Goal: Task Accomplishment & Management: Manage account settings

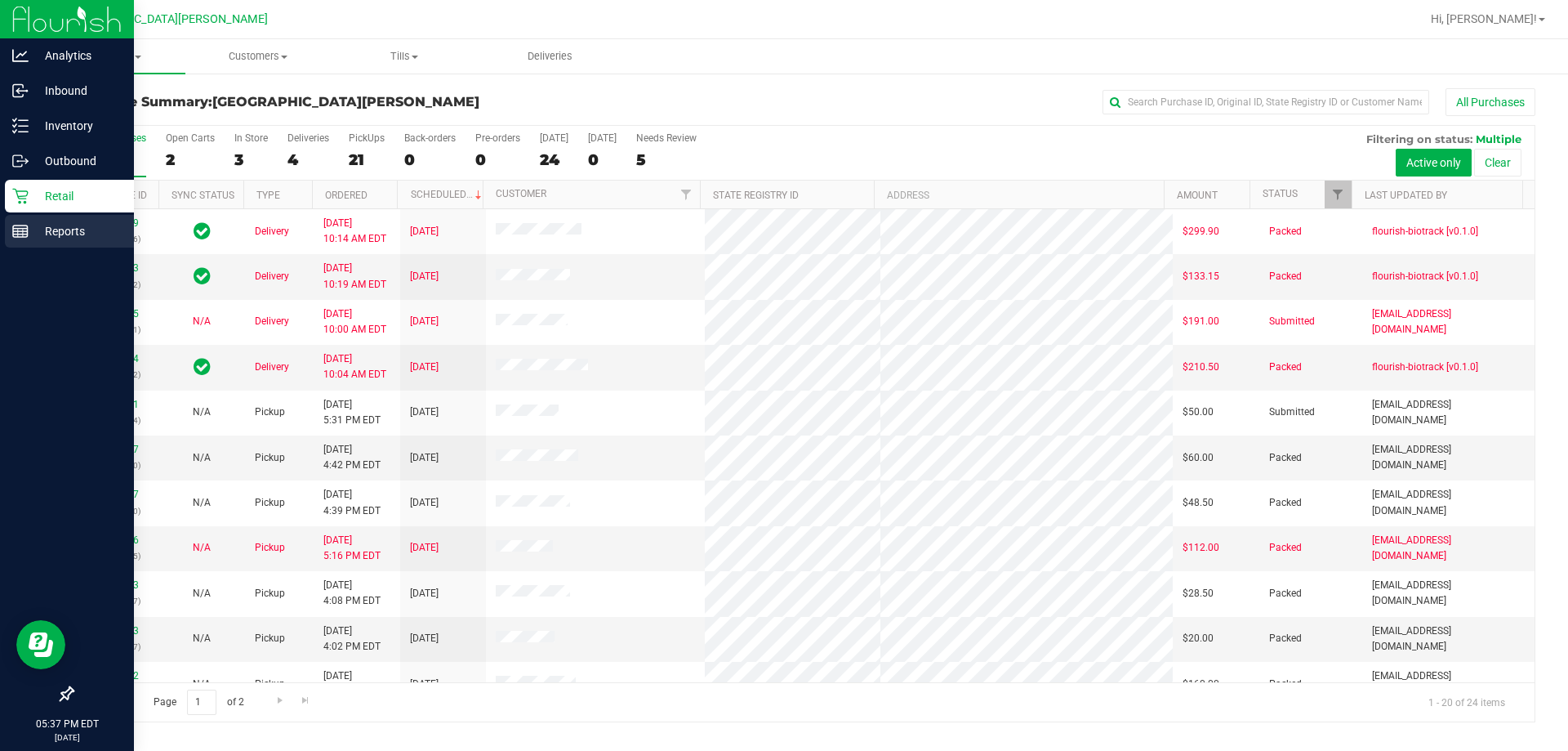
click at [32, 236] on p "Reports" at bounding box center [77, 231] width 98 height 19
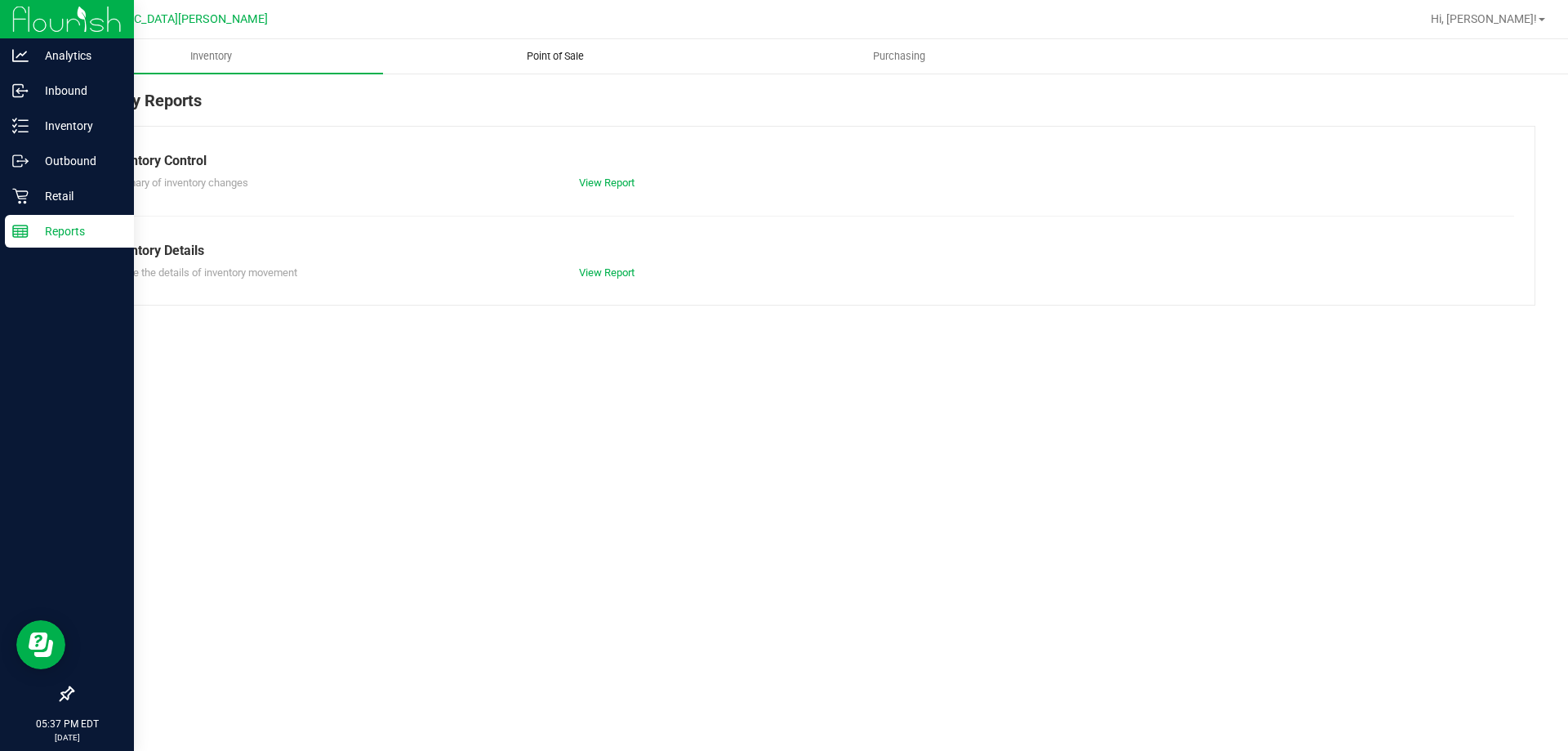
click at [545, 56] on span "Point of Sale" at bounding box center [556, 56] width 101 height 15
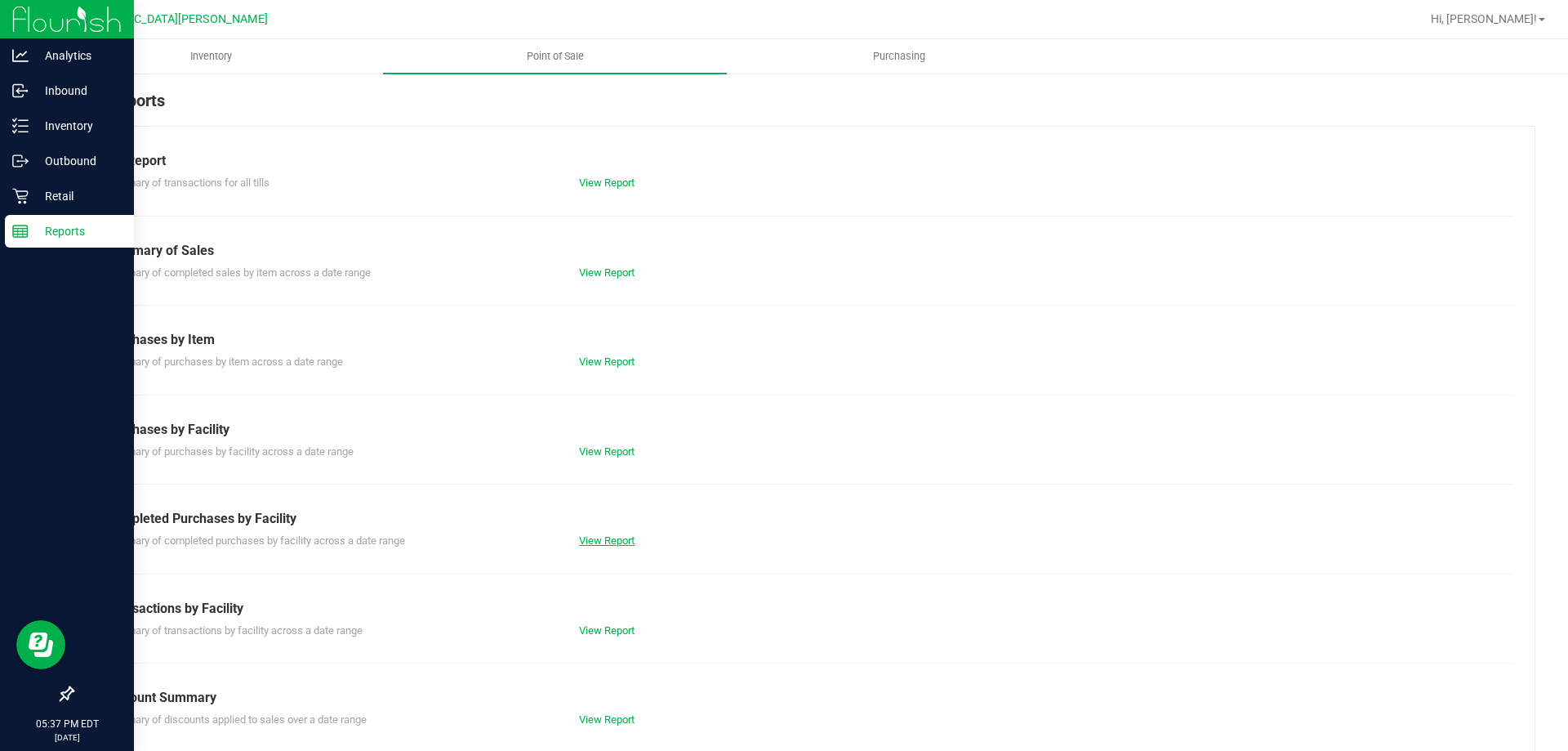
click at [610, 538] on link "View Report" at bounding box center [606, 540] width 55 height 13
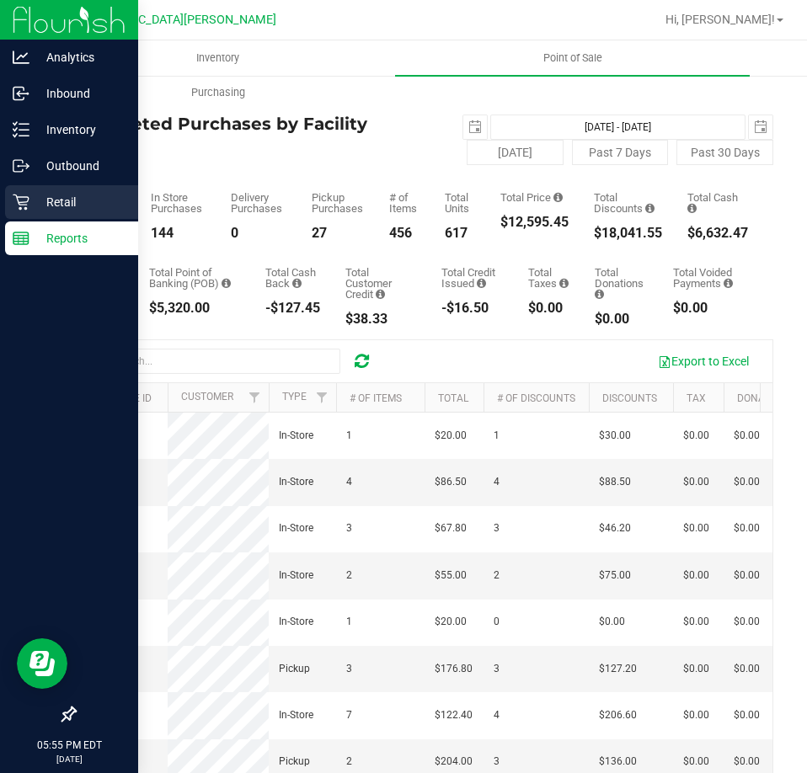
click at [37, 192] on p "Retail" at bounding box center [79, 202] width 101 height 20
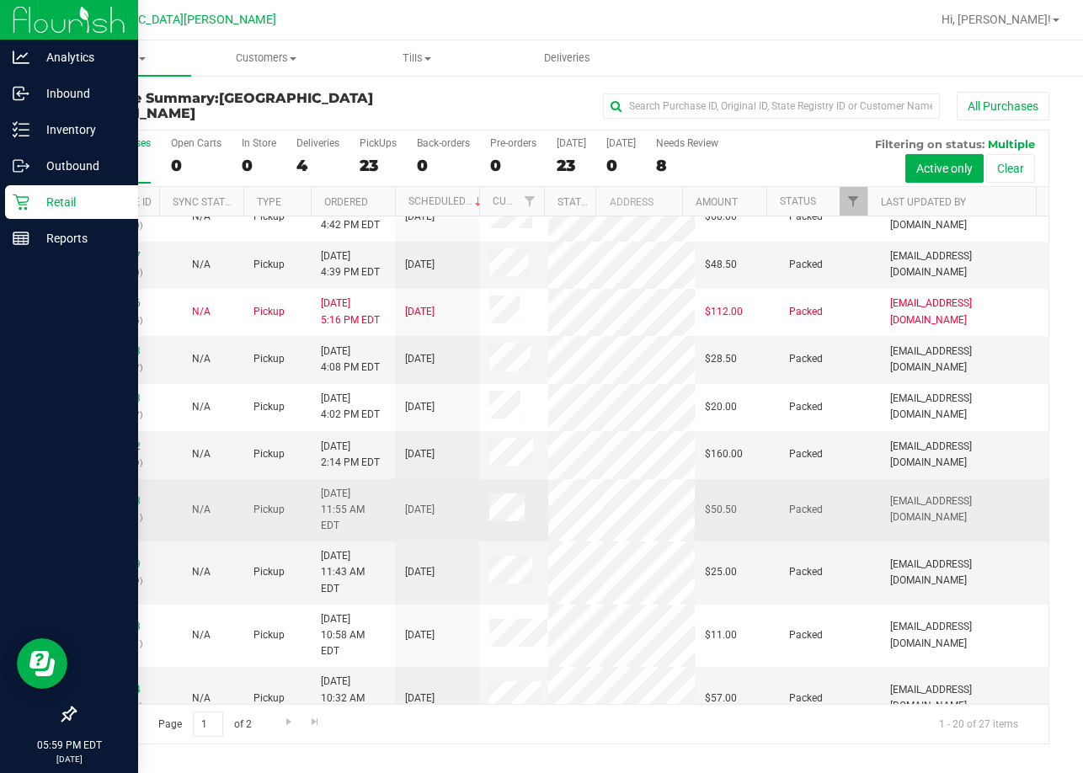
scroll to position [640, 0]
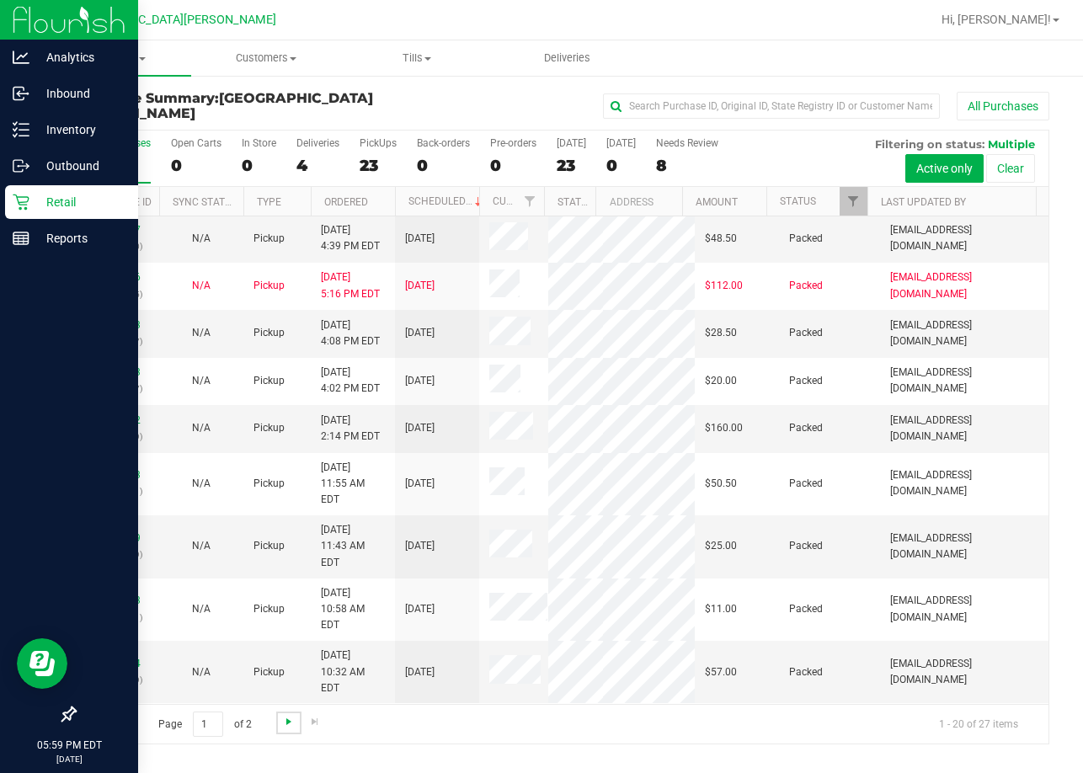
click at [282, 719] on span "Go to the next page" at bounding box center [288, 721] width 13 height 13
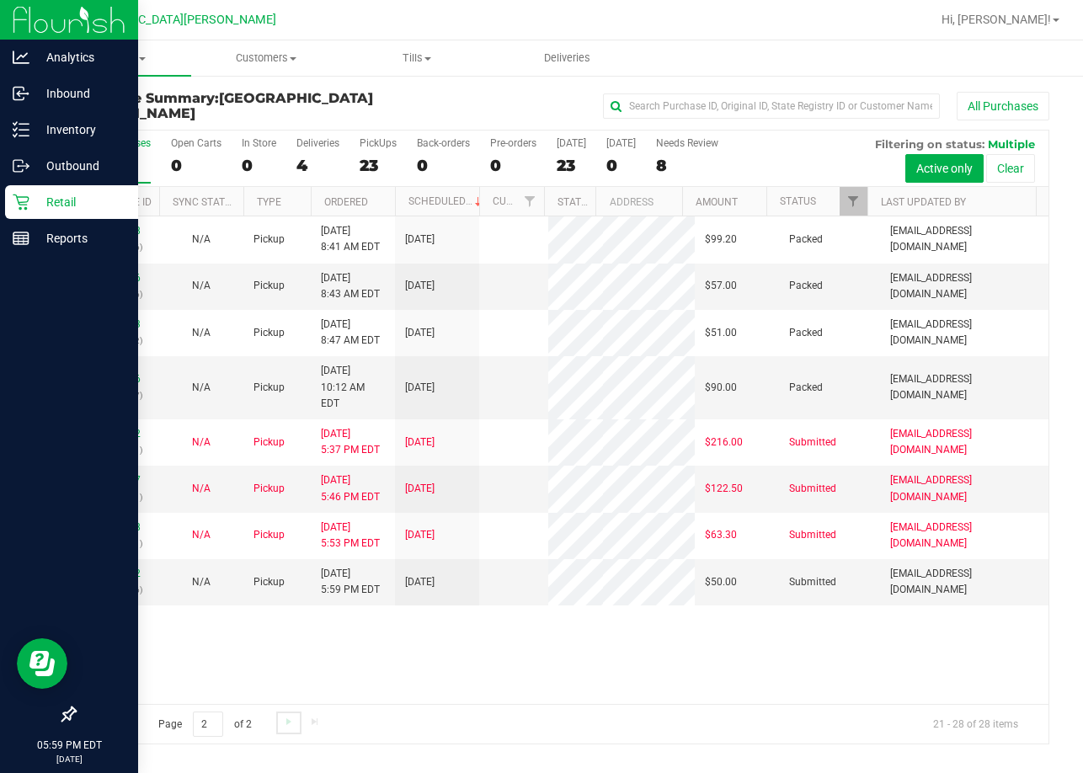
scroll to position [0, 0]
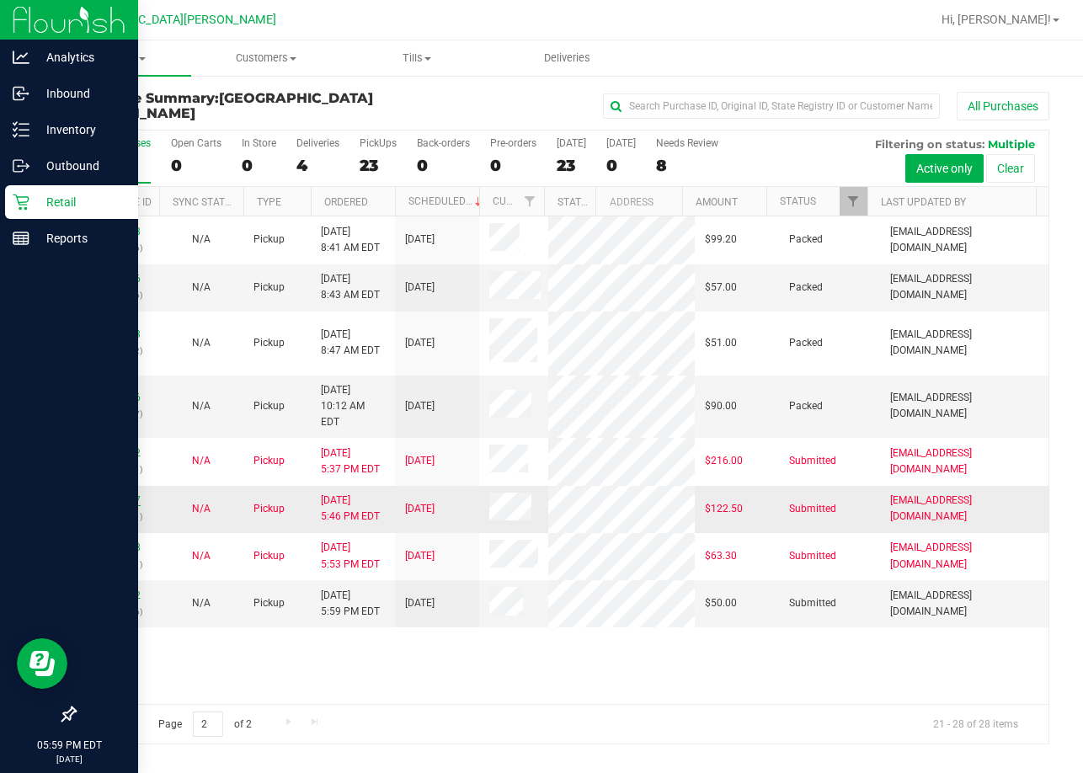
click at [105, 494] on link "11976417" at bounding box center [116, 500] width 47 height 12
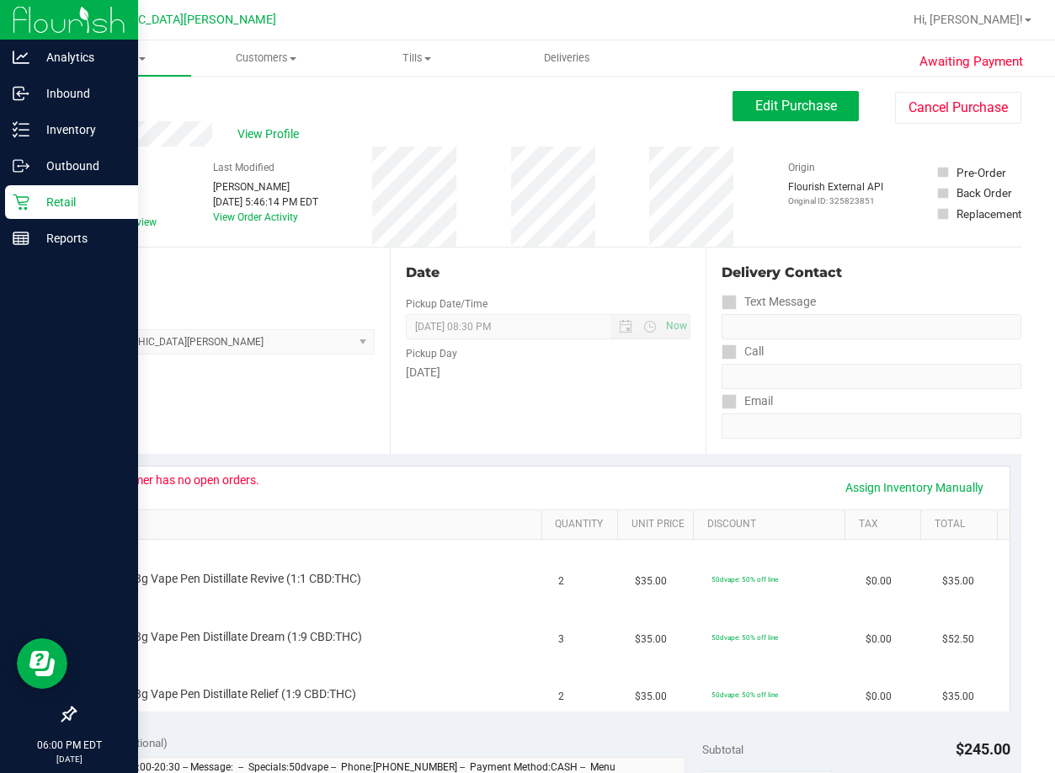
click at [45, 198] on p "Retail" at bounding box center [79, 202] width 101 height 20
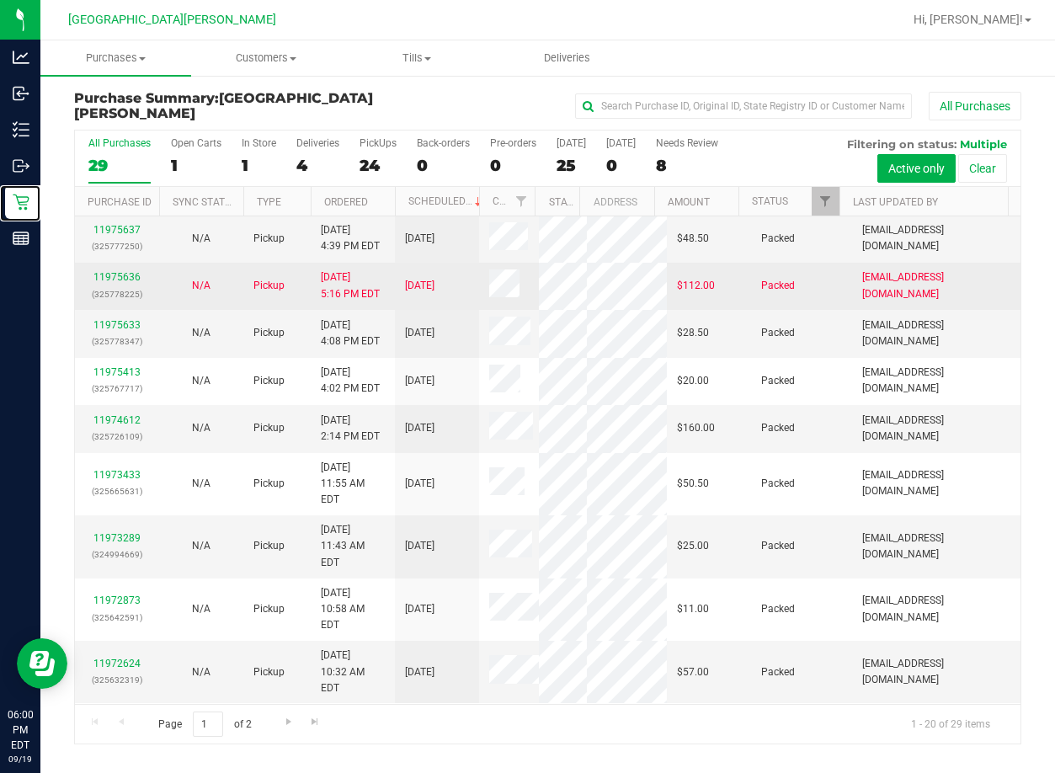
scroll to position [688, 0]
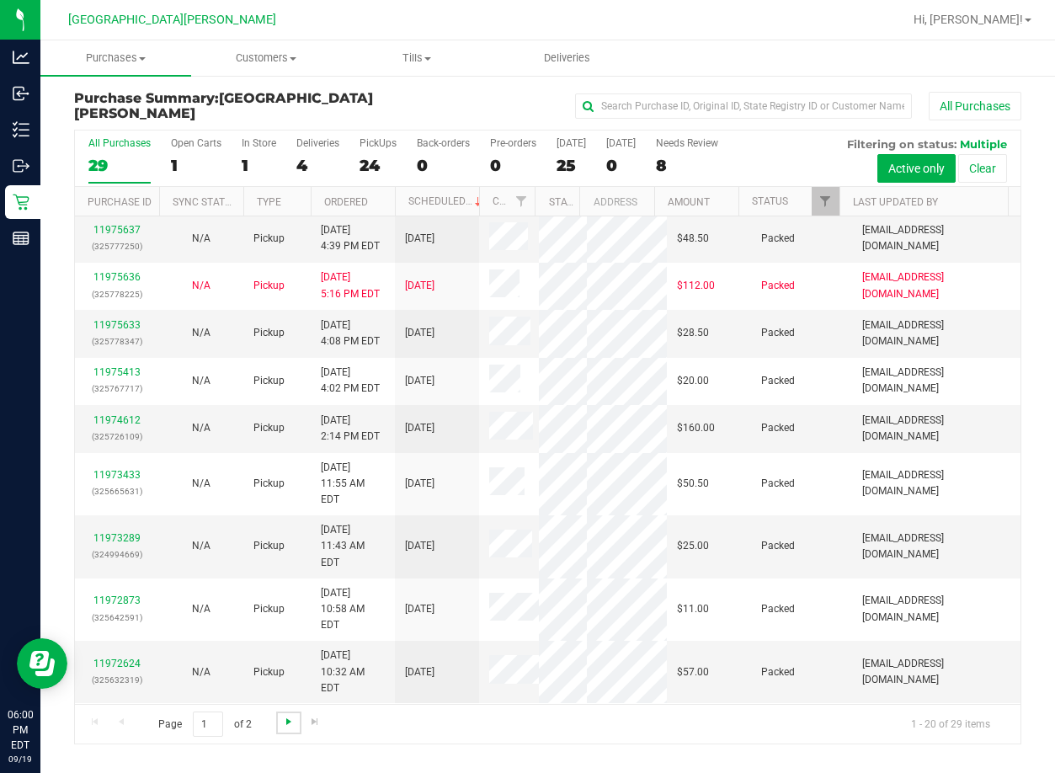
click at [287, 718] on span "Go to the next page" at bounding box center [288, 721] width 13 height 13
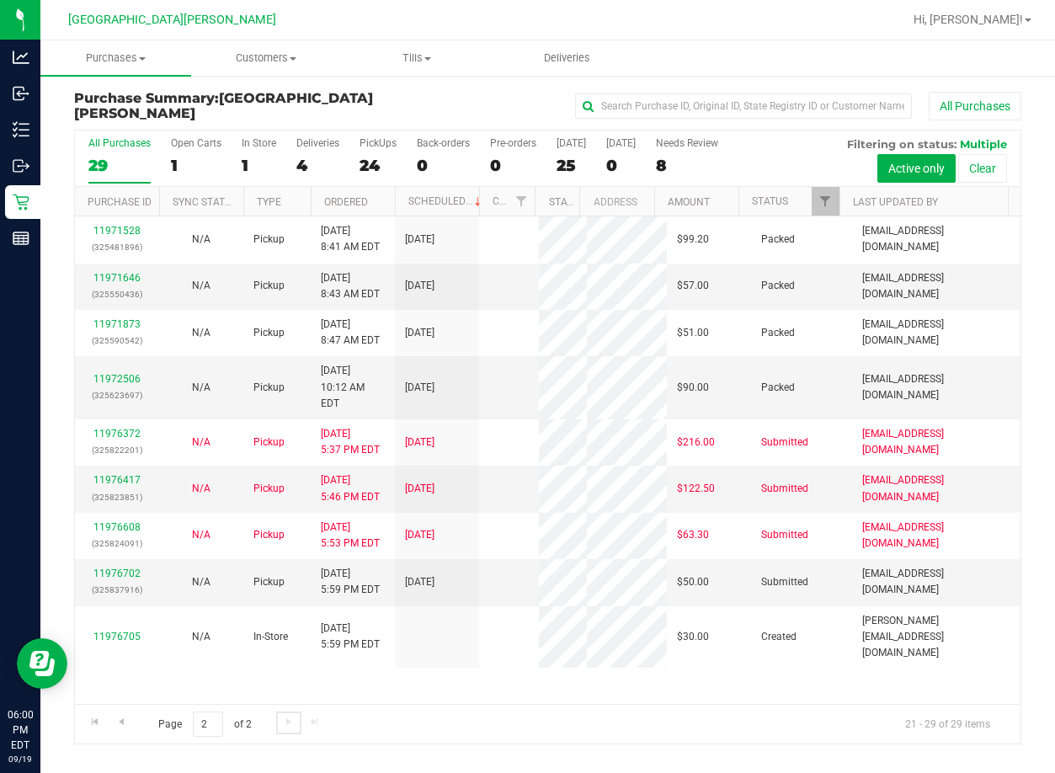
scroll to position [0, 0]
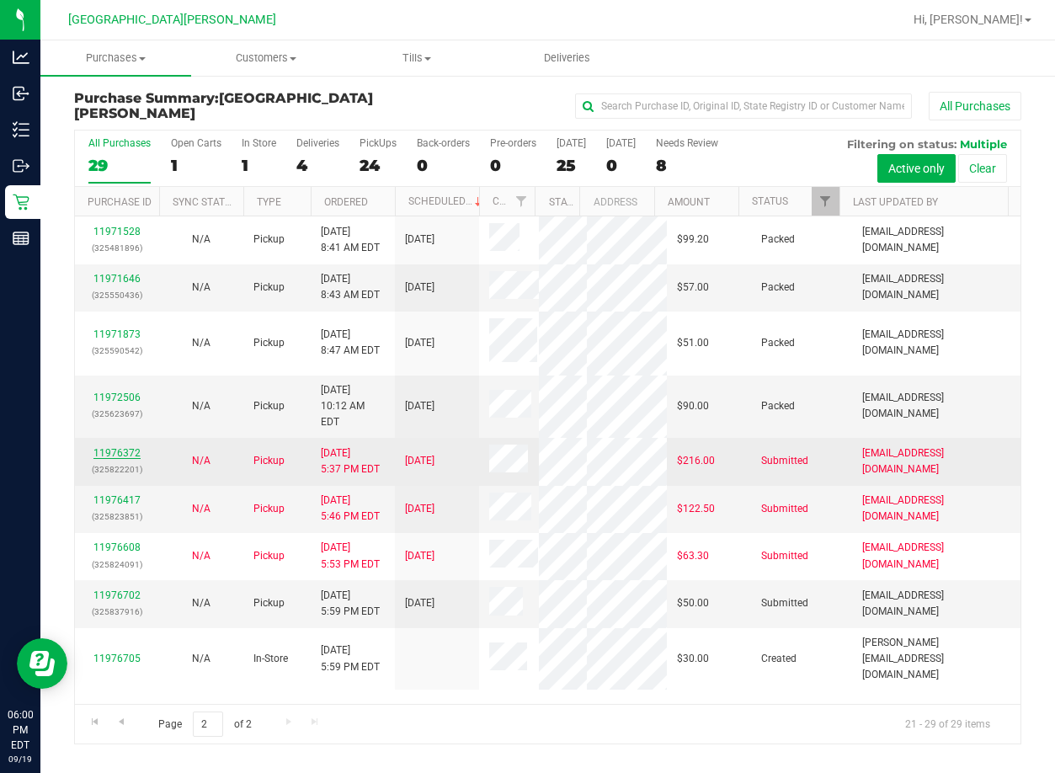
click at [109, 447] on link "11976372" at bounding box center [116, 453] width 47 height 12
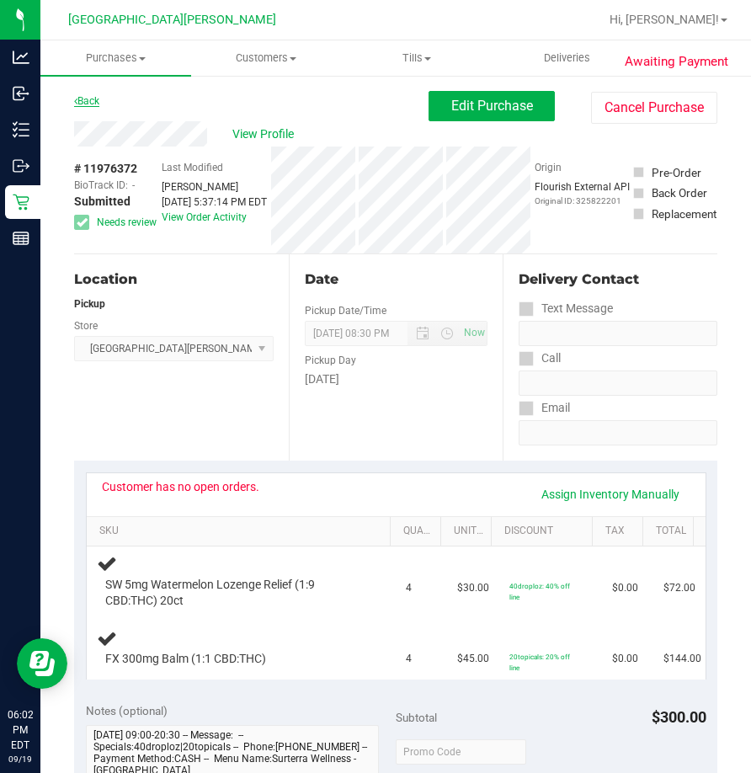
click at [89, 100] on link "Back" at bounding box center [86, 101] width 25 height 12
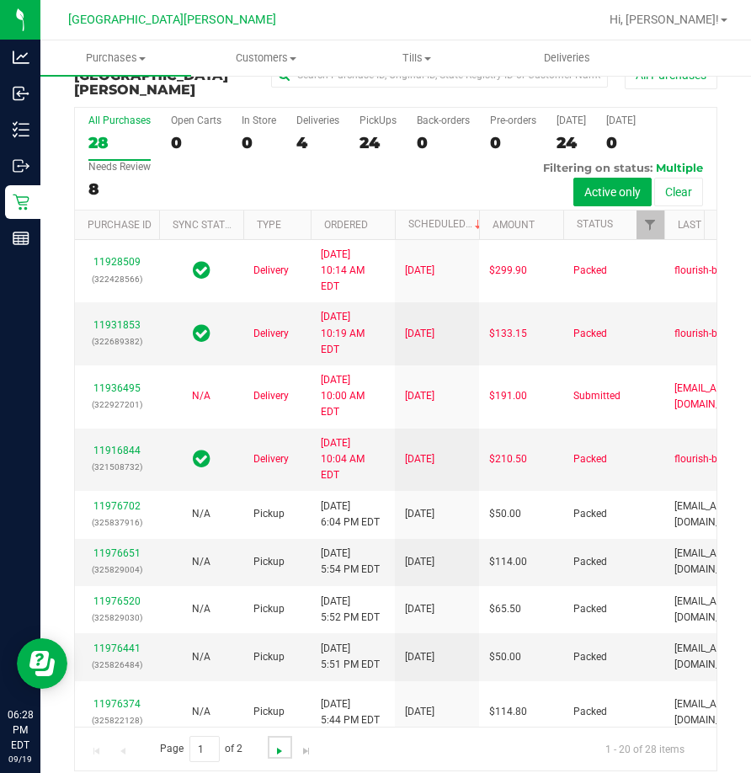
click at [275, 745] on span "Go to the next page" at bounding box center [279, 751] width 13 height 13
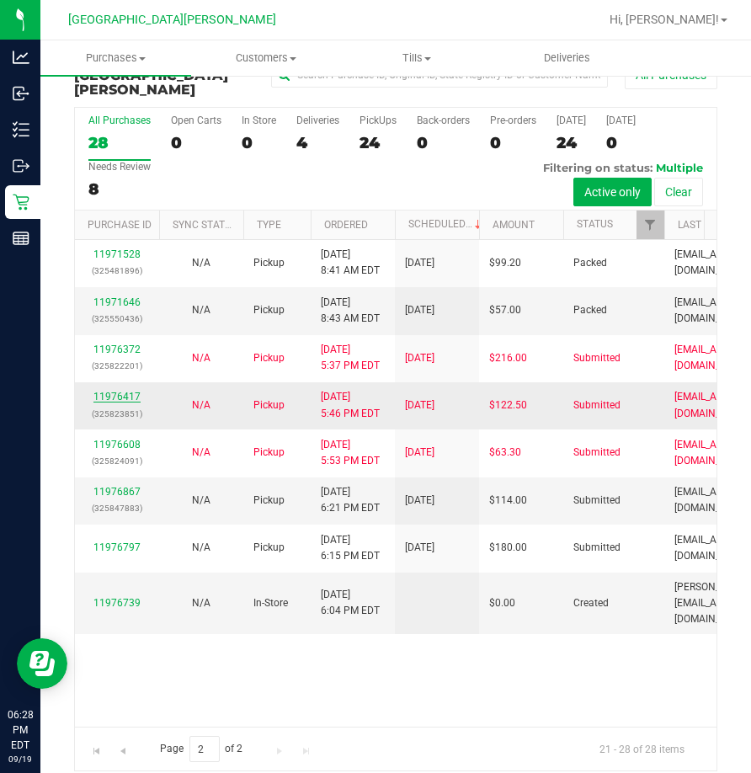
click at [106, 391] on link "11976417" at bounding box center [116, 397] width 47 height 12
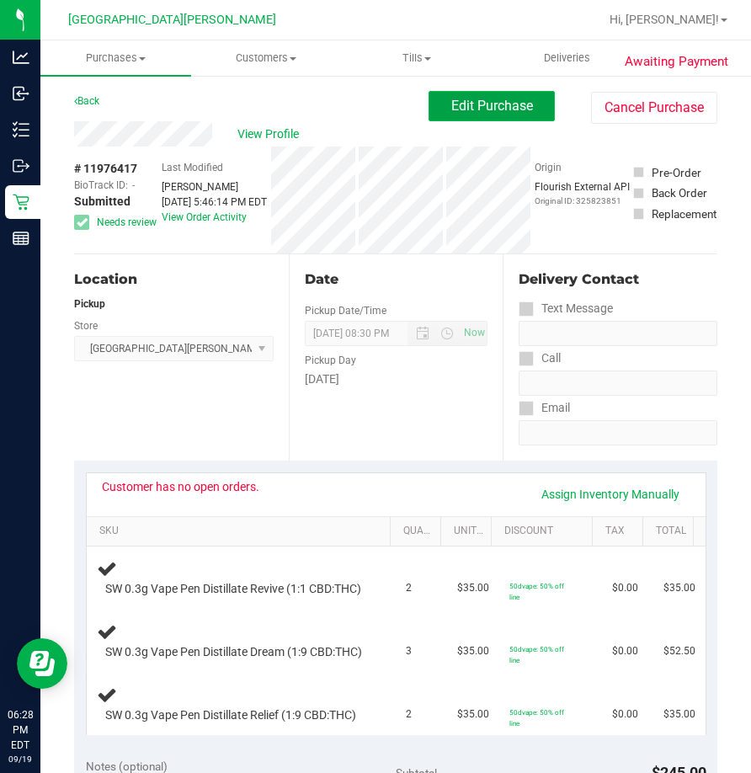
click at [492, 109] on span "Edit Purchase" at bounding box center [492, 106] width 82 height 16
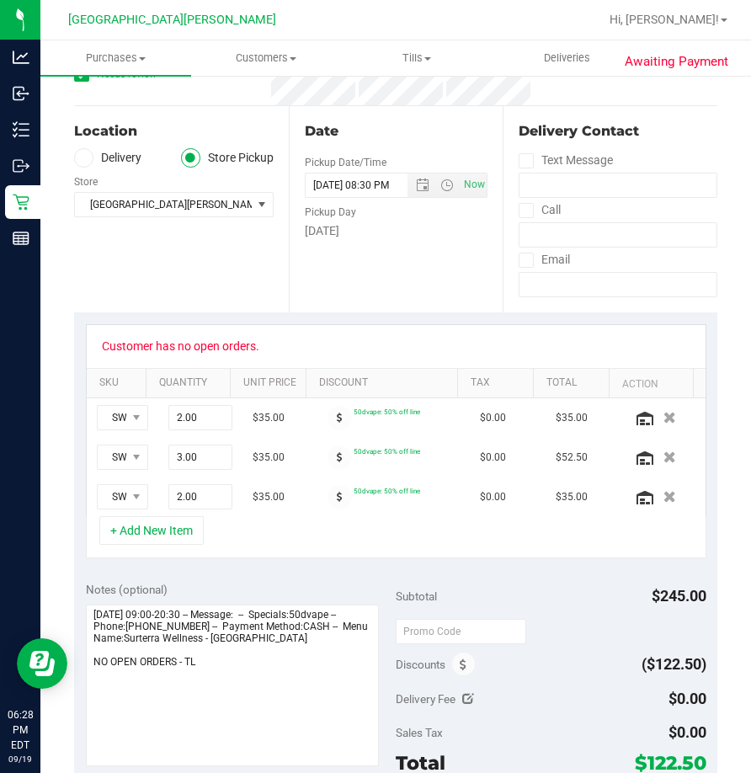
scroll to position [421, 0]
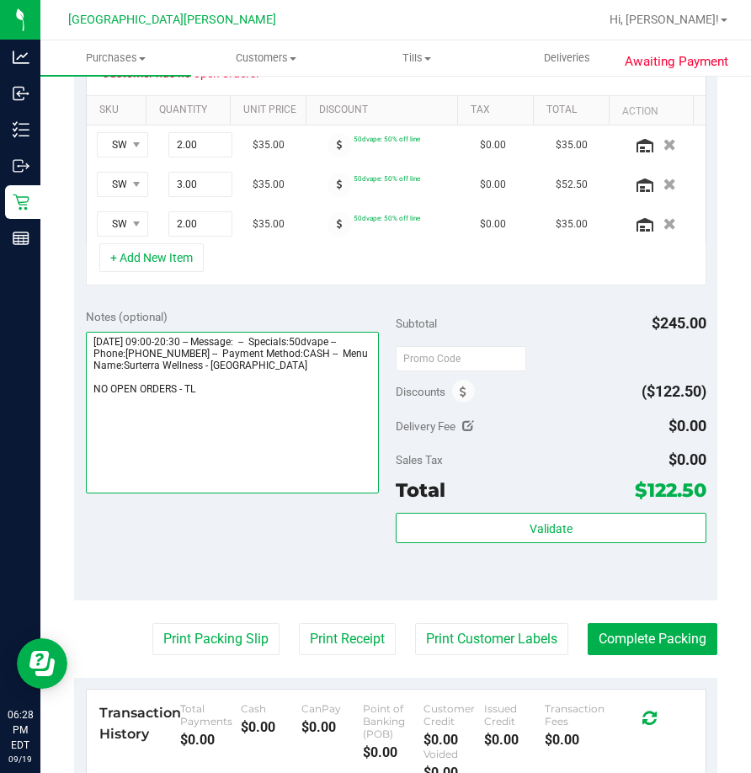
click at [294, 405] on textarea at bounding box center [233, 413] width 294 height 162
click at [340, 411] on textarea at bounding box center [233, 413] width 294 height 162
click at [254, 412] on textarea at bounding box center [233, 413] width 294 height 162
click at [235, 467] on textarea at bounding box center [233, 413] width 294 height 162
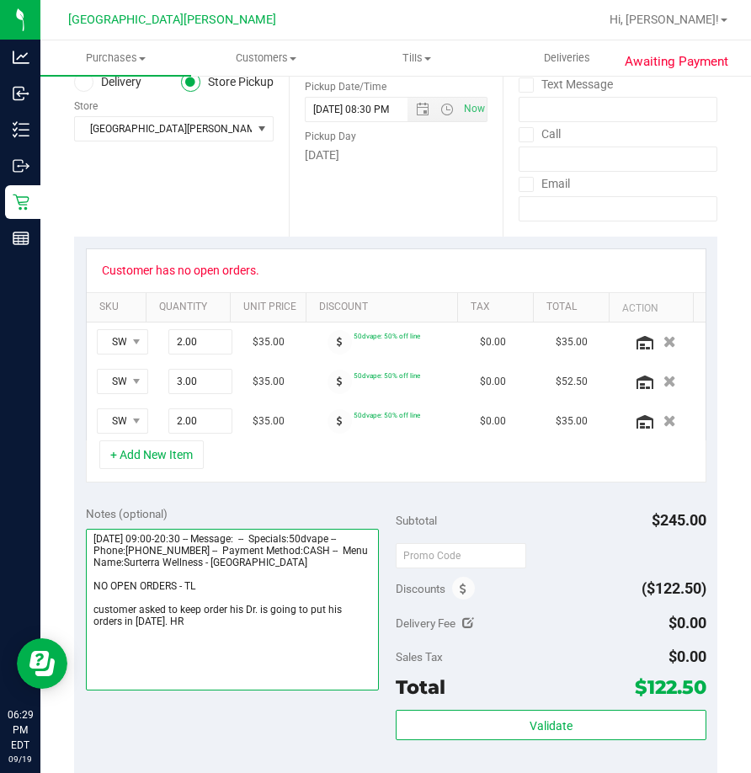
scroll to position [0, 0]
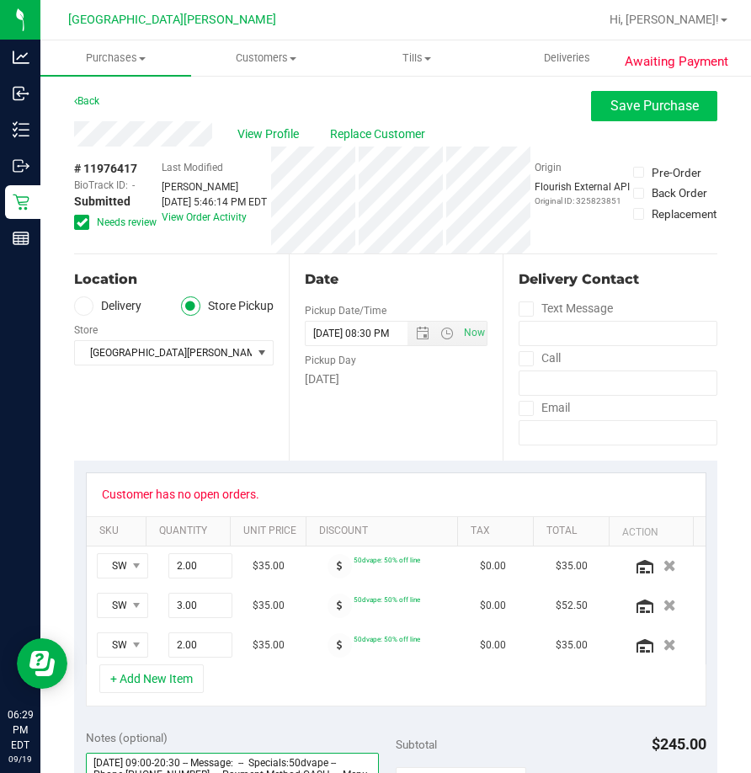
type textarea "[DATE] 09:00-20:30 -- Message: -- Specials:50dvape -- Phone:[PHONE_NUMBER] -- P…"
click at [654, 106] on span "Save Purchase" at bounding box center [655, 106] width 88 height 16
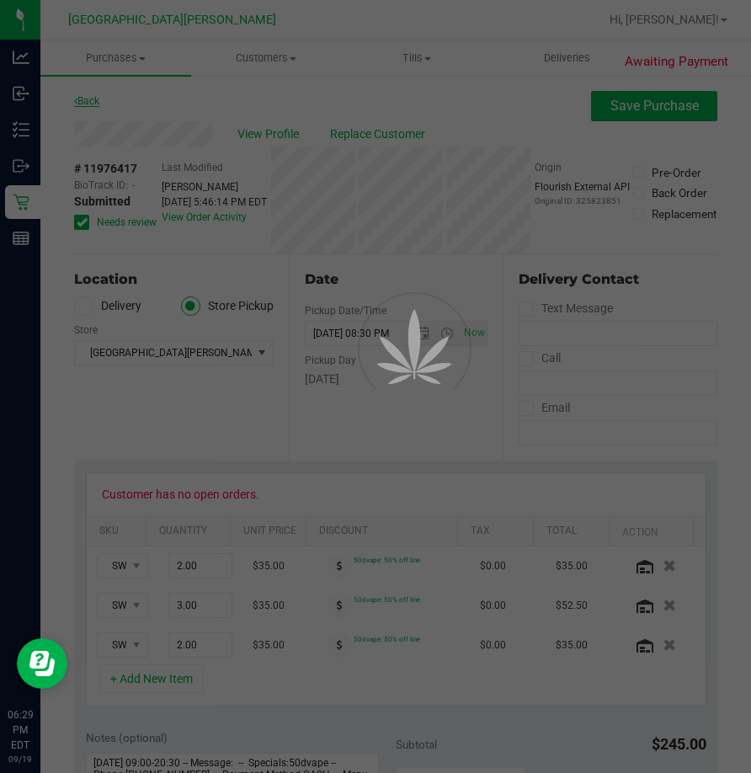
click at [81, 98] on div at bounding box center [375, 386] width 751 height 773
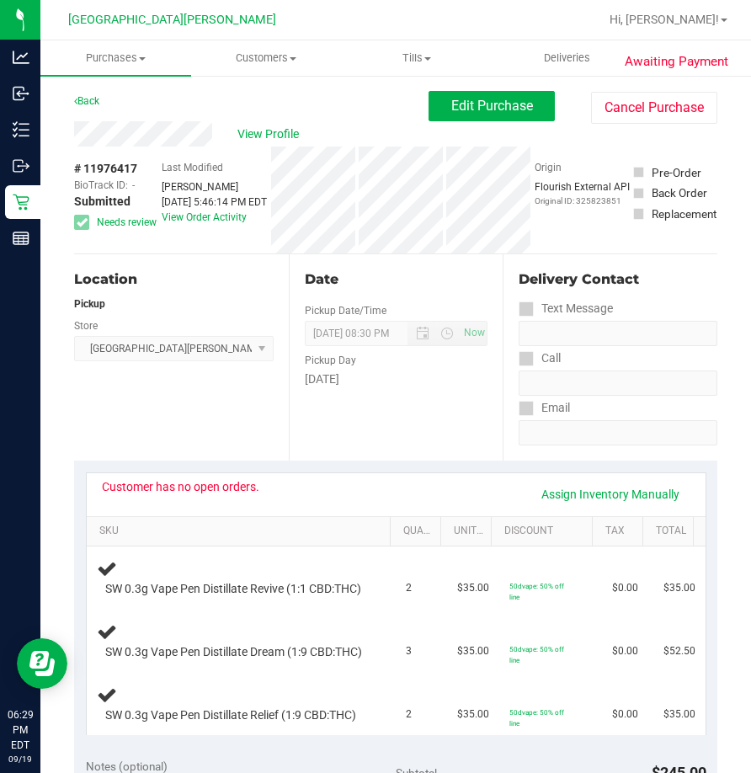
click at [85, 100] on link "Back" at bounding box center [86, 101] width 25 height 12
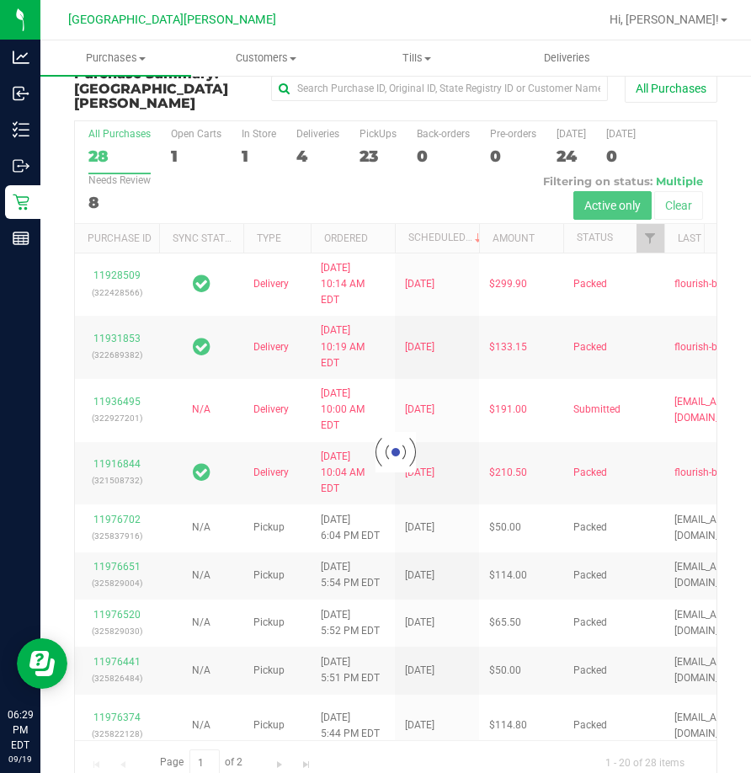
scroll to position [38, 0]
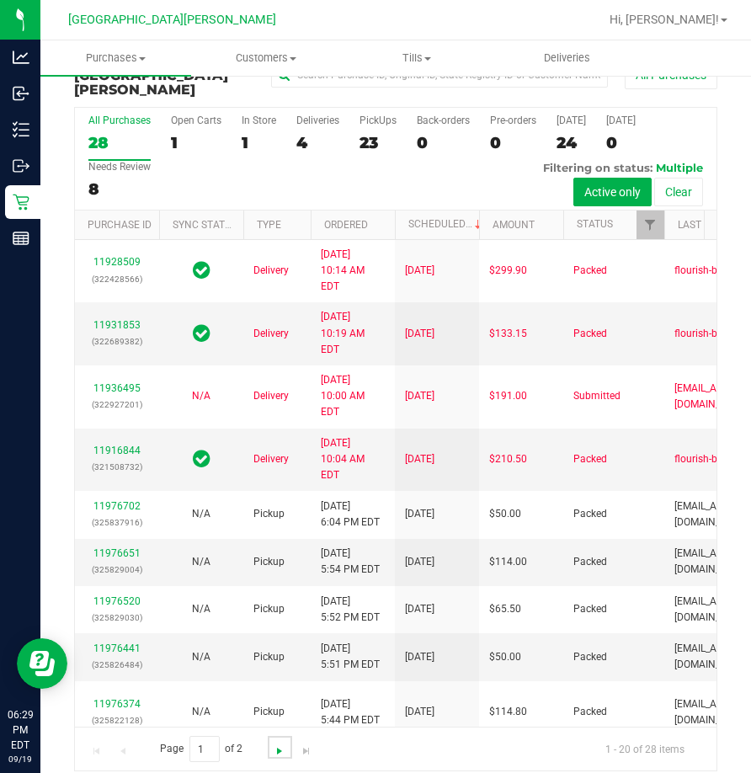
click at [273, 745] on span "Go to the next page" at bounding box center [279, 751] width 13 height 13
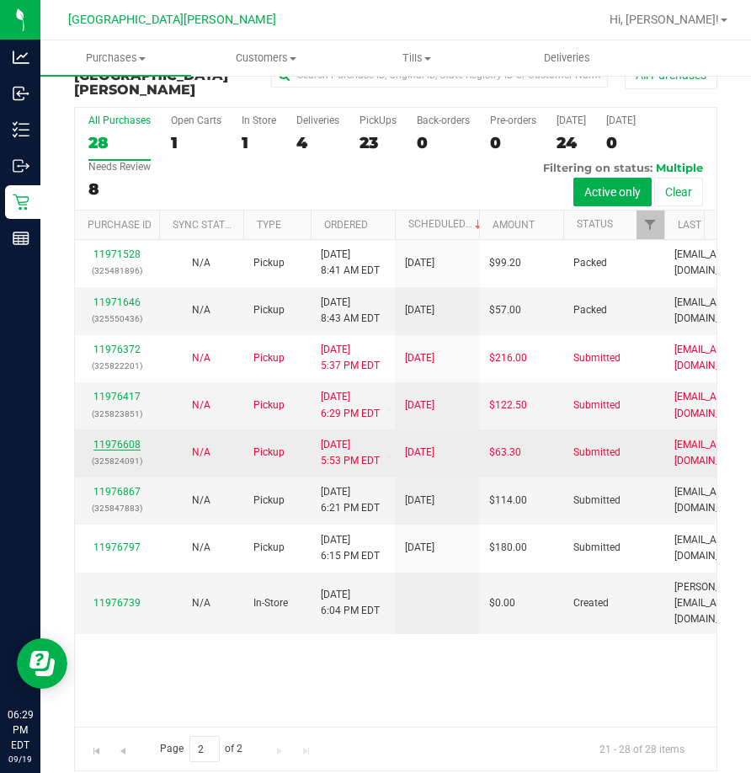
click at [122, 439] on link "11976608" at bounding box center [116, 445] width 47 height 12
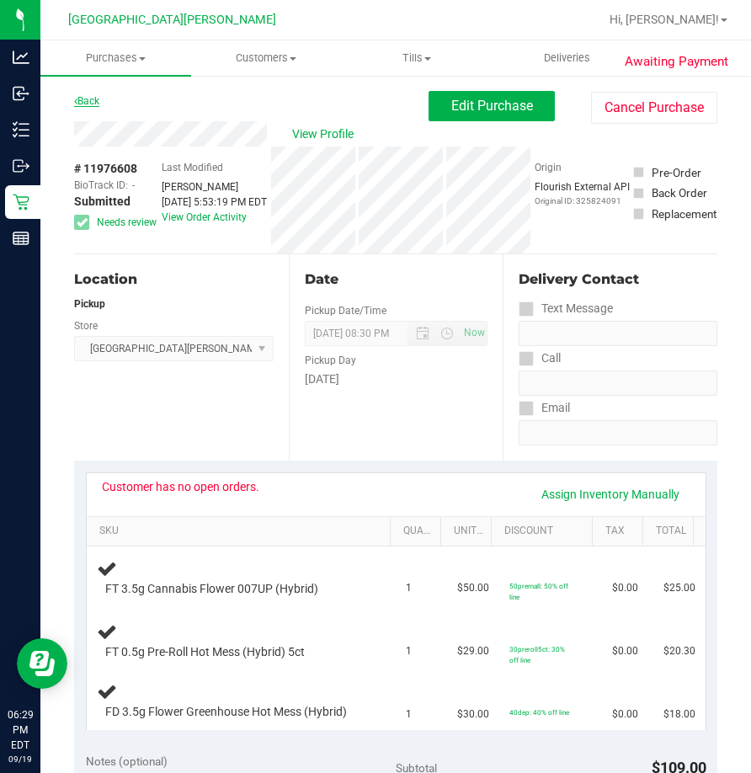
click at [97, 103] on link "Back" at bounding box center [86, 101] width 25 height 12
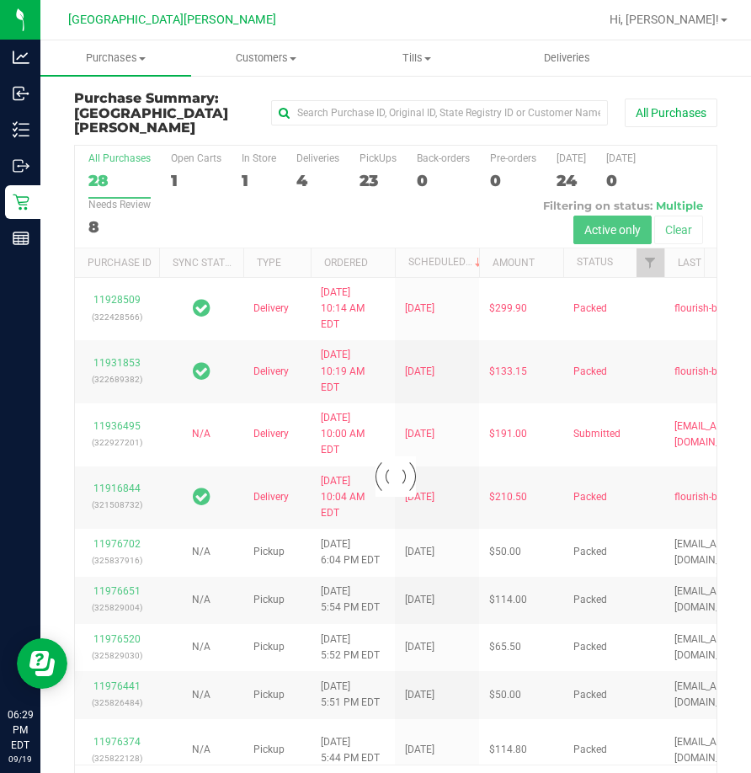
scroll to position [38, 0]
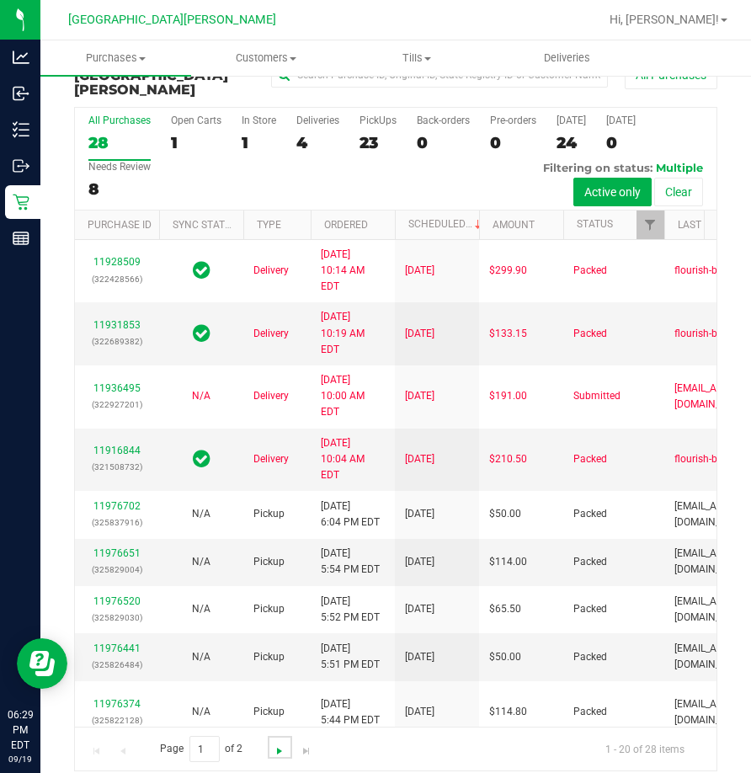
click at [276, 745] on span "Go to the next page" at bounding box center [279, 751] width 13 height 13
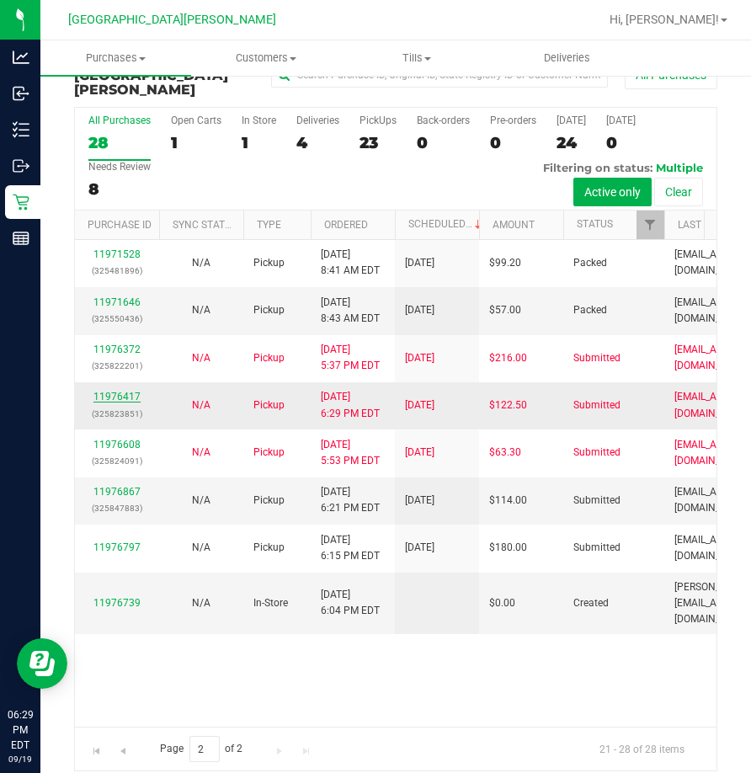
click at [106, 391] on link "11976417" at bounding box center [116, 397] width 47 height 12
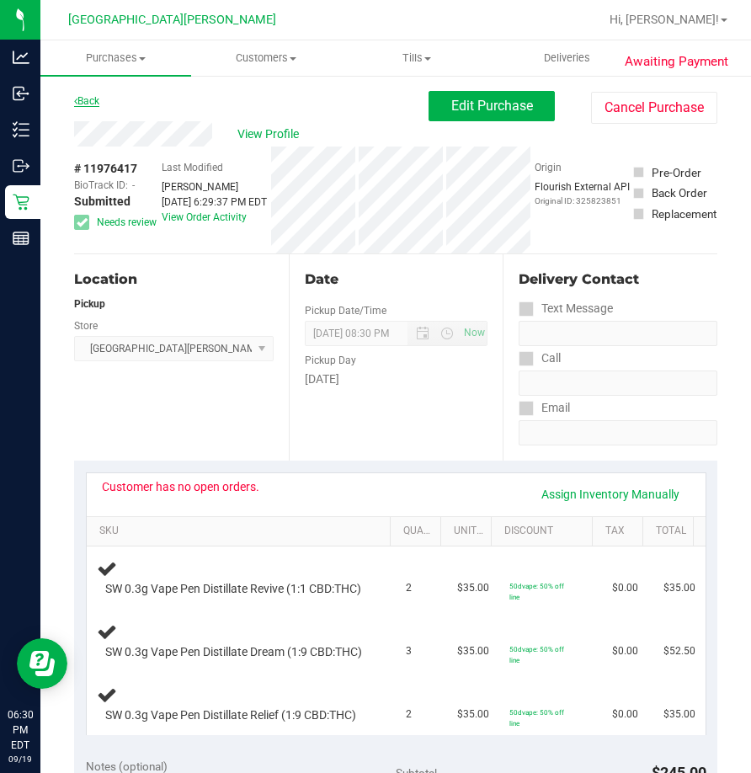
click at [92, 106] on link "Back" at bounding box center [86, 101] width 25 height 12
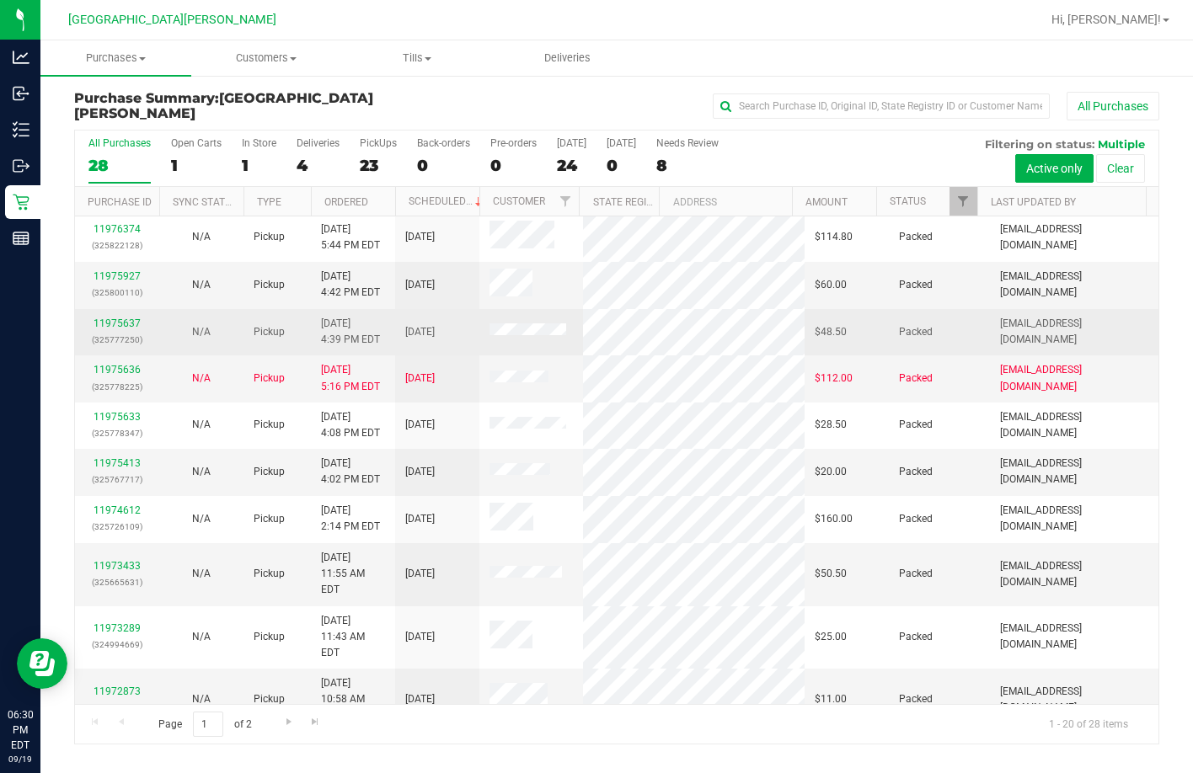
scroll to position [446, 0]
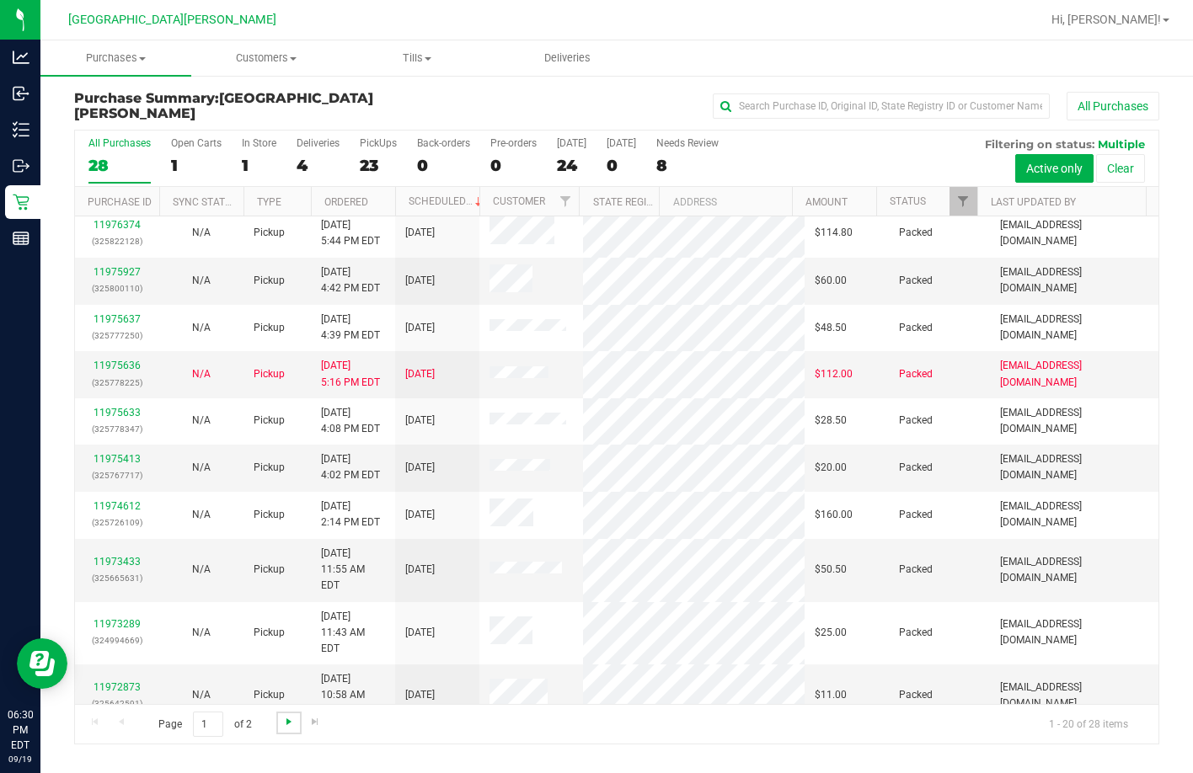
click at [286, 722] on span "Go to the next page" at bounding box center [288, 721] width 13 height 13
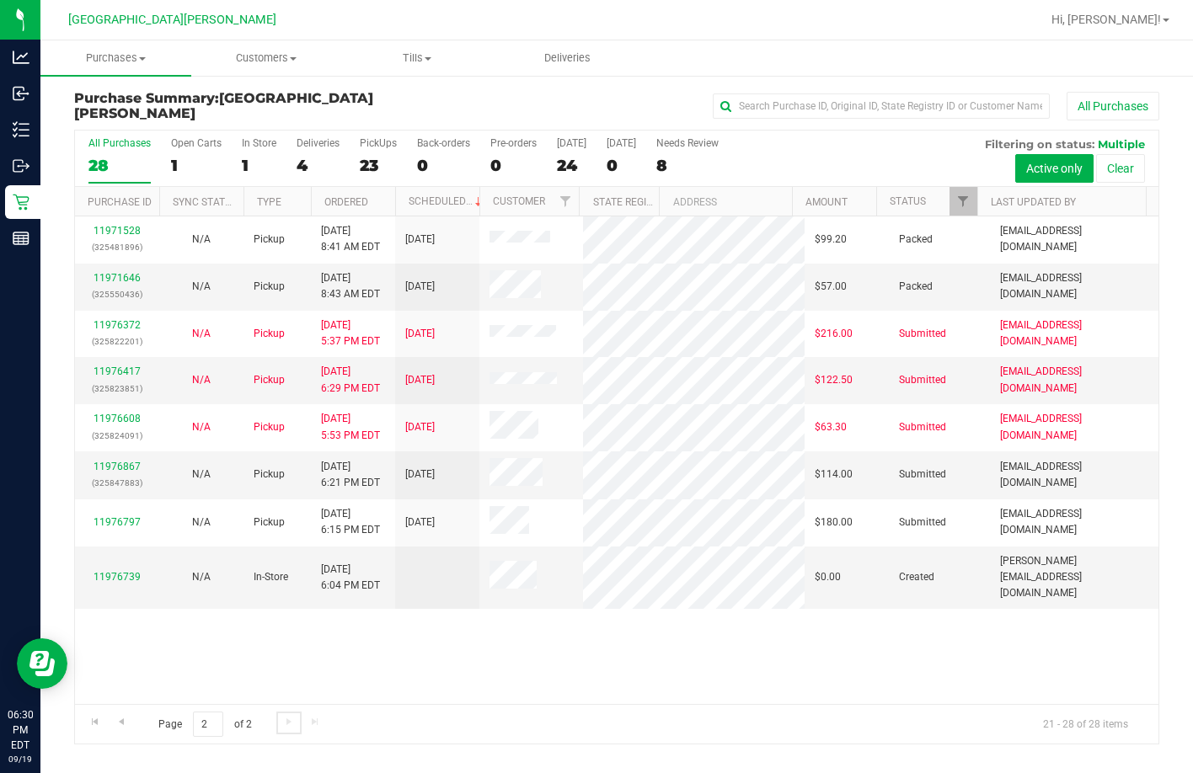
scroll to position [0, 0]
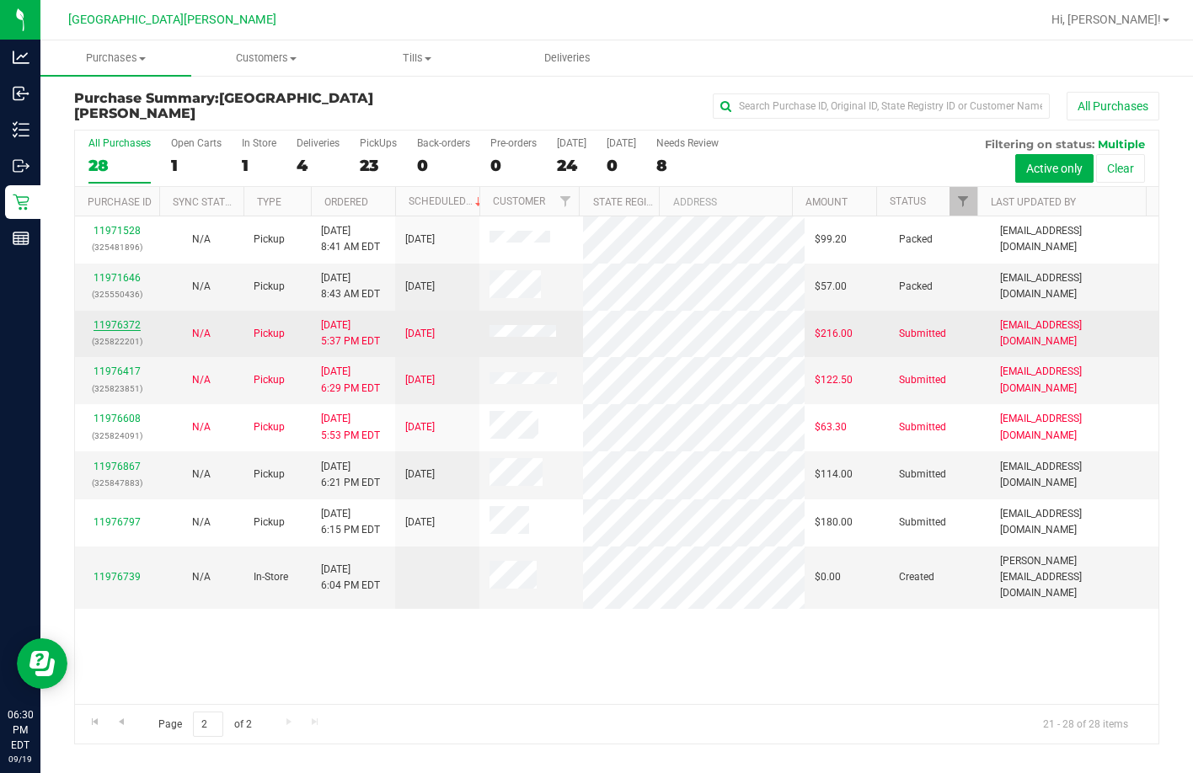
click at [101, 323] on link "11976372" at bounding box center [116, 325] width 47 height 12
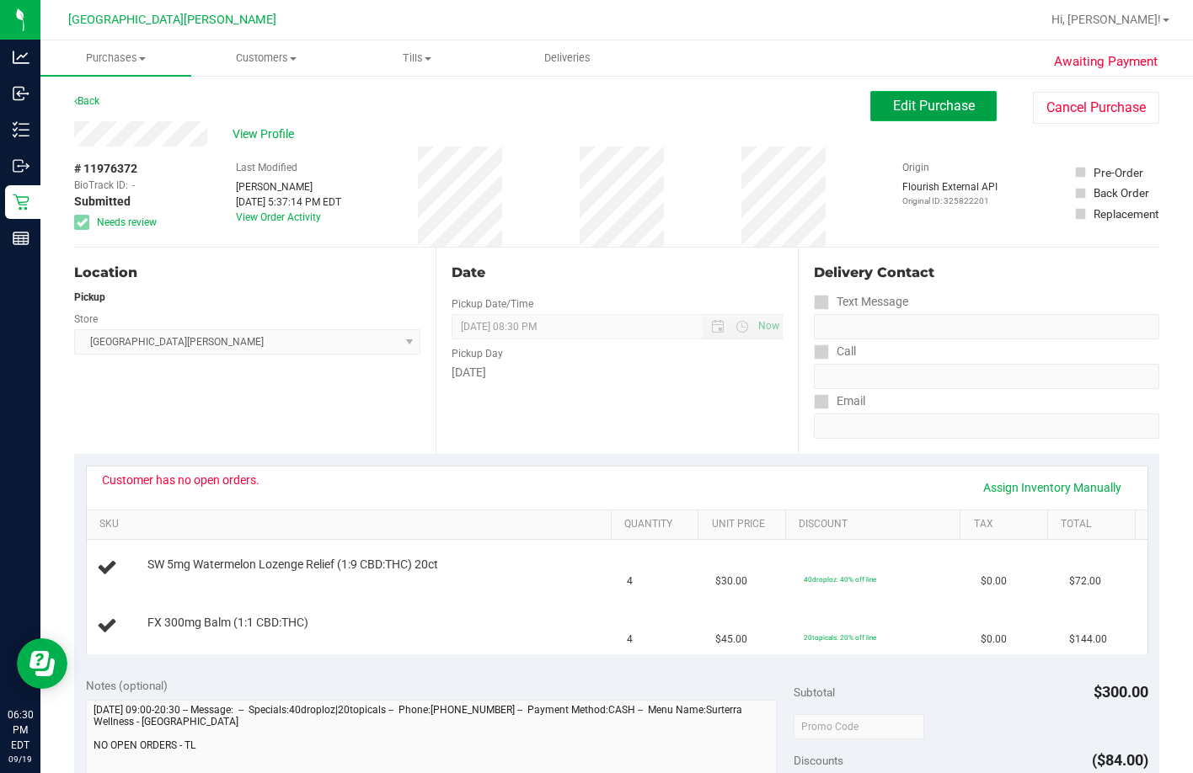
click at [806, 99] on button "Edit Purchase" at bounding box center [933, 106] width 126 height 30
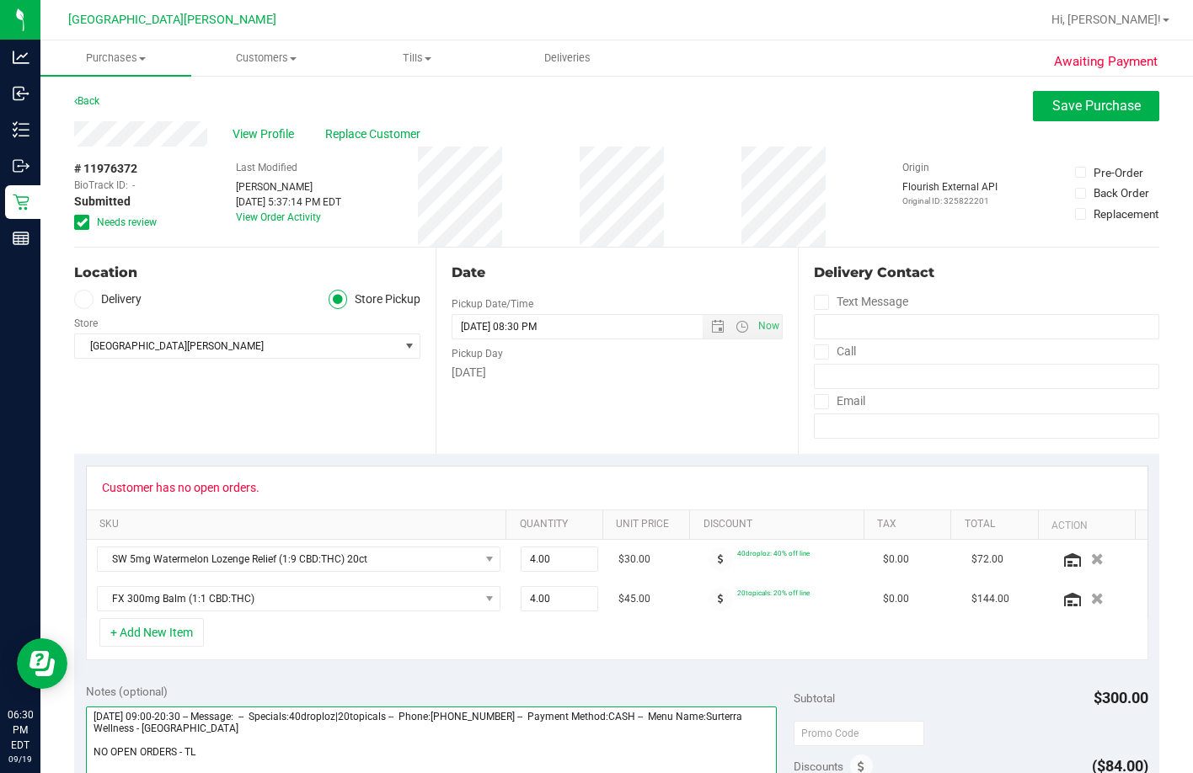
click at [251, 745] on textarea at bounding box center [432, 788] width 692 height 162
click at [261, 755] on textarea at bounding box center [432, 788] width 692 height 162
type textarea "[DATE] 09:00-20:30 -- Message: -- Specials:40droploz|20topicals -- Phone:[PHONE…"
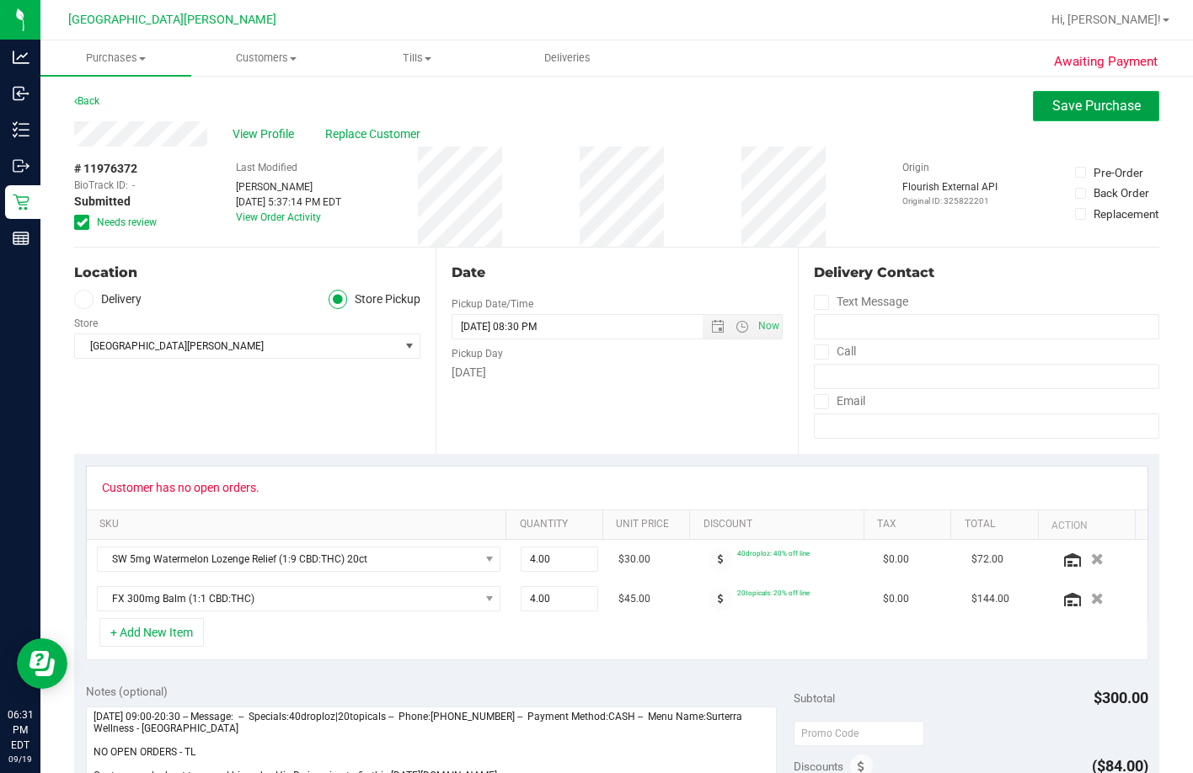
click at [806, 115] on button "Save Purchase" at bounding box center [1096, 106] width 126 height 30
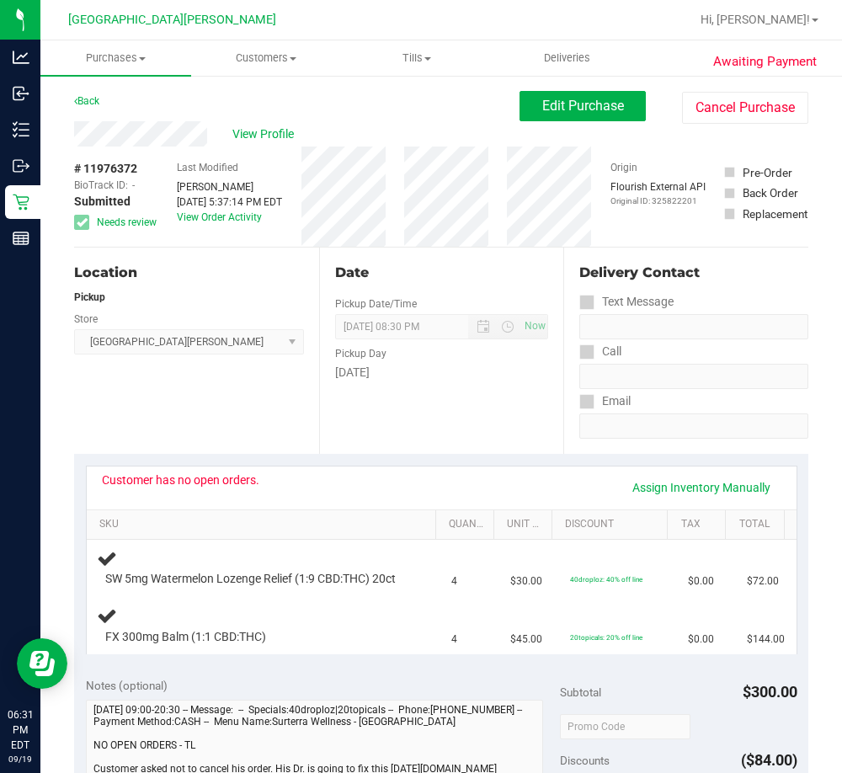
click at [126, 320] on div "Store" at bounding box center [189, 317] width 230 height 24
click at [75, 99] on icon at bounding box center [75, 101] width 3 height 10
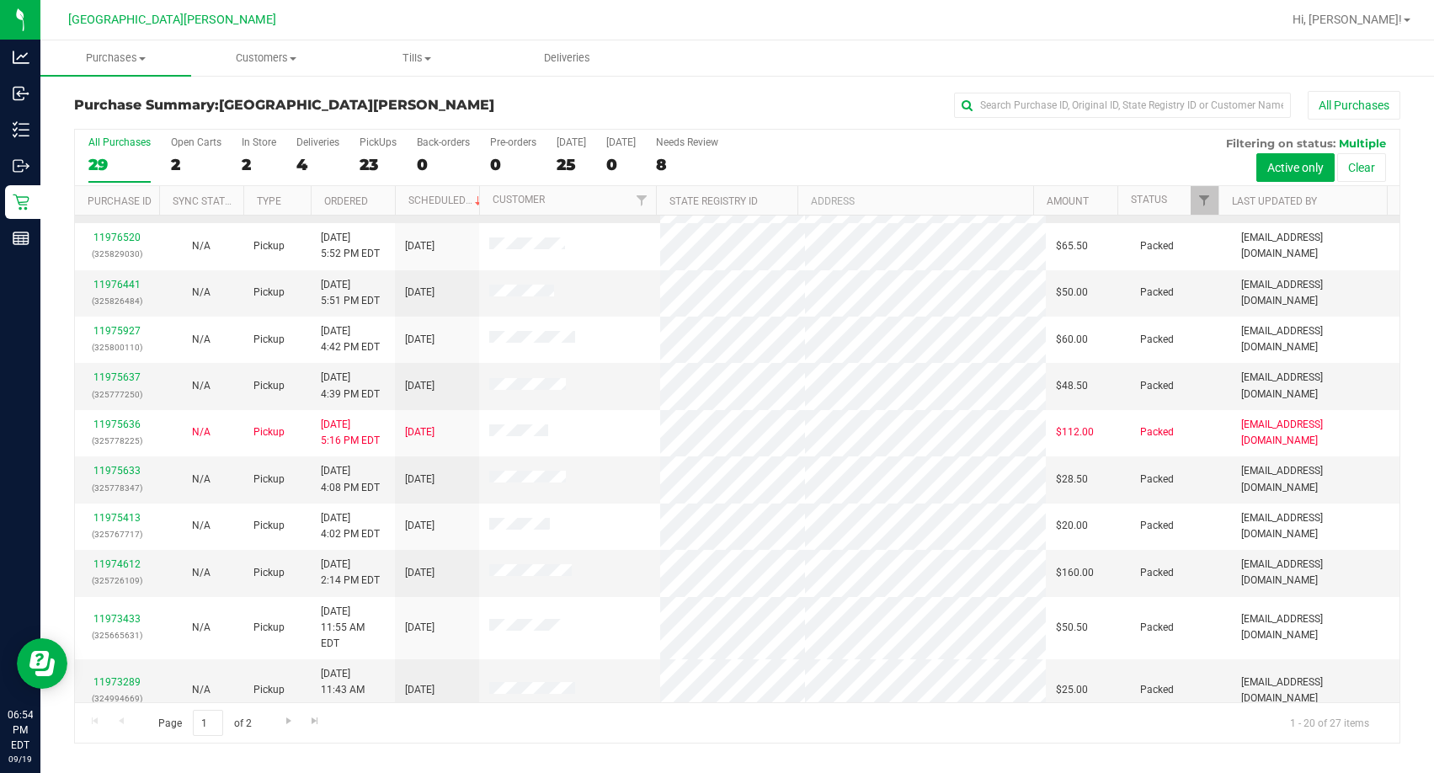
scroll to position [446, 0]
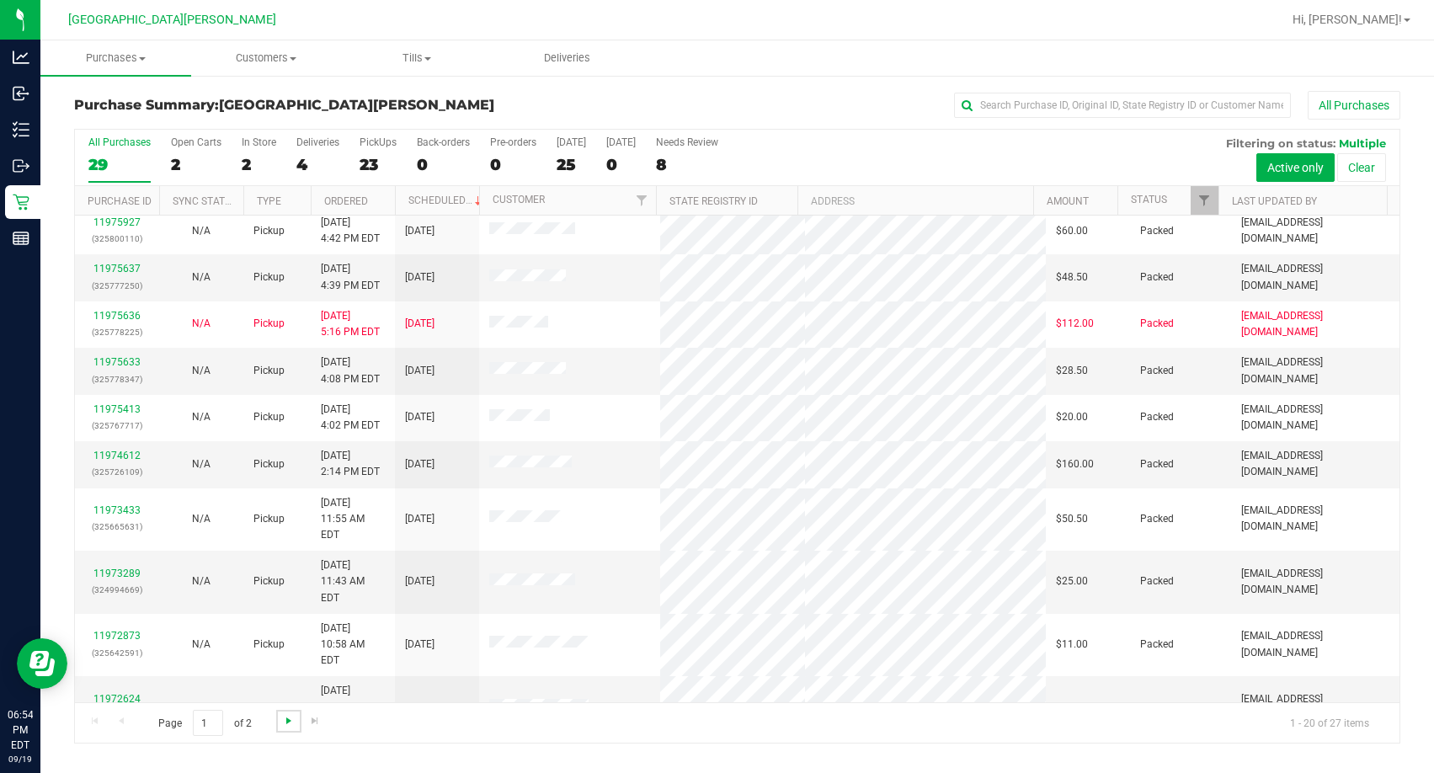
click at [289, 721] on span "Go to the next page" at bounding box center [288, 720] width 13 height 13
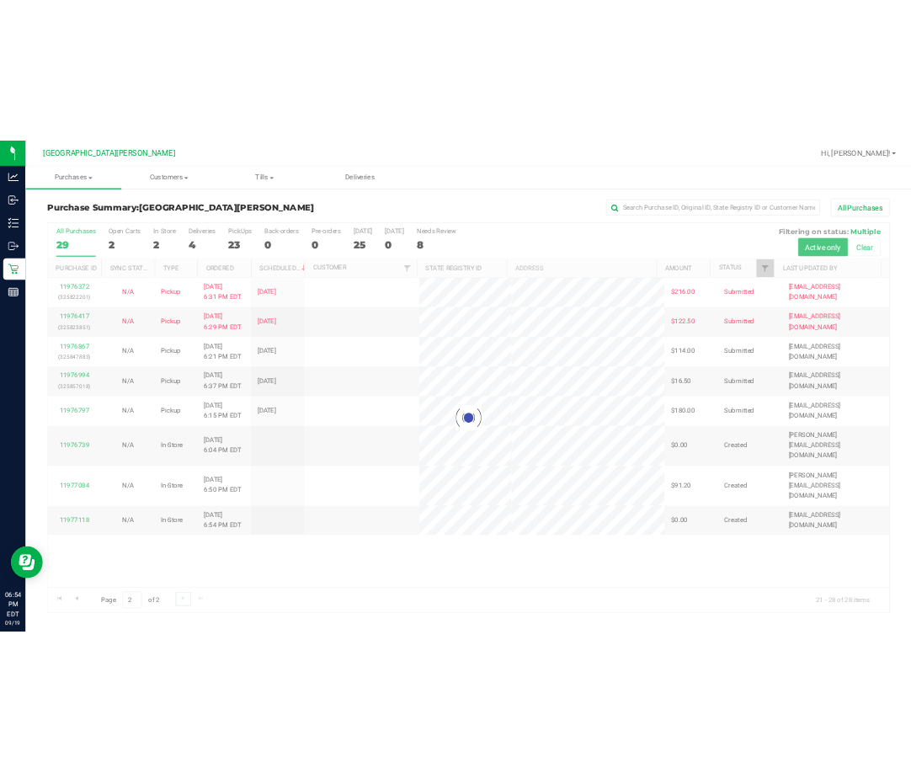
scroll to position [0, 0]
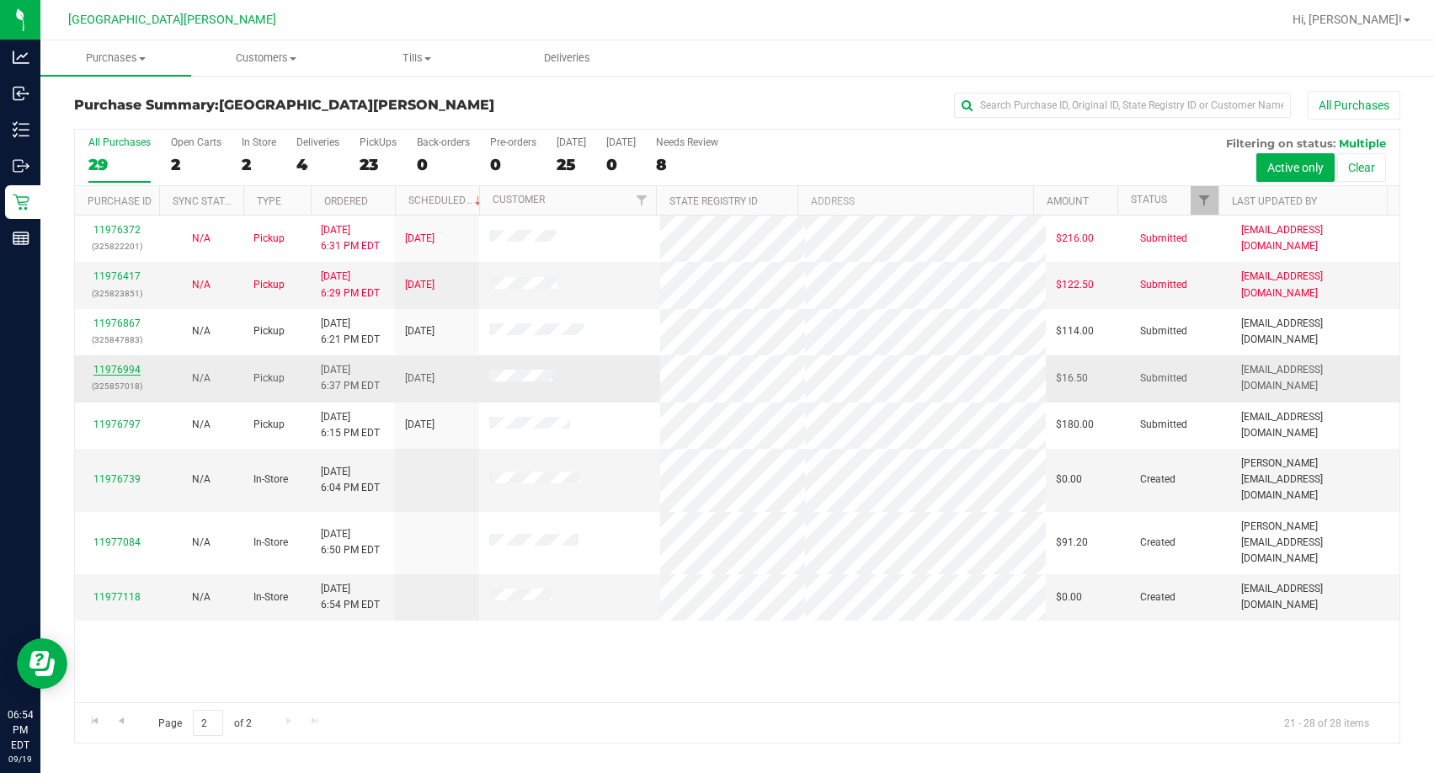
click at [114, 366] on link "11976994" at bounding box center [116, 370] width 47 height 12
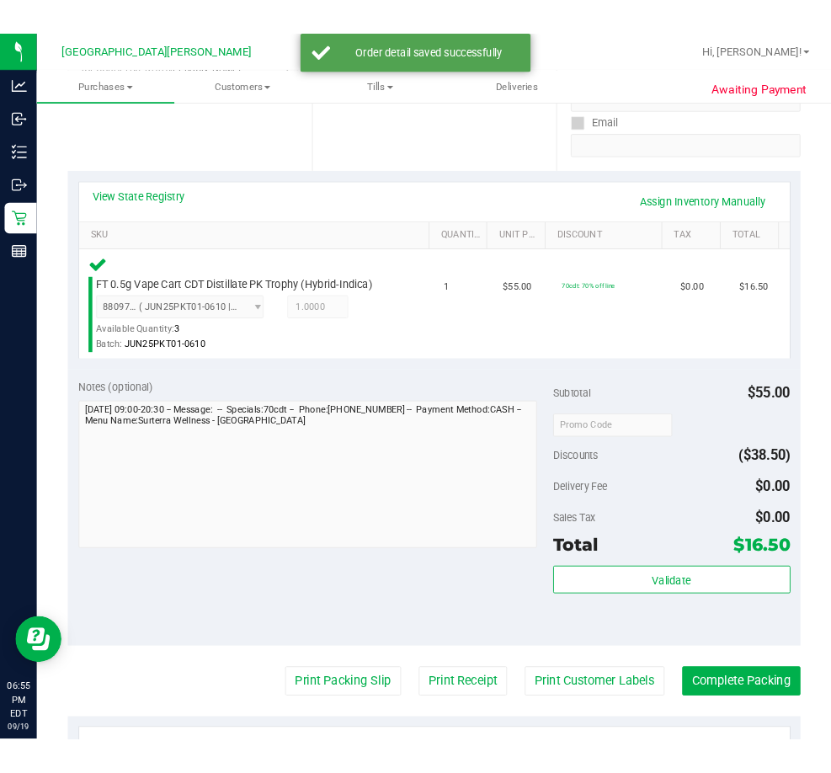
scroll to position [505, 0]
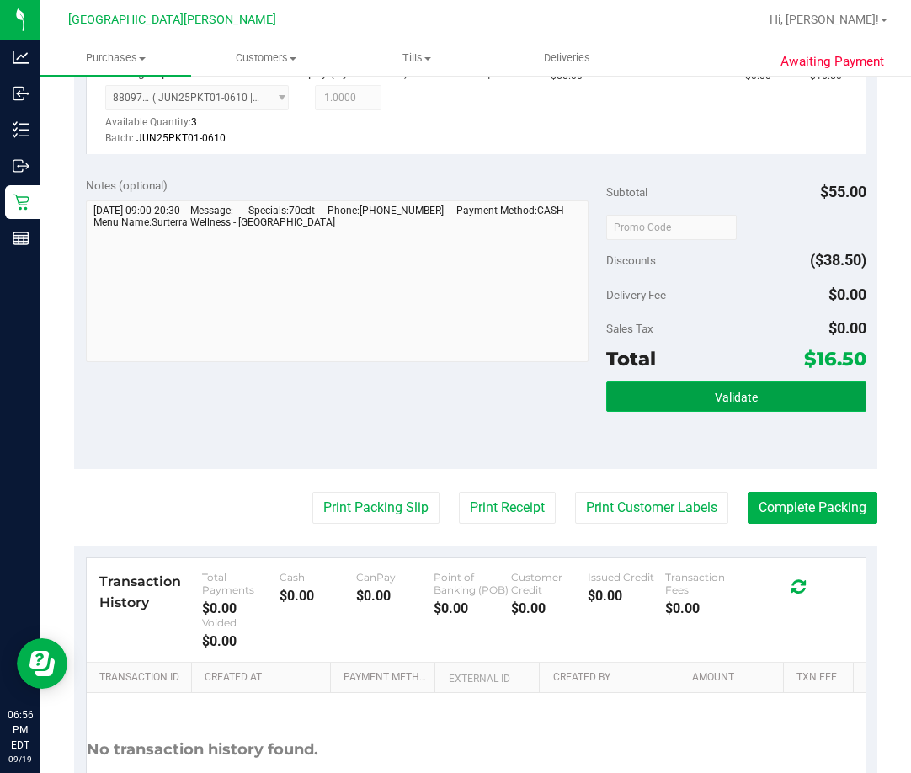
click at [745, 402] on span "Validate" at bounding box center [736, 397] width 43 height 13
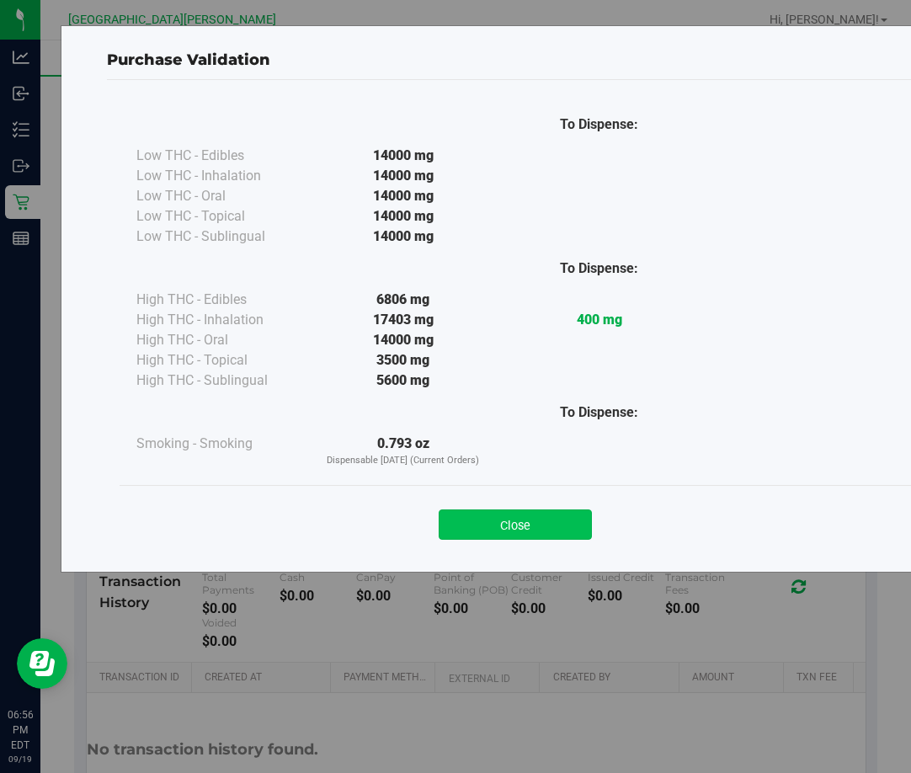
click at [513, 525] on button "Close" at bounding box center [515, 525] width 153 height 30
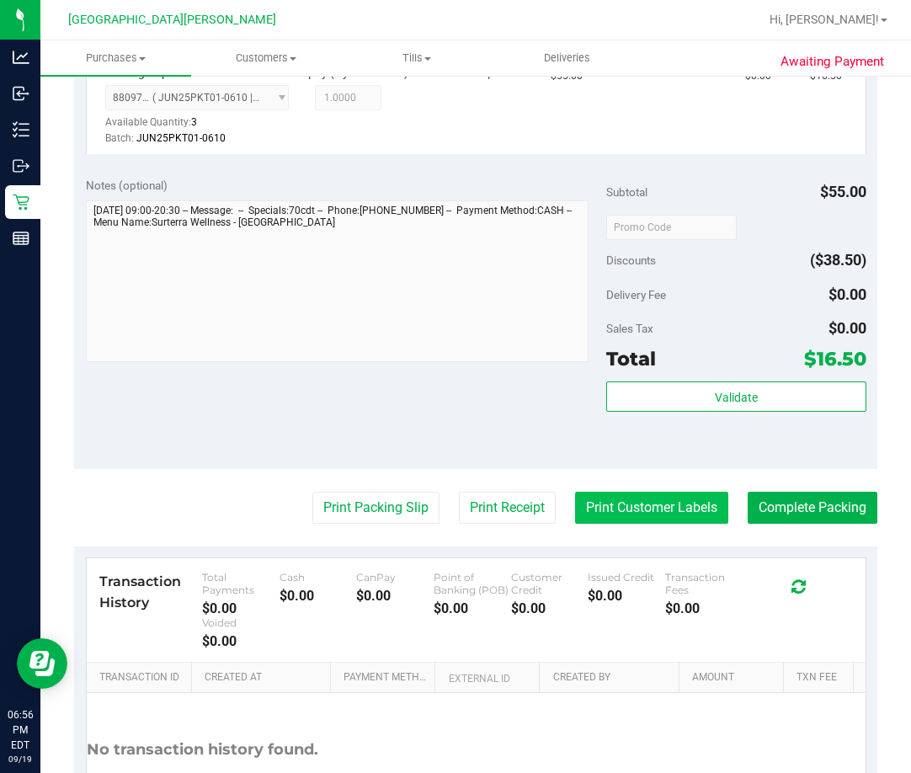
click at [641, 509] on button "Print Customer Labels" at bounding box center [651, 508] width 153 height 32
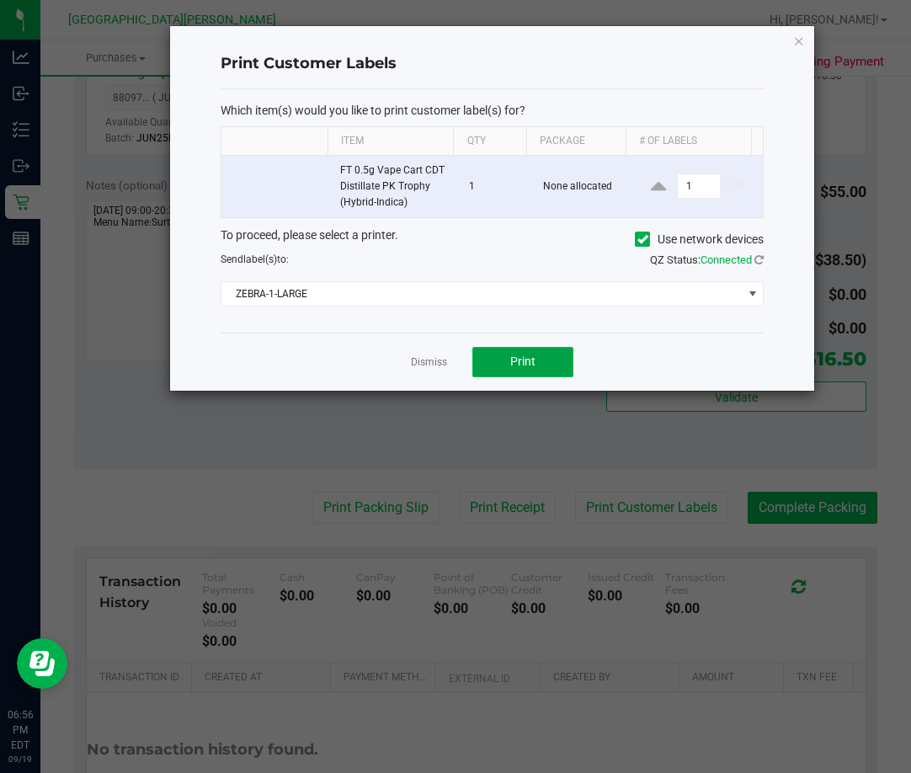
click at [522, 362] on span "Print" at bounding box center [522, 361] width 25 height 13
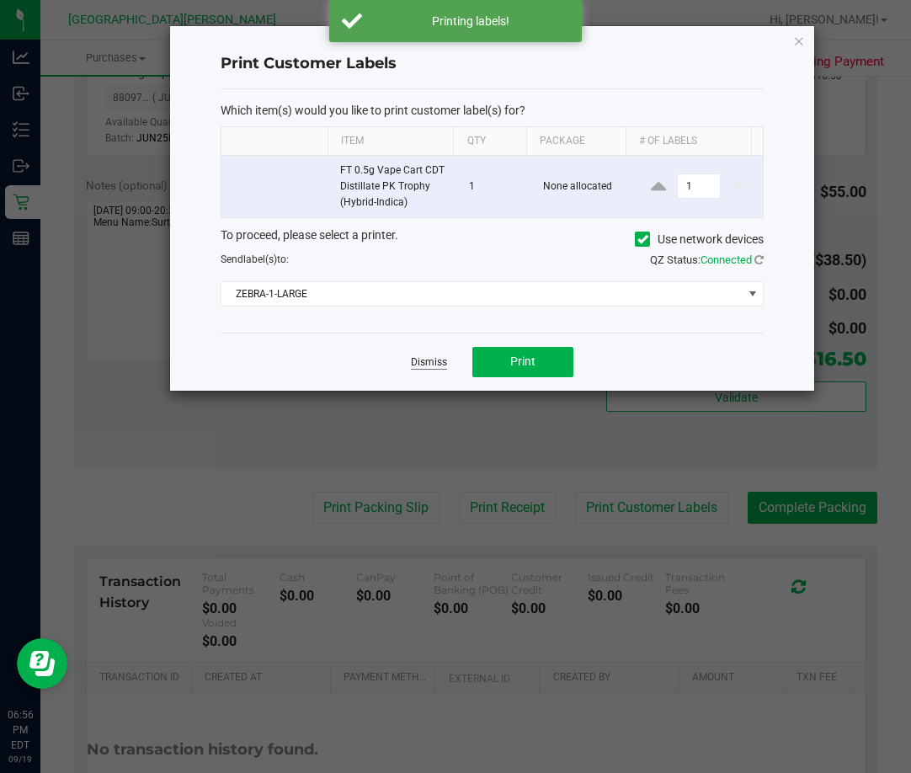
click at [426, 366] on link "Dismiss" at bounding box center [429, 362] width 36 height 14
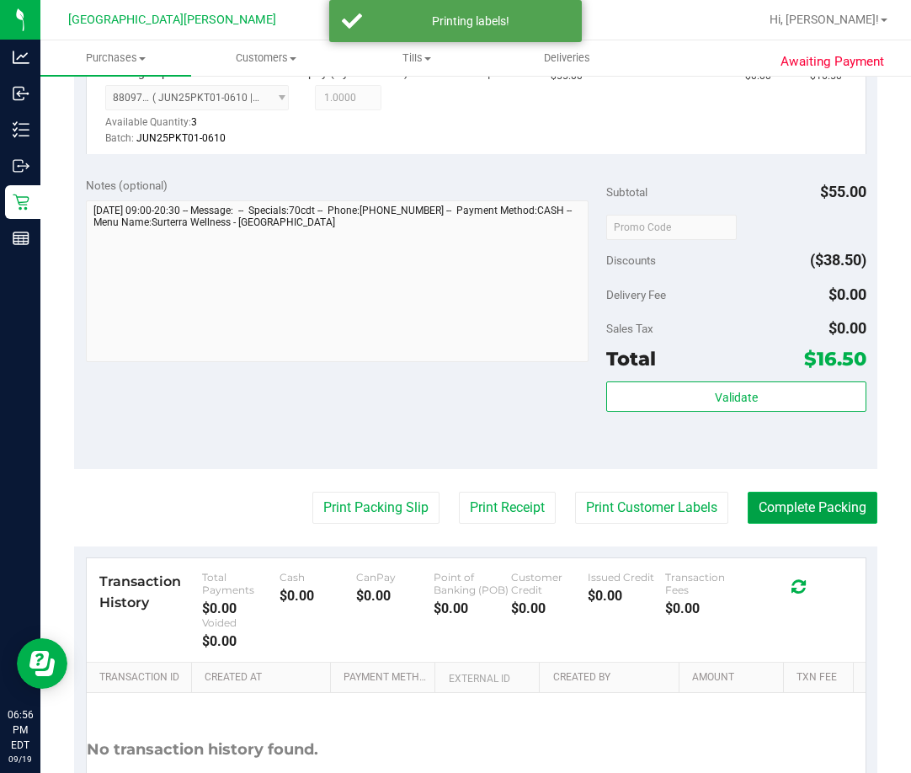
click at [806, 513] on button "Complete Packing" at bounding box center [813, 508] width 130 height 32
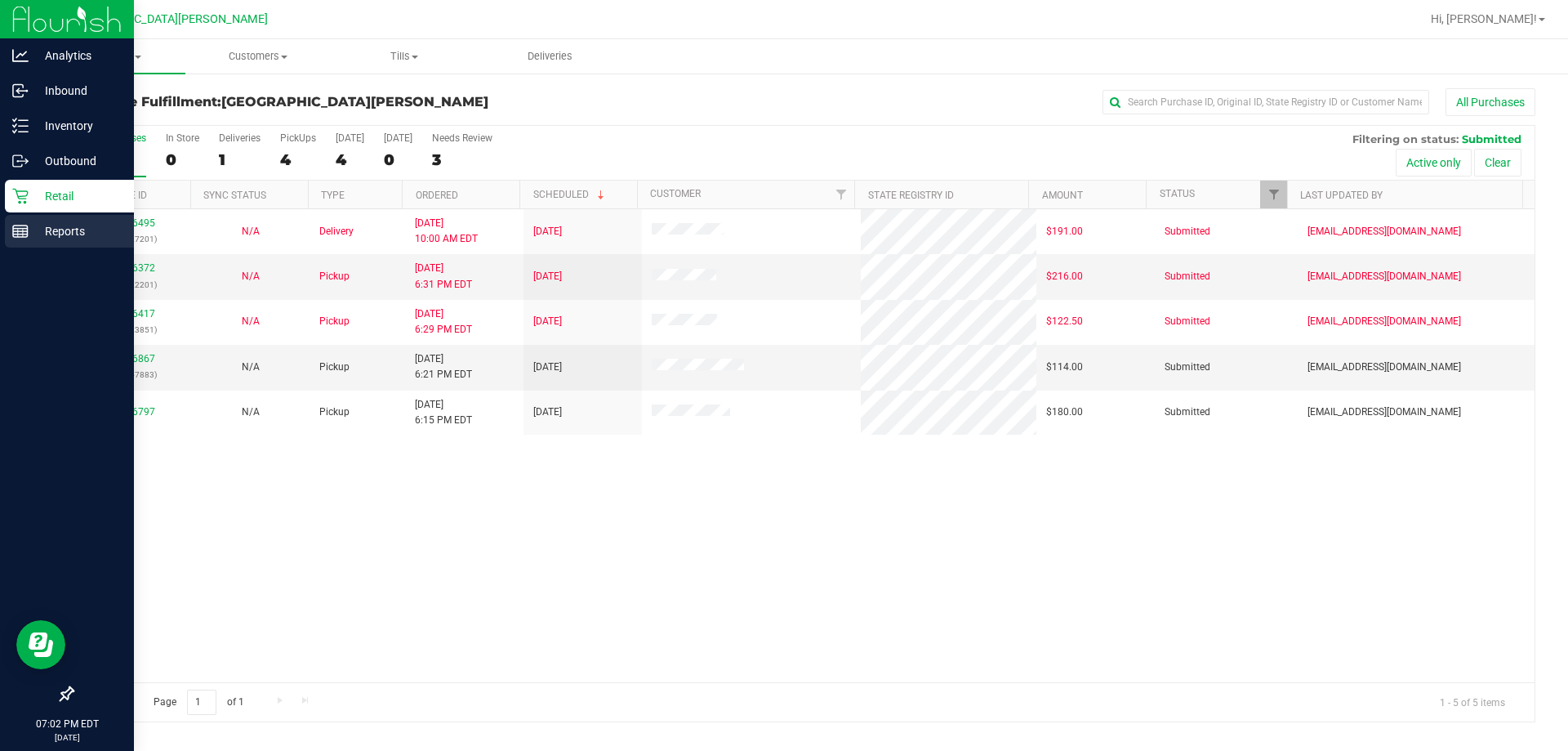
click at [59, 232] on p "Reports" at bounding box center [77, 231] width 98 height 19
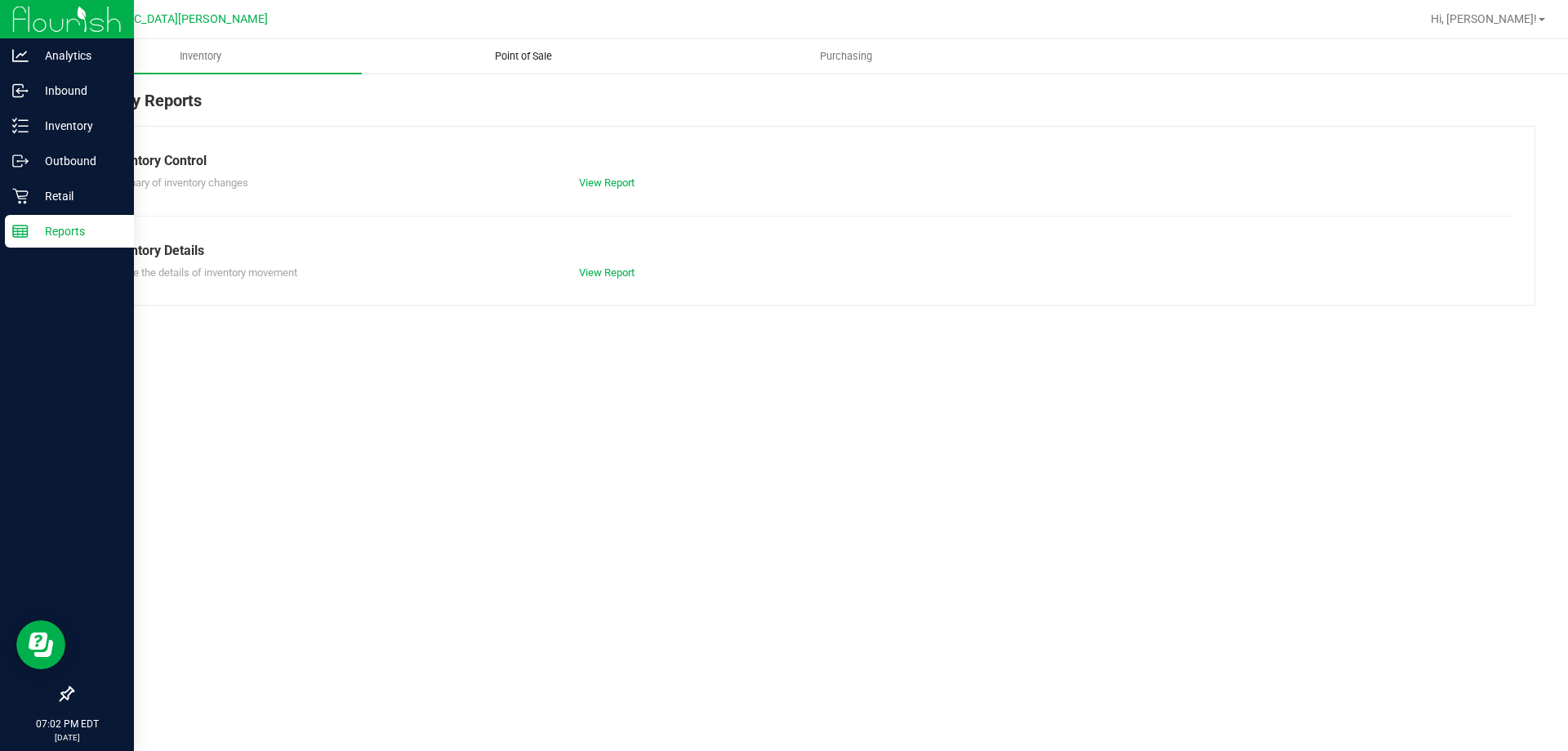
click at [504, 57] on span "Point of Sale" at bounding box center [524, 56] width 101 height 15
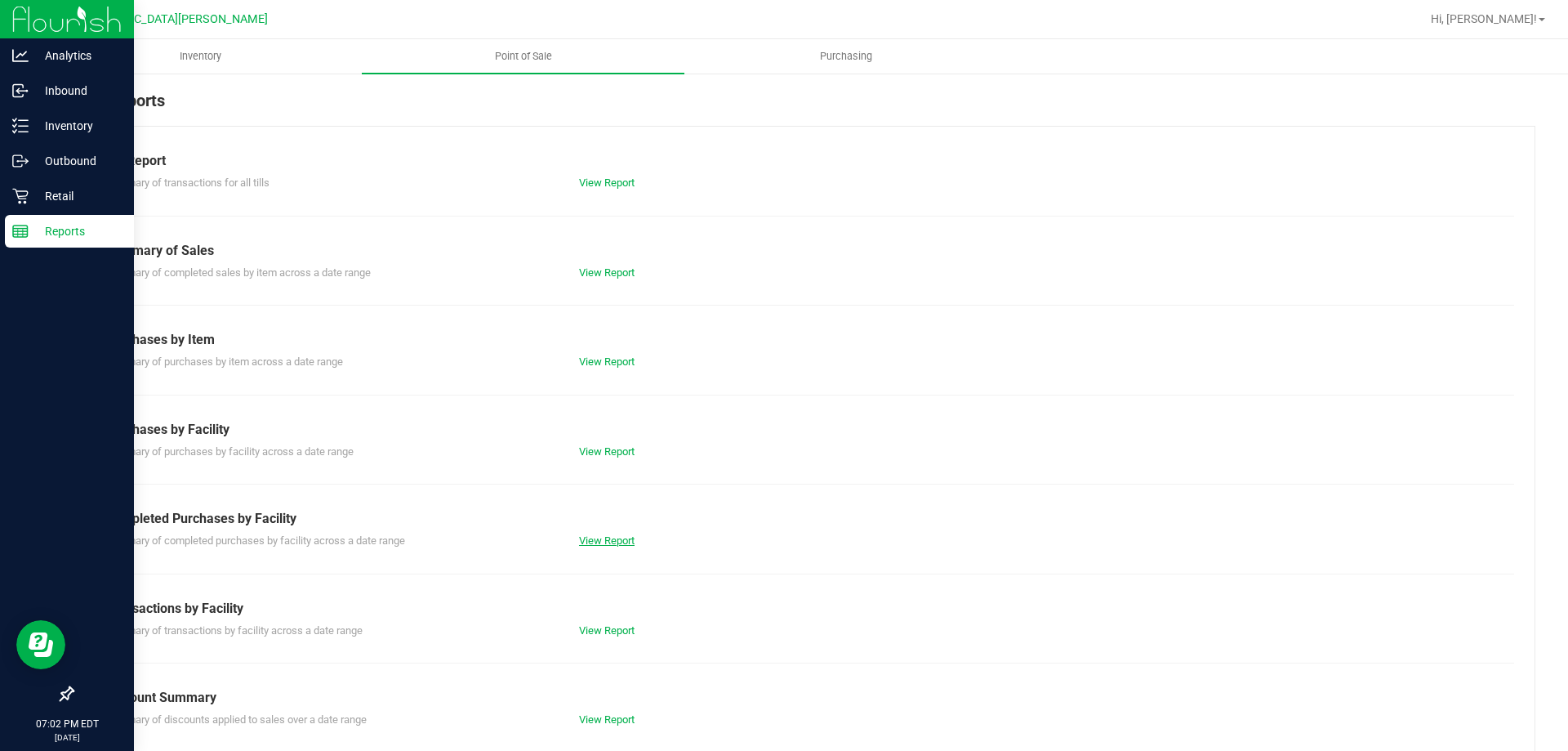
click at [583, 539] on link "View Report" at bounding box center [606, 540] width 55 height 13
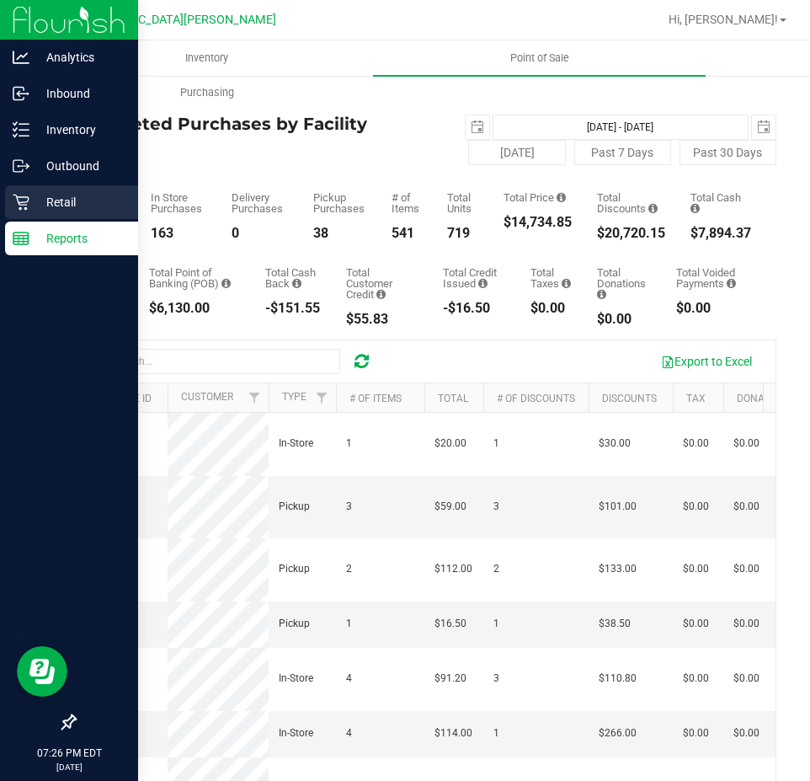
click at [51, 198] on p "Retail" at bounding box center [79, 202] width 101 height 20
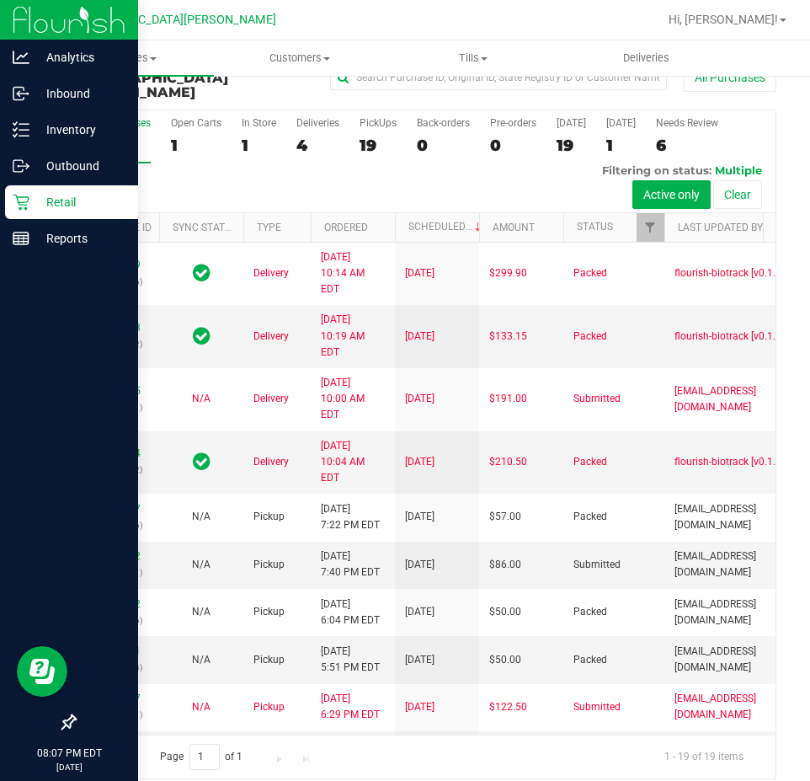
click at [37, 208] on p "Retail" at bounding box center [79, 202] width 101 height 20
click at [60, 202] on p "Retail" at bounding box center [79, 202] width 101 height 20
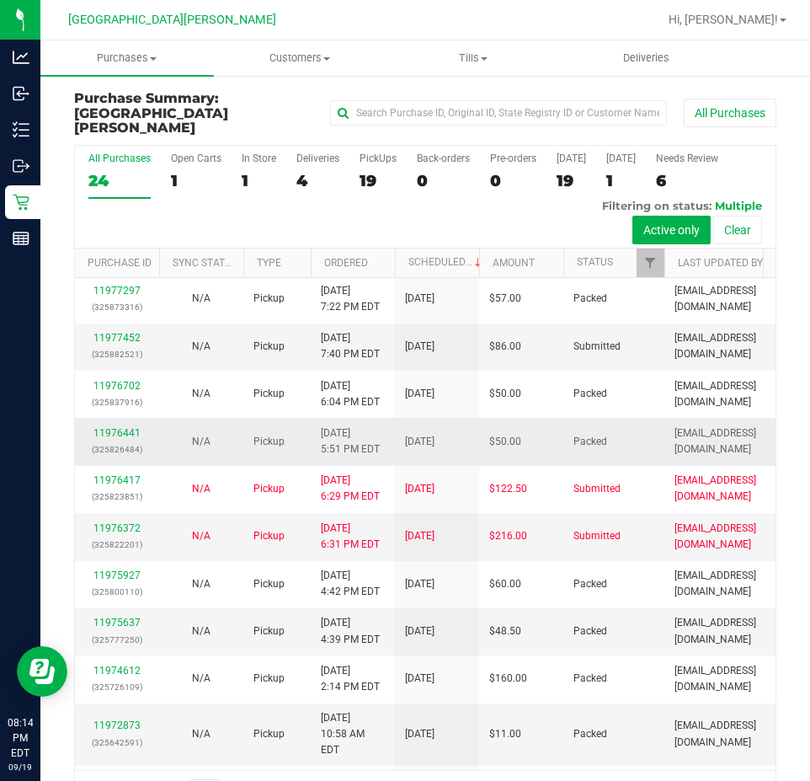
scroll to position [253, 0]
click at [104, 345] on link "11977452" at bounding box center [116, 339] width 47 height 12
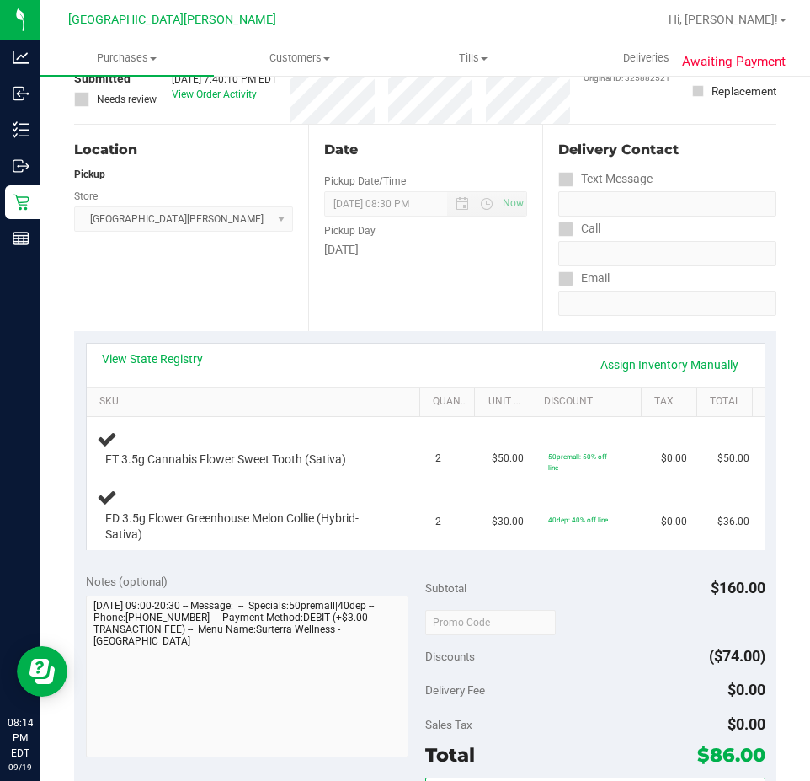
scroll to position [84, 0]
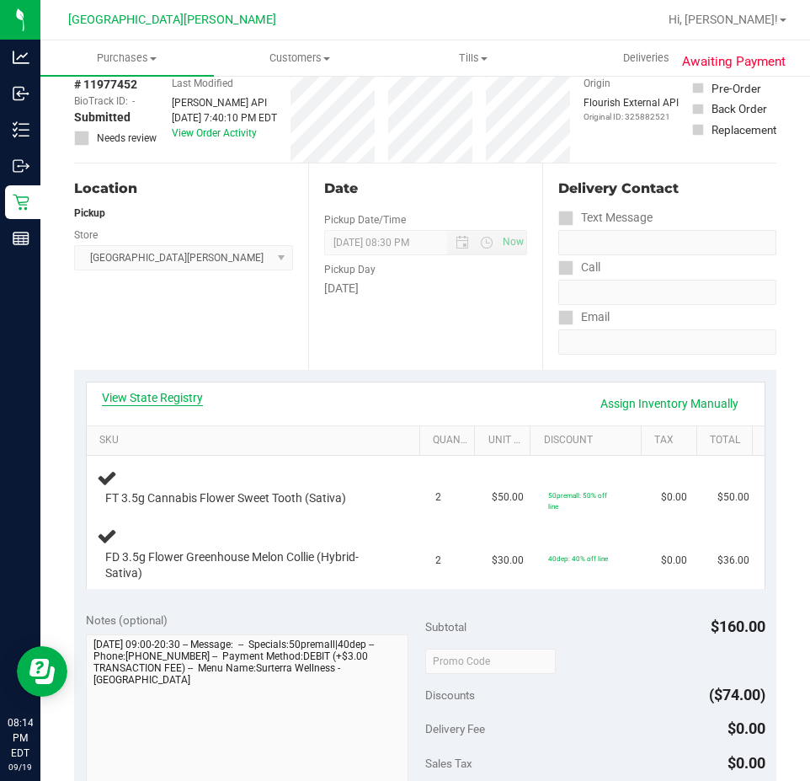
click at [184, 399] on link "View State Registry" at bounding box center [152, 397] width 101 height 17
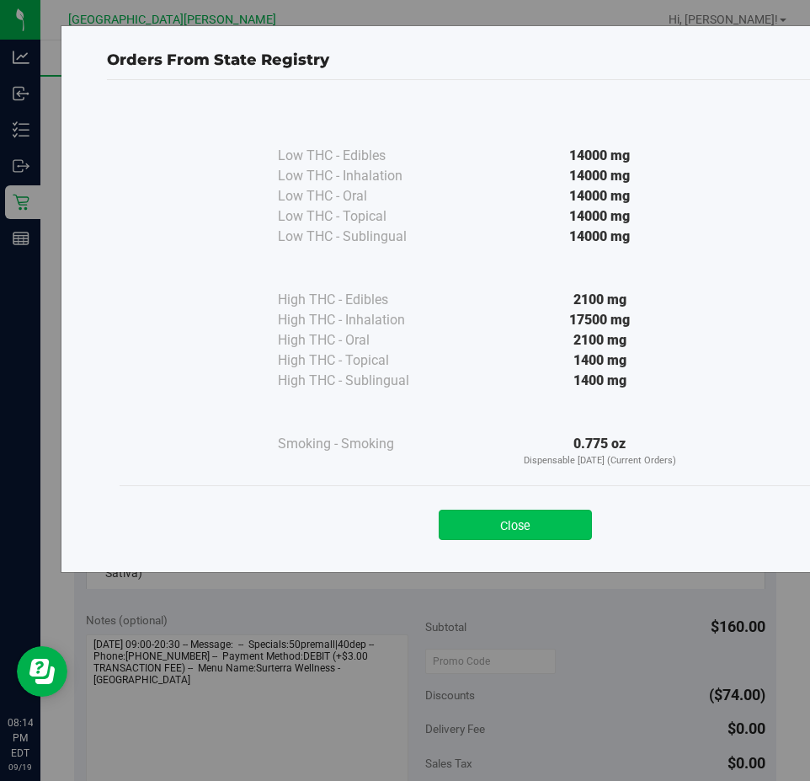
click at [532, 511] on button "Close" at bounding box center [515, 525] width 153 height 30
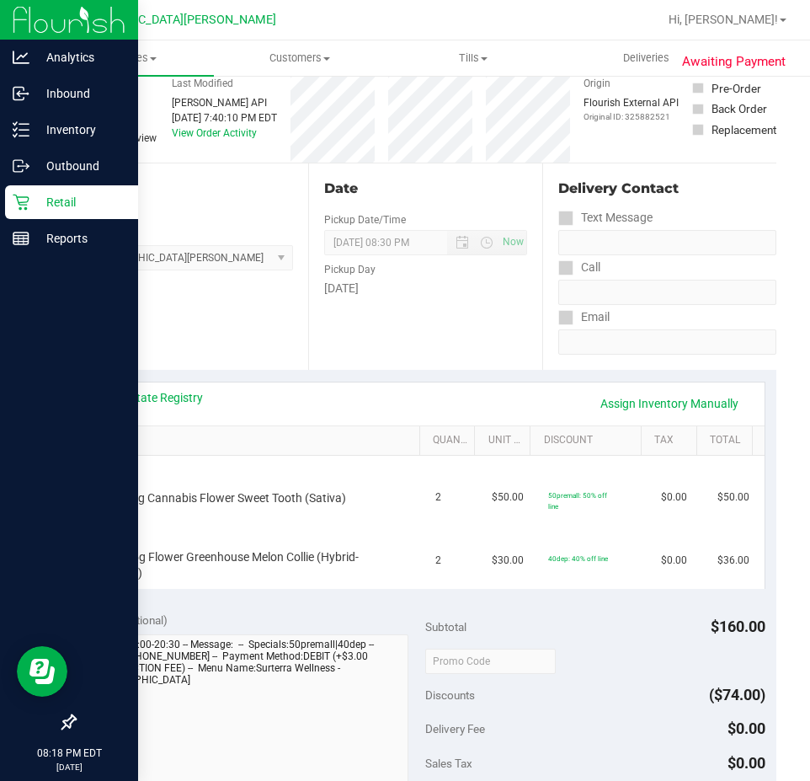
click at [40, 197] on p "Retail" at bounding box center [79, 202] width 101 height 20
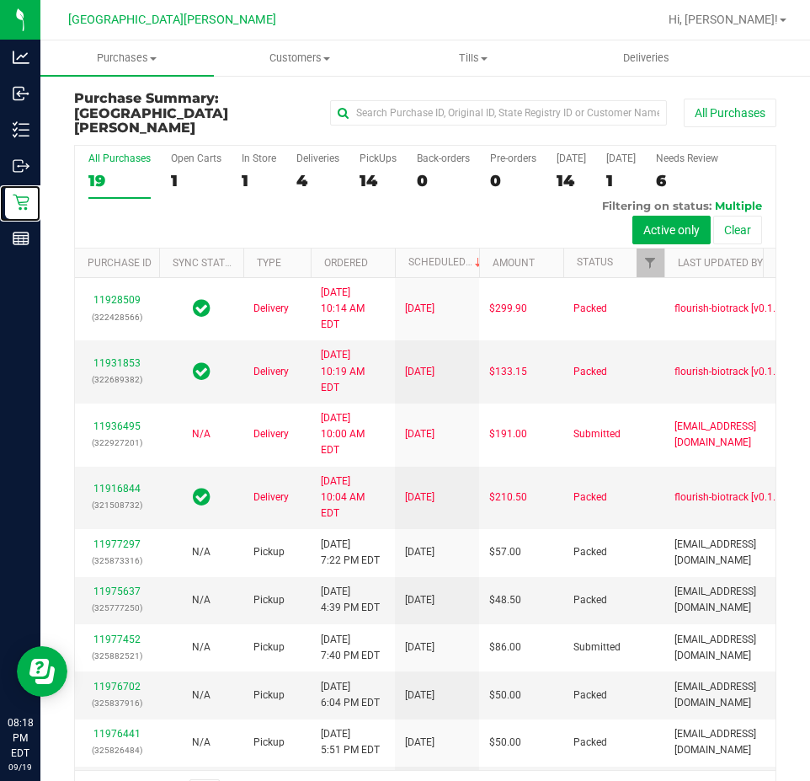
click at [0, 185] on link "Retail" at bounding box center [20, 203] width 40 height 36
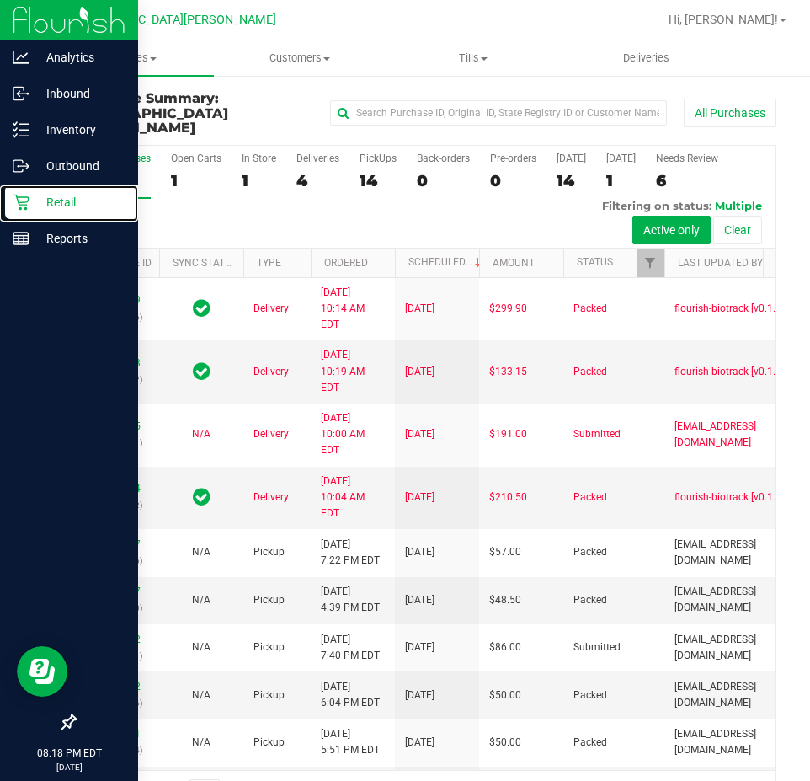
click at [0, 185] on link "Retail" at bounding box center [69, 203] width 138 height 36
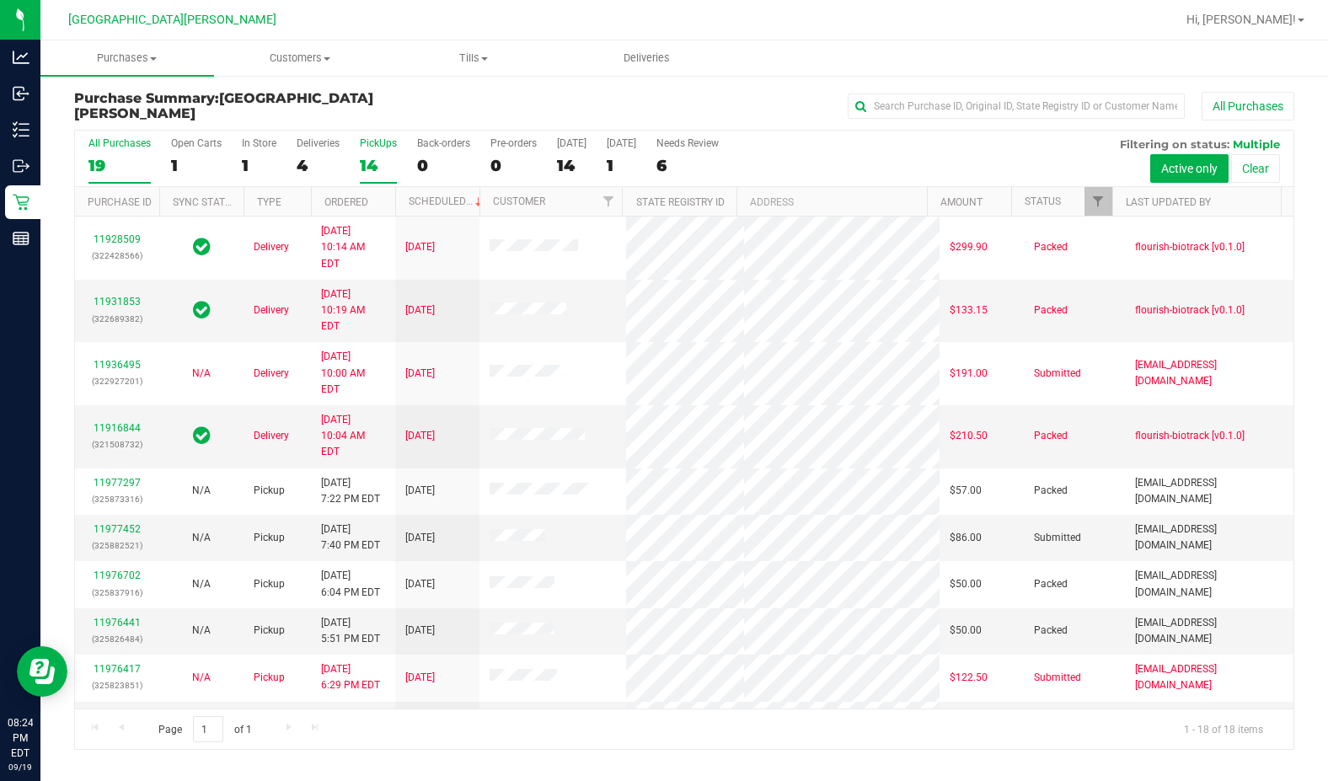
click at [370, 156] on div "14" at bounding box center [378, 165] width 37 height 19
click at [0, 0] on input "PickUps 14" at bounding box center [0, 0] width 0 height 0
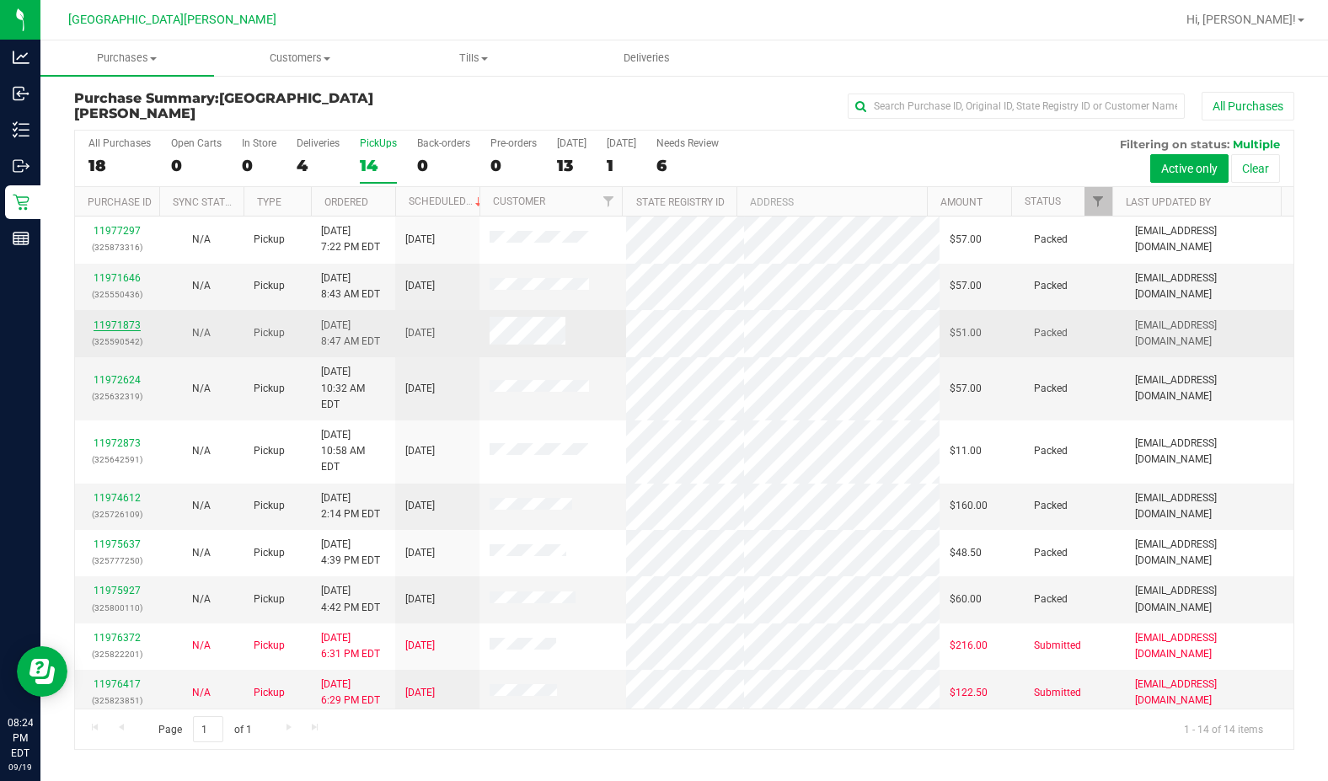
click at [123, 325] on link "11971873" at bounding box center [116, 325] width 47 height 12
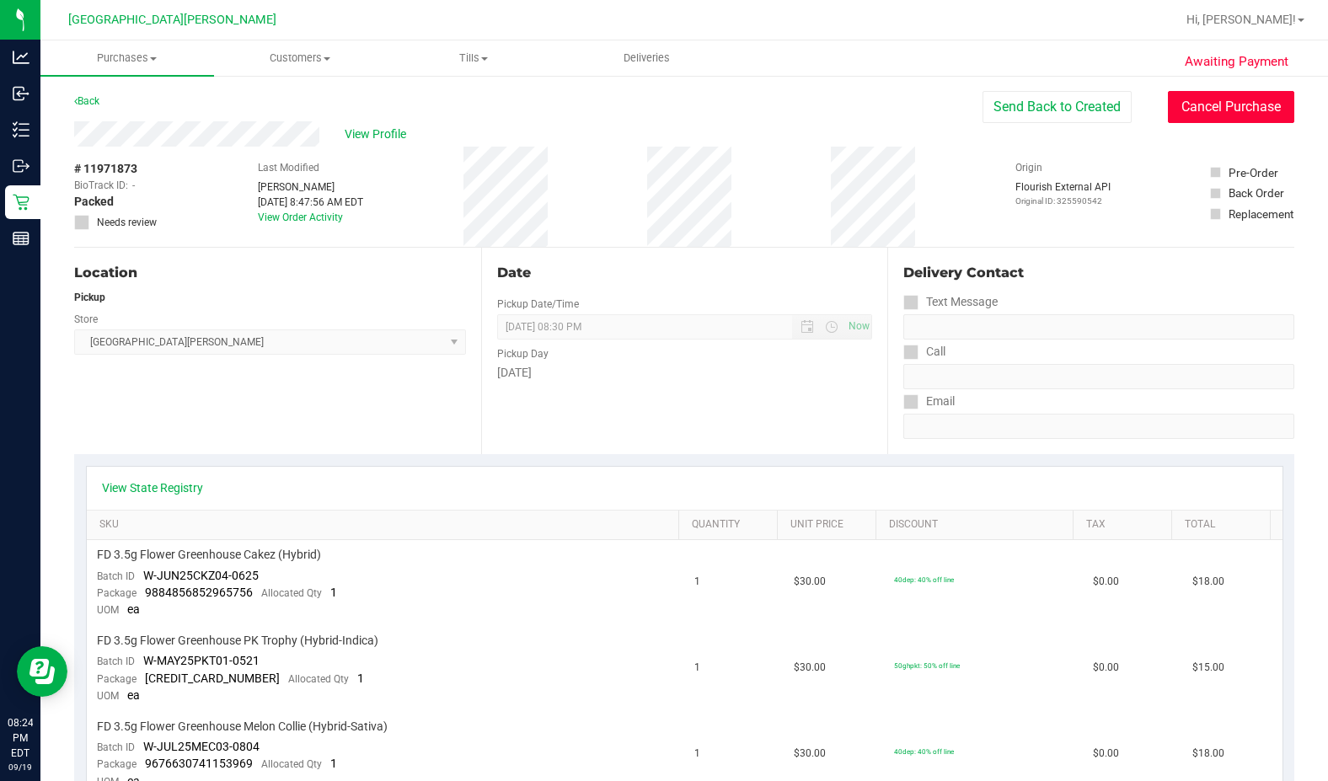
click at [806, 110] on button "Cancel Purchase" at bounding box center [1230, 107] width 126 height 32
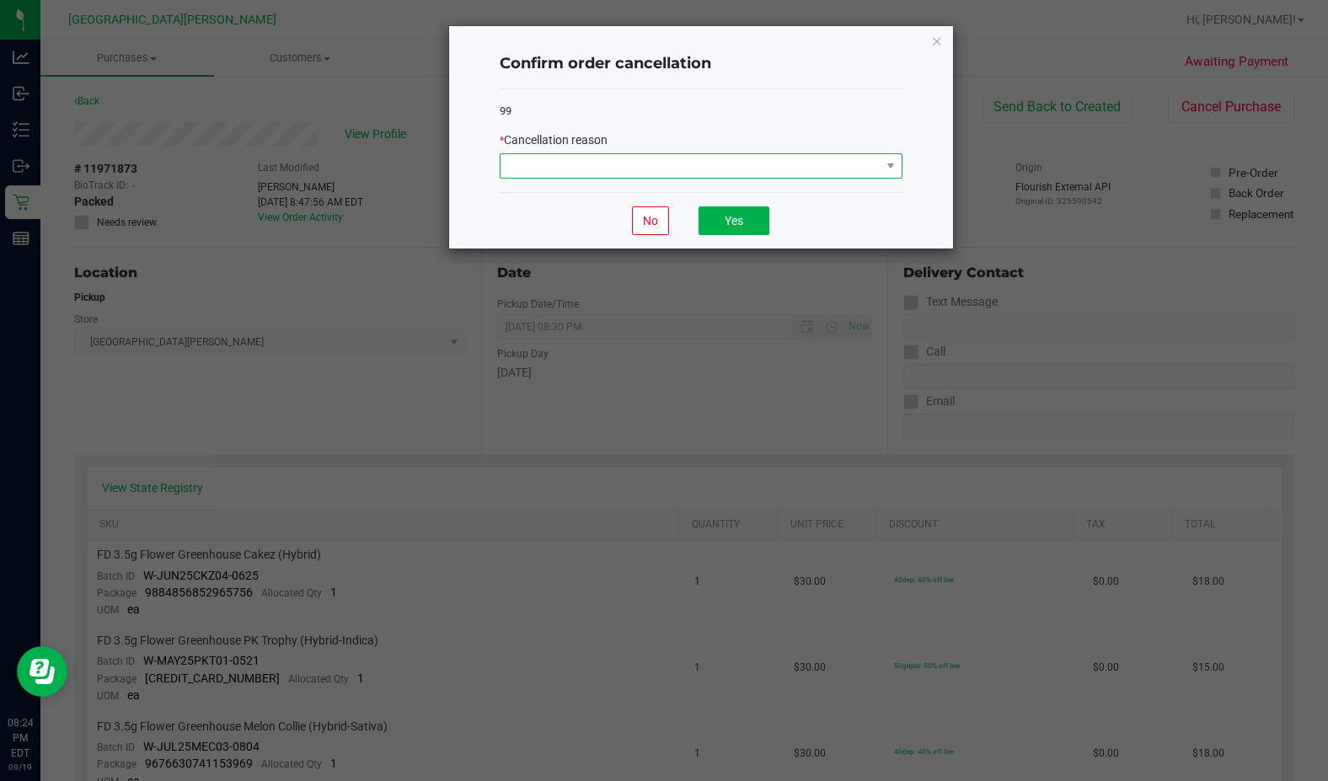
click at [649, 158] on span at bounding box center [690, 166] width 380 height 24
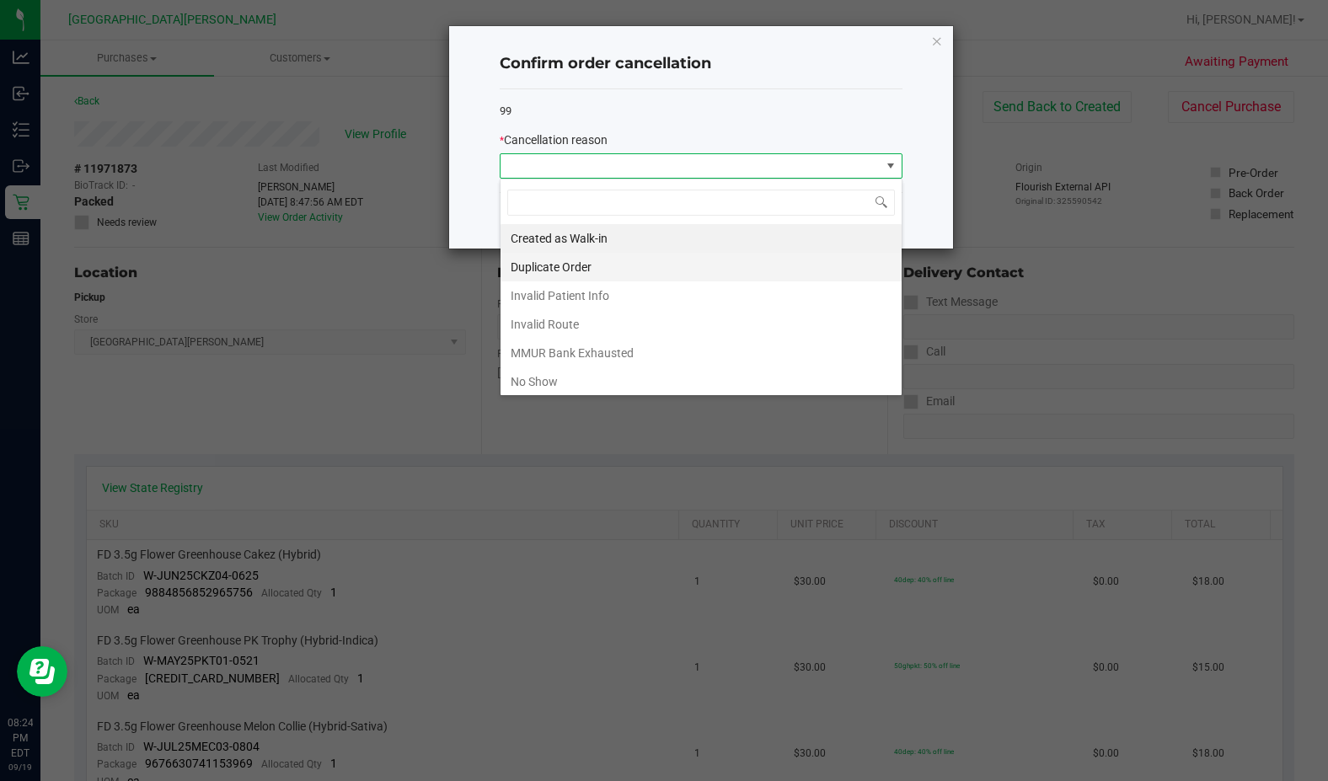
scroll to position [25, 403]
click at [558, 380] on li "No Show" at bounding box center [700, 381] width 401 height 29
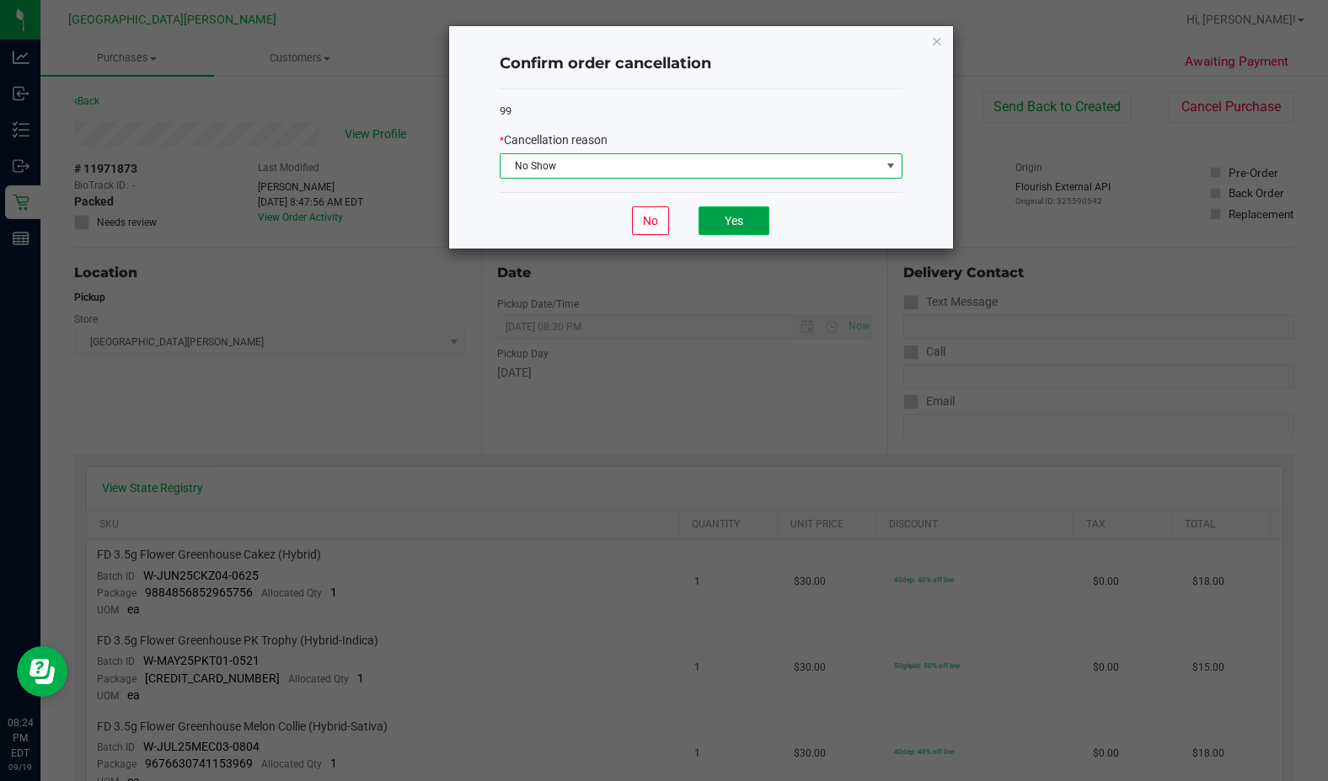
click at [712, 219] on button "Yes" at bounding box center [733, 220] width 71 height 29
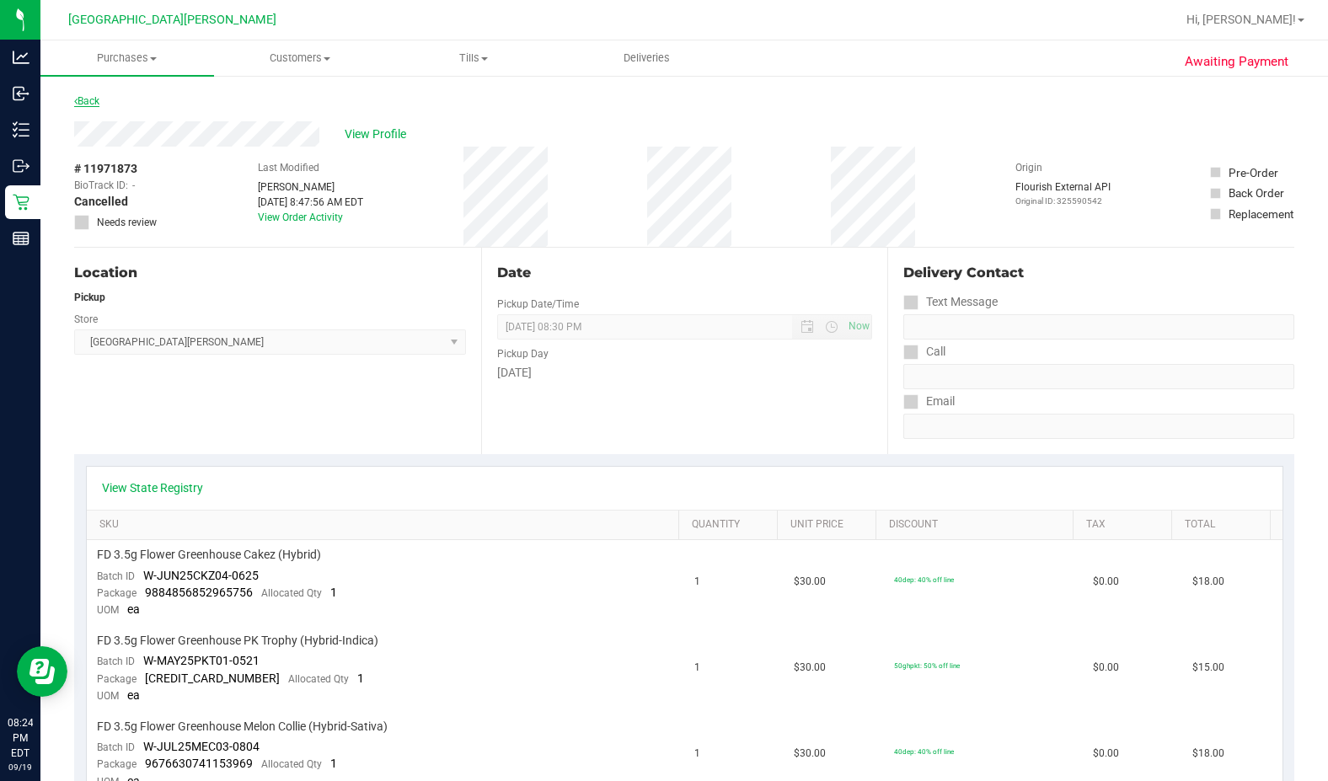
click at [99, 99] on link "Back" at bounding box center [86, 101] width 25 height 12
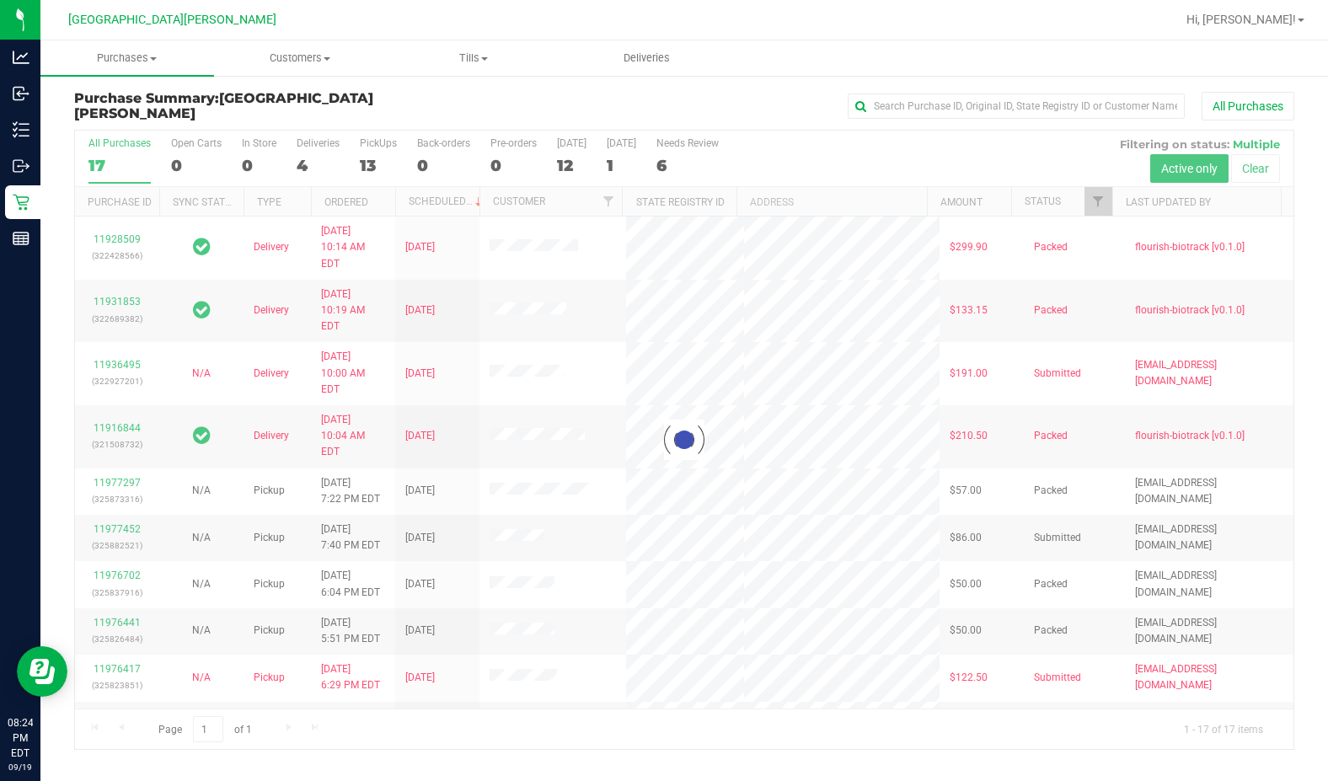
click at [361, 159] on div at bounding box center [684, 440] width 1218 height 618
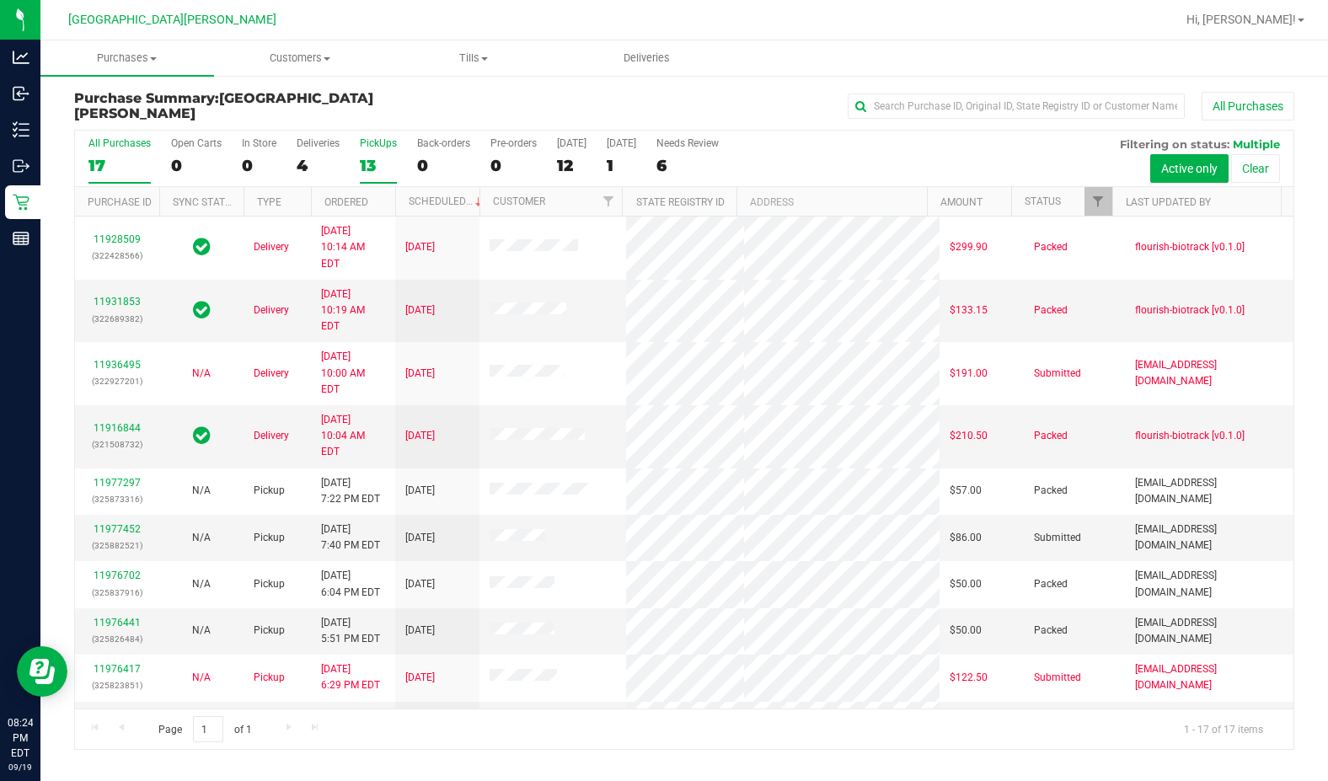
click at [375, 159] on div "13" at bounding box center [378, 165] width 37 height 19
click at [0, 0] on input "PickUps 13" at bounding box center [0, 0] width 0 height 0
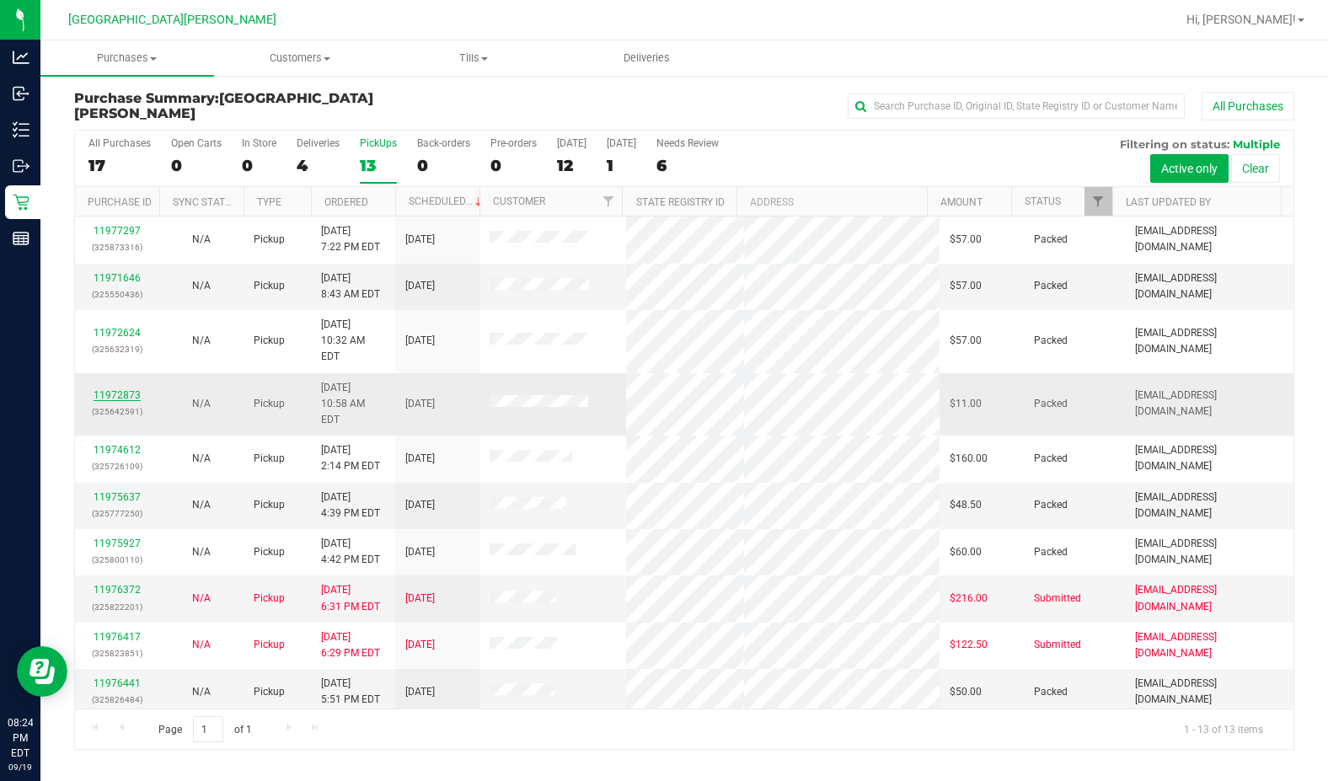
click at [115, 389] on link "11972873" at bounding box center [116, 395] width 47 height 12
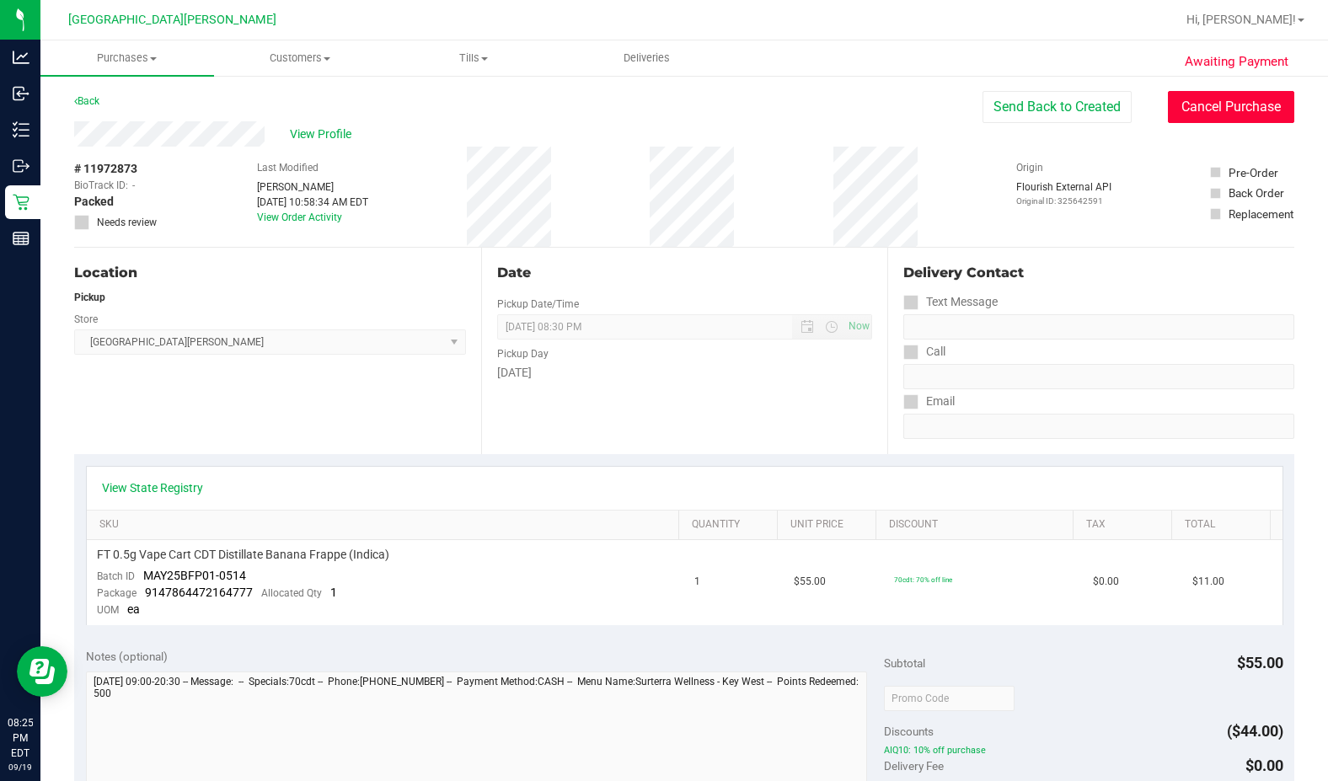
click at [806, 108] on button "Cancel Purchase" at bounding box center [1230, 107] width 126 height 32
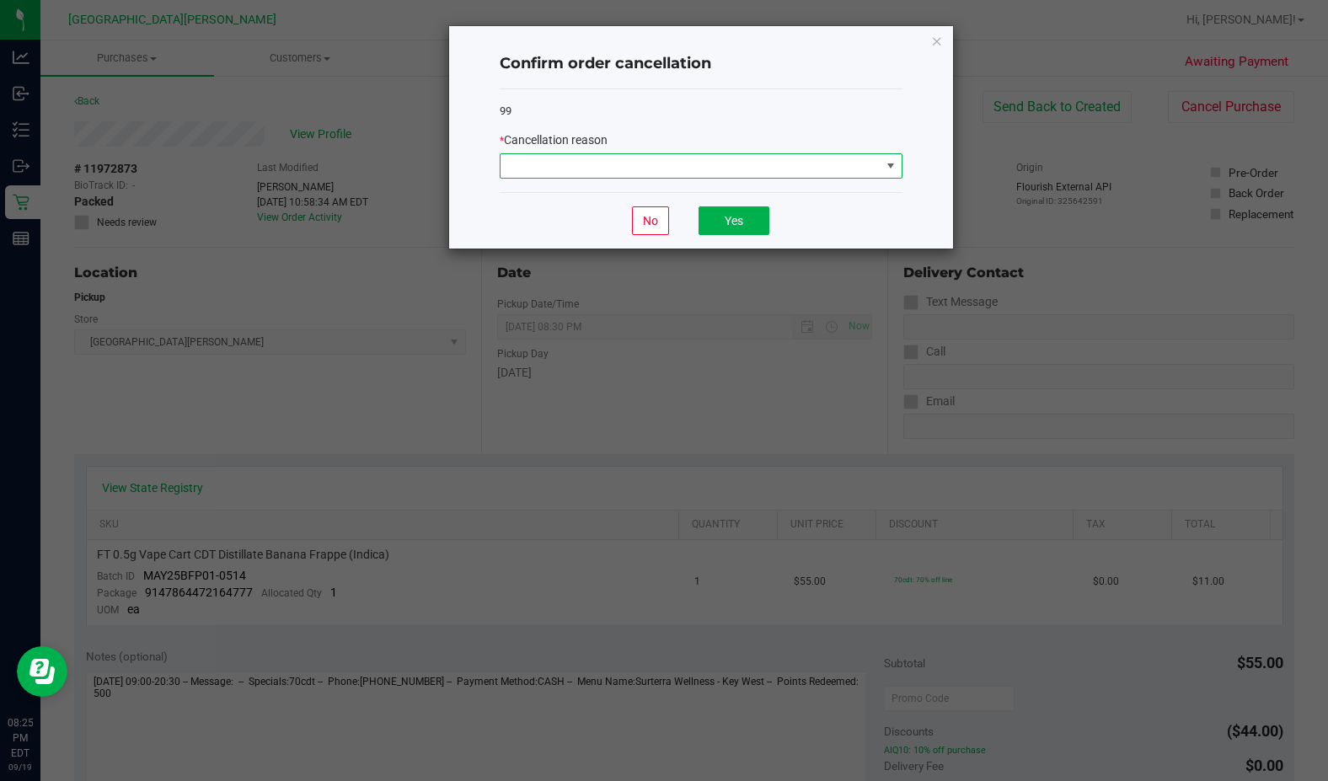
click at [687, 172] on span at bounding box center [690, 166] width 380 height 24
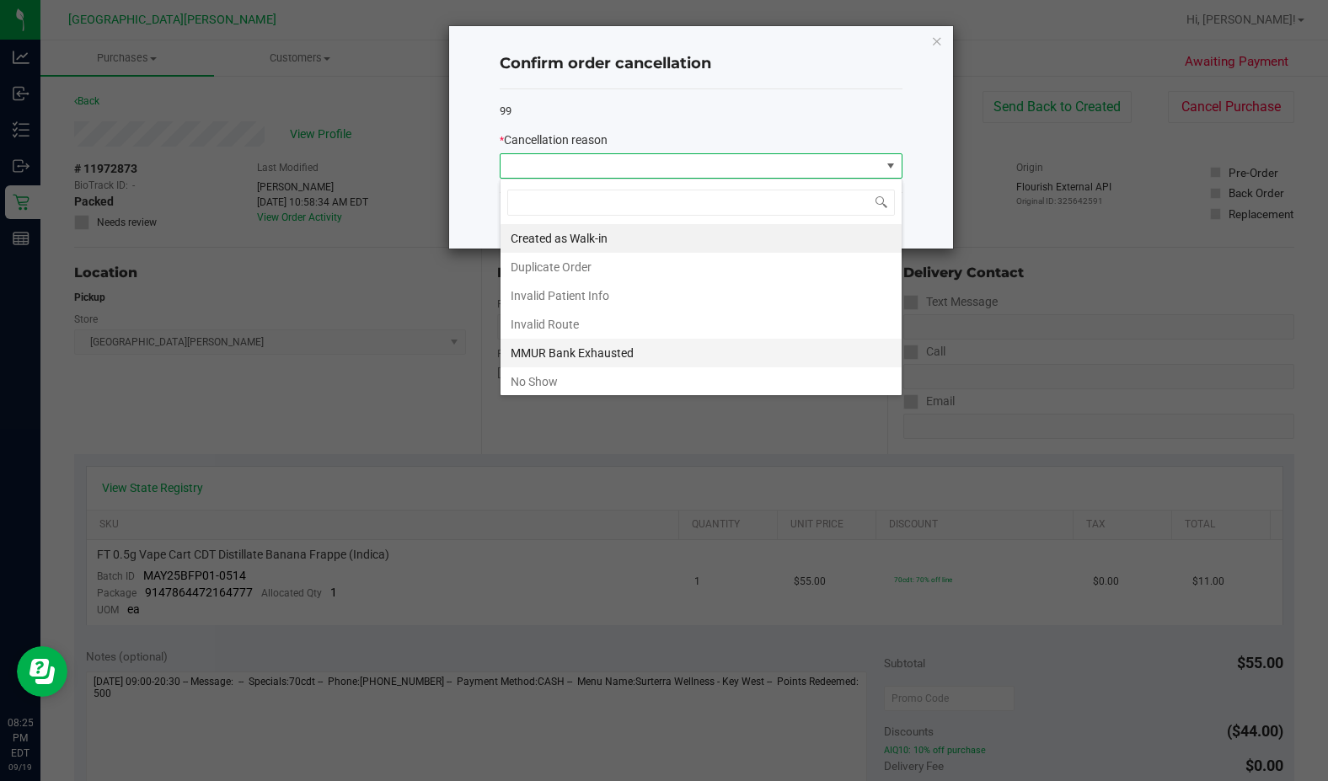
scroll to position [25, 403]
drag, startPoint x: 569, startPoint y: 378, endPoint x: 580, endPoint y: 371, distance: 13.3
click at [569, 377] on li "No Show" at bounding box center [700, 381] width 401 height 29
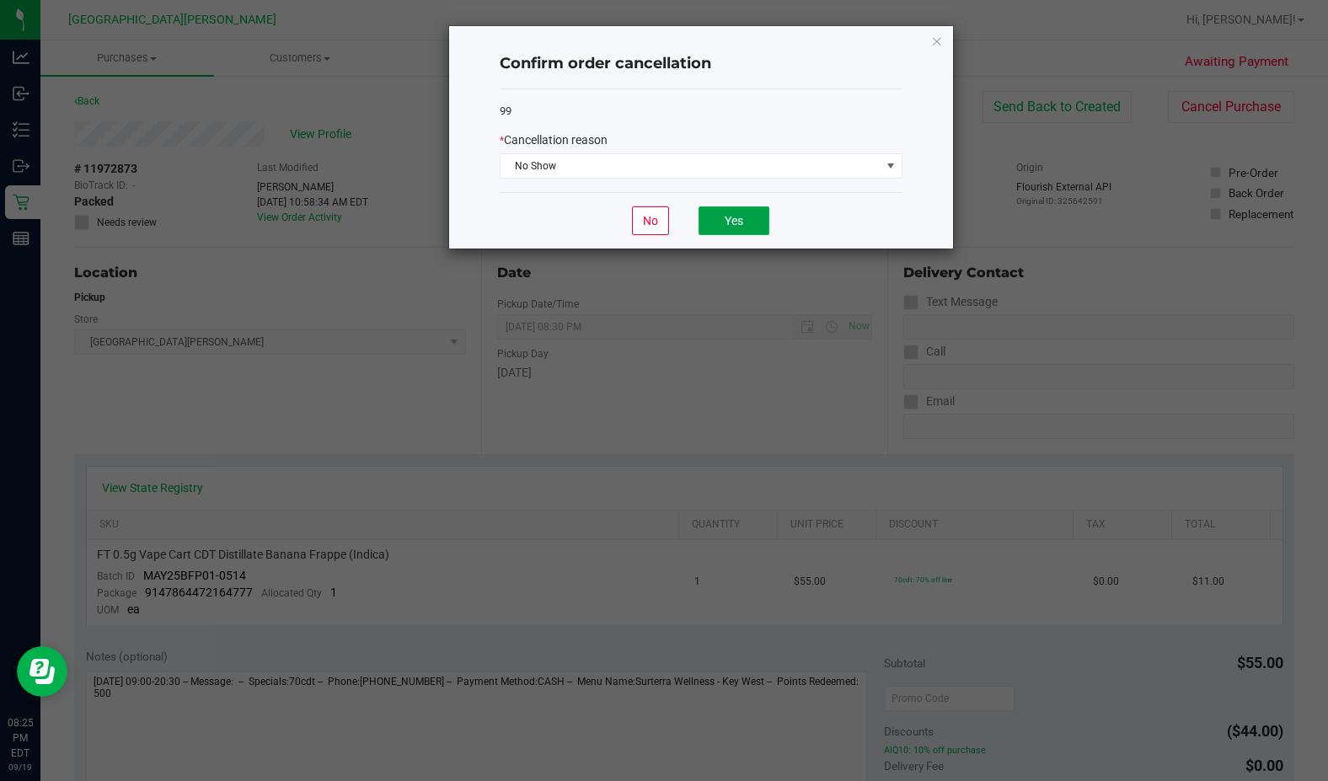
click at [713, 211] on button "Yes" at bounding box center [733, 220] width 71 height 29
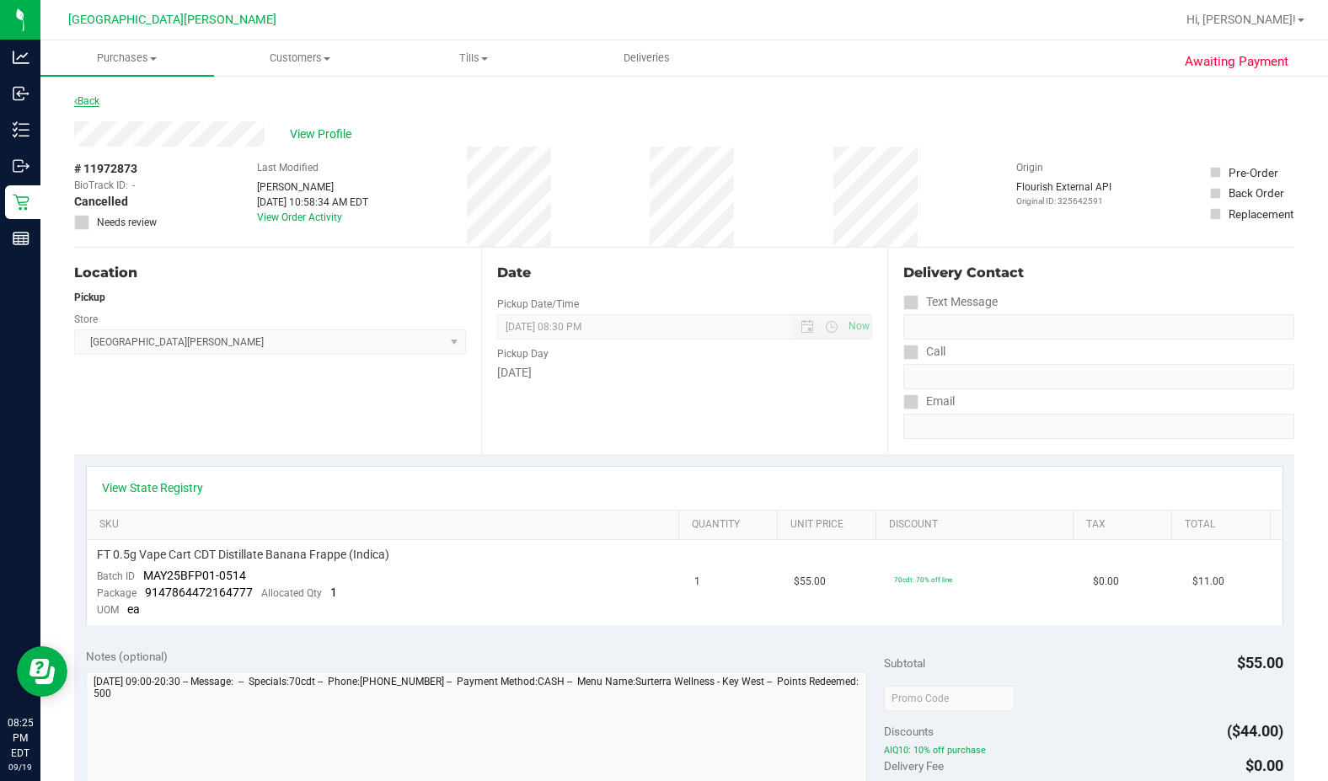
click at [88, 101] on link "Back" at bounding box center [86, 101] width 25 height 12
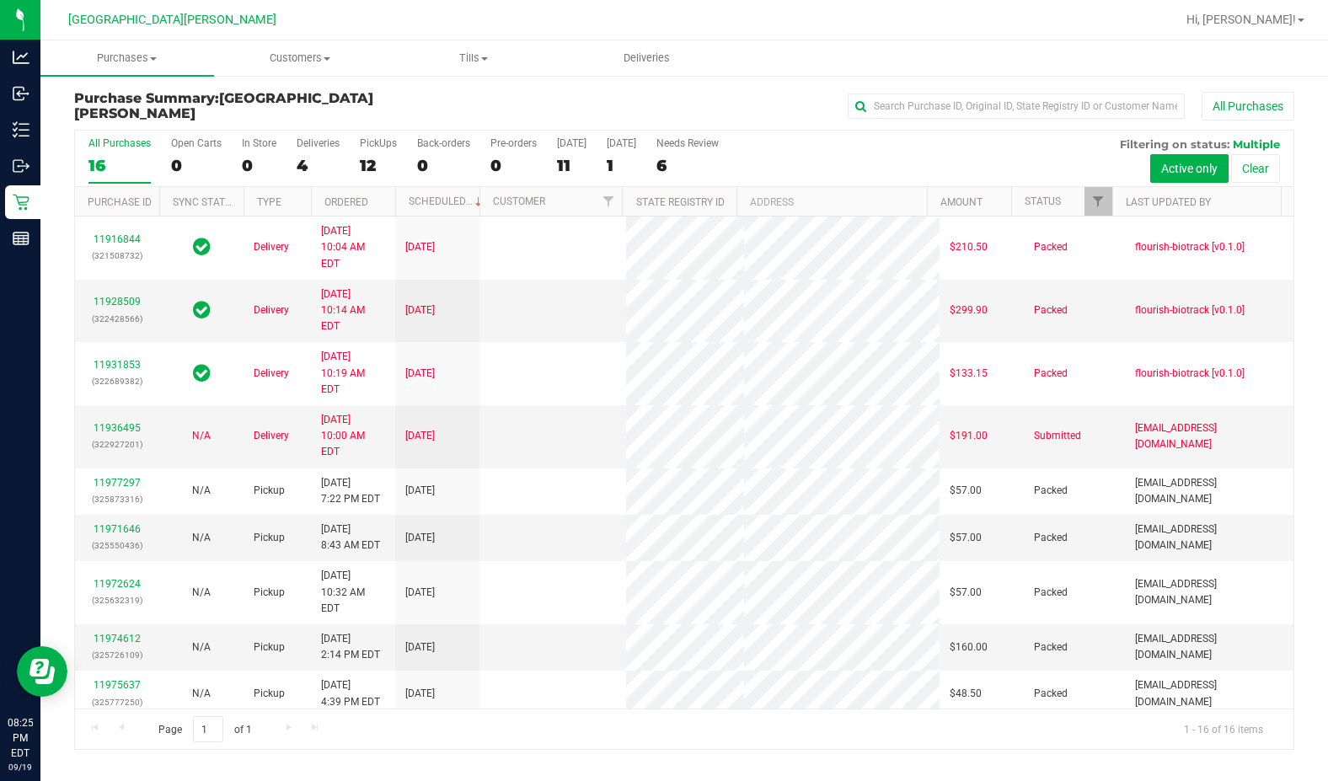
click at [372, 162] on div "12" at bounding box center [378, 165] width 37 height 19
click at [0, 0] on input "PickUps 12" at bounding box center [0, 0] width 0 height 0
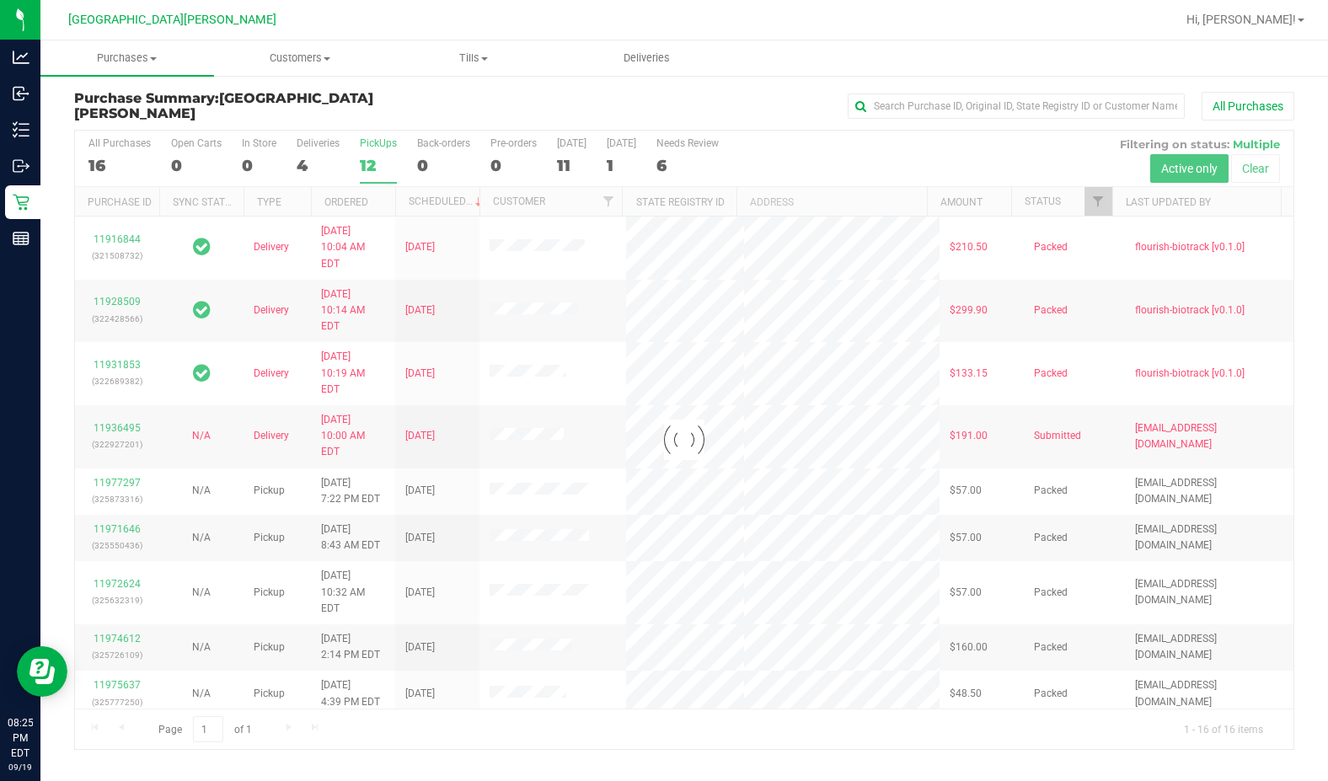
click at [369, 162] on div at bounding box center [684, 440] width 1218 height 618
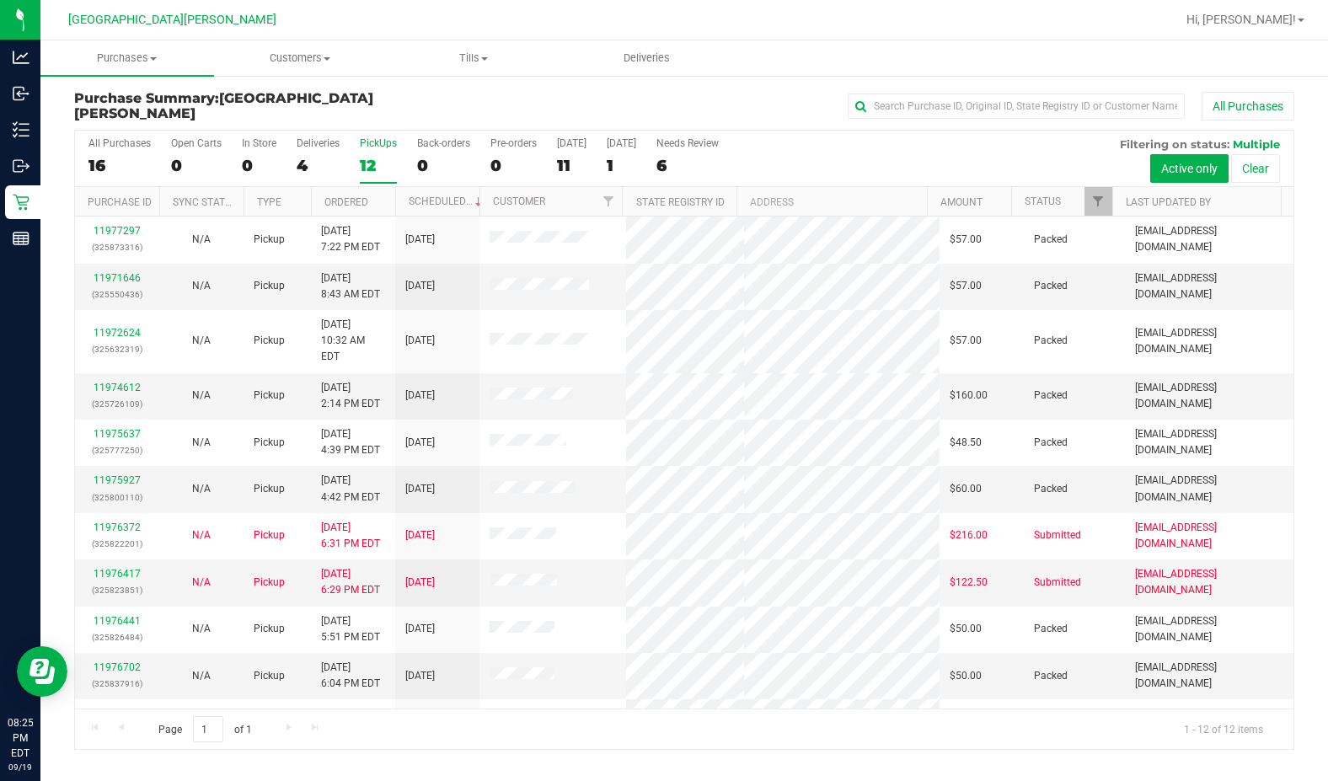
click at [368, 162] on div "12" at bounding box center [378, 165] width 37 height 19
click at [0, 0] on input "PickUps 12" at bounding box center [0, 0] width 0 height 0
click at [126, 474] on link "11975927" at bounding box center [116, 480] width 47 height 12
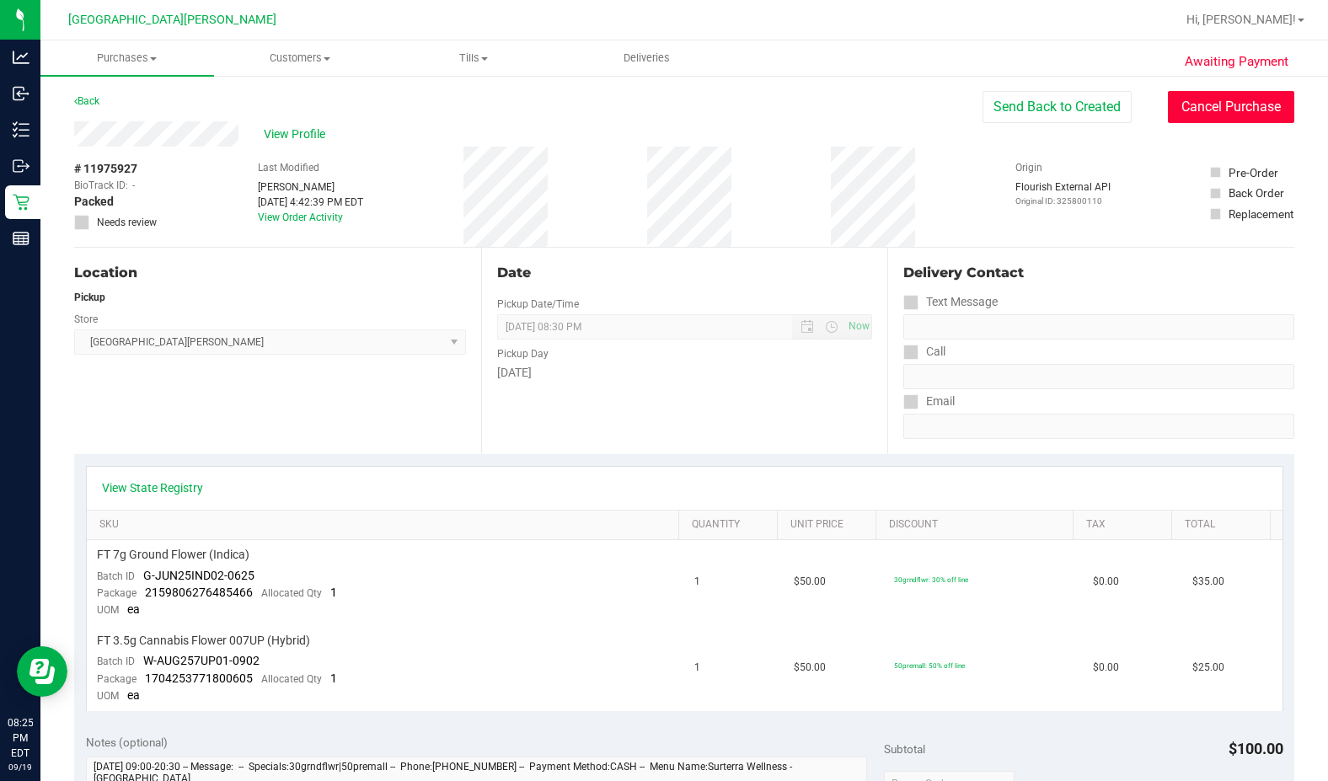
click at [806, 103] on button "Cancel Purchase" at bounding box center [1230, 107] width 126 height 32
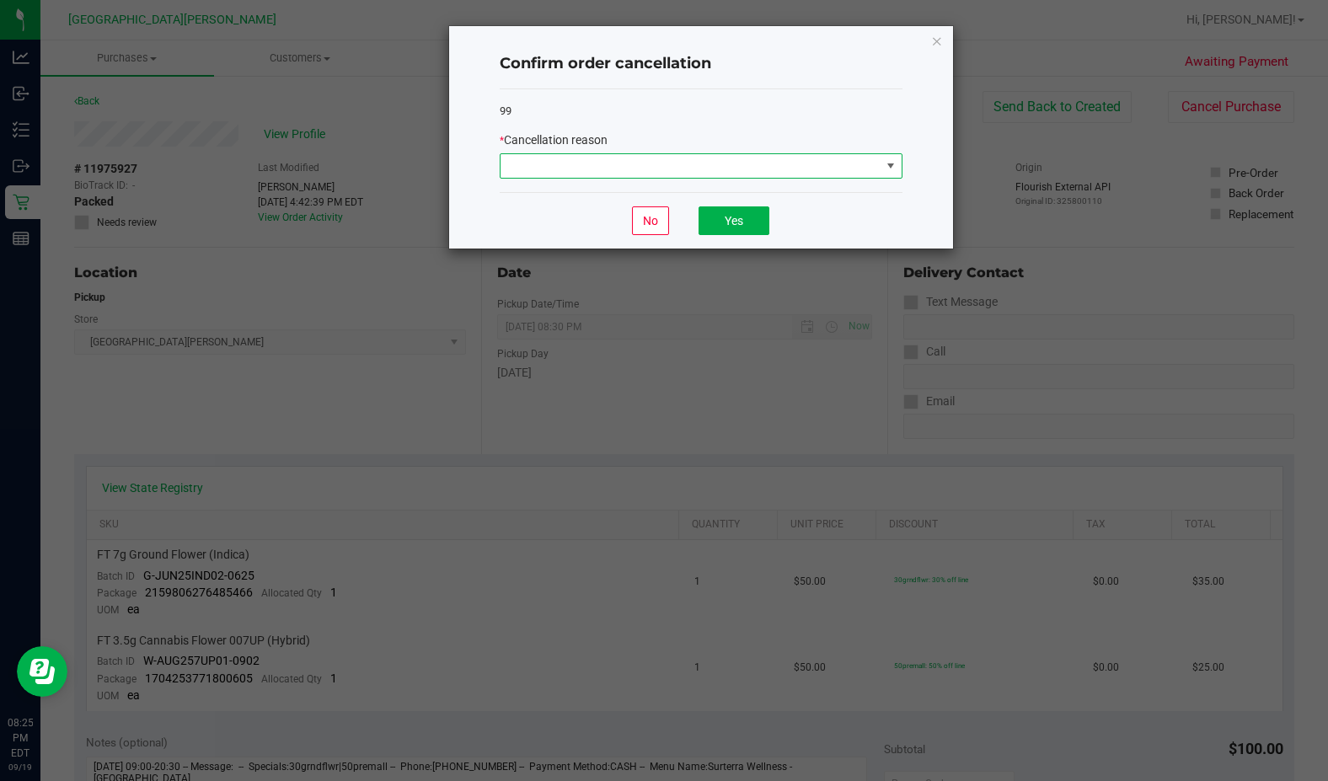
click at [665, 171] on span at bounding box center [690, 166] width 380 height 24
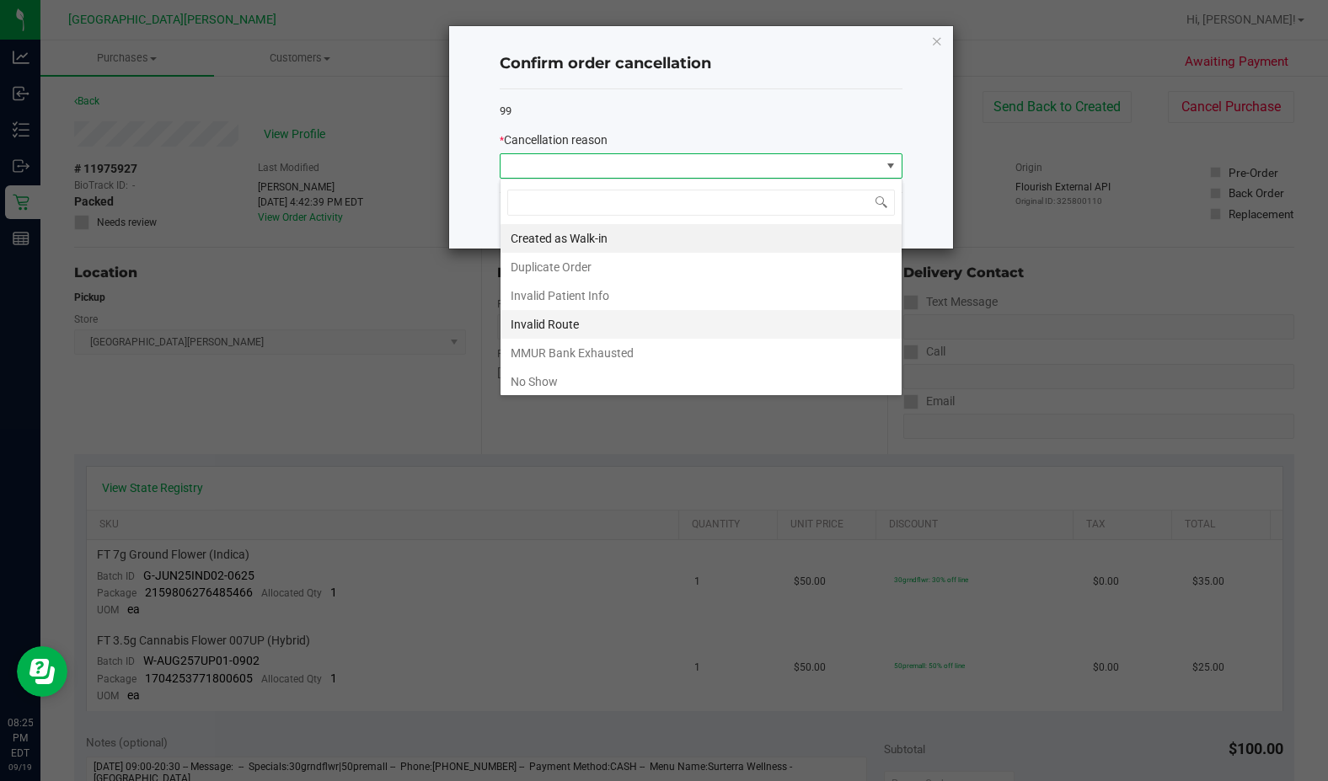
scroll to position [25, 403]
click at [556, 269] on li "Duplicate Order" at bounding box center [700, 267] width 401 height 29
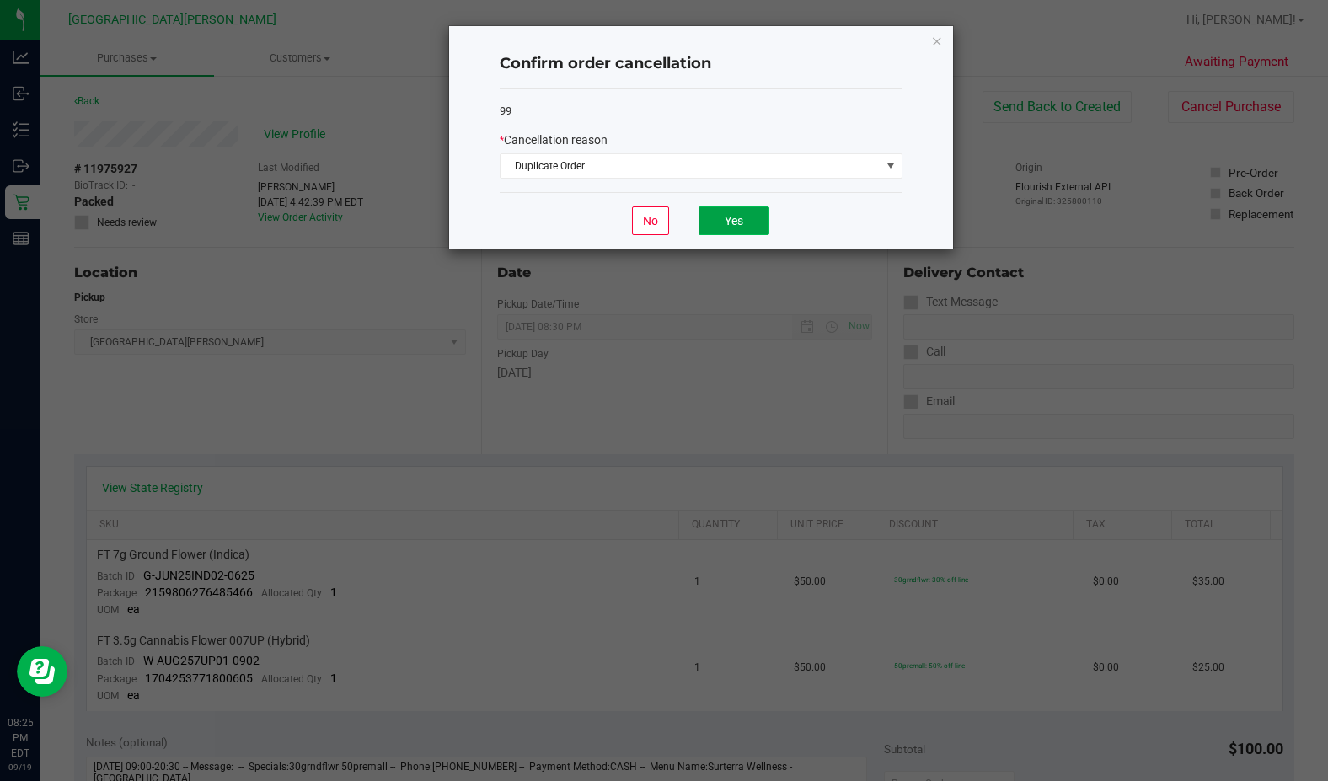
click at [743, 219] on button "Yes" at bounding box center [733, 220] width 71 height 29
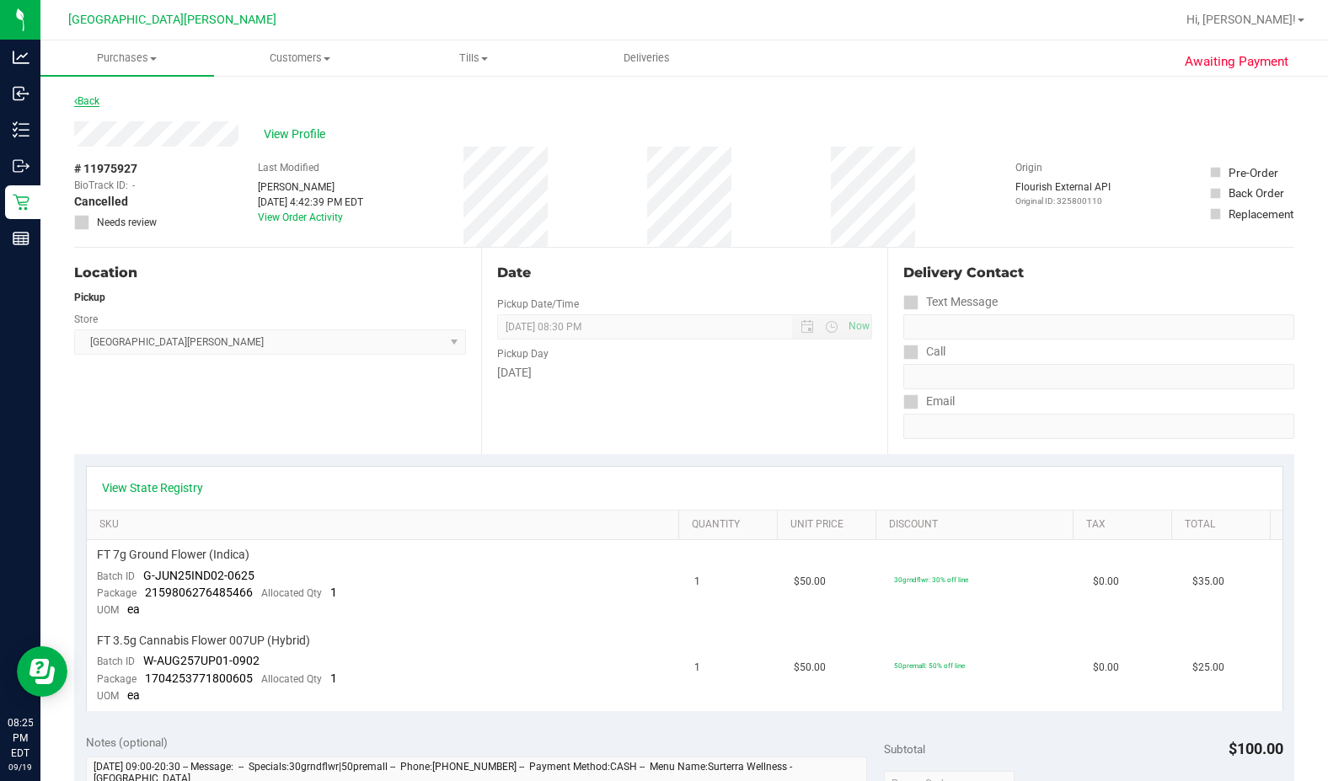
click at [94, 100] on link "Back" at bounding box center [86, 101] width 25 height 12
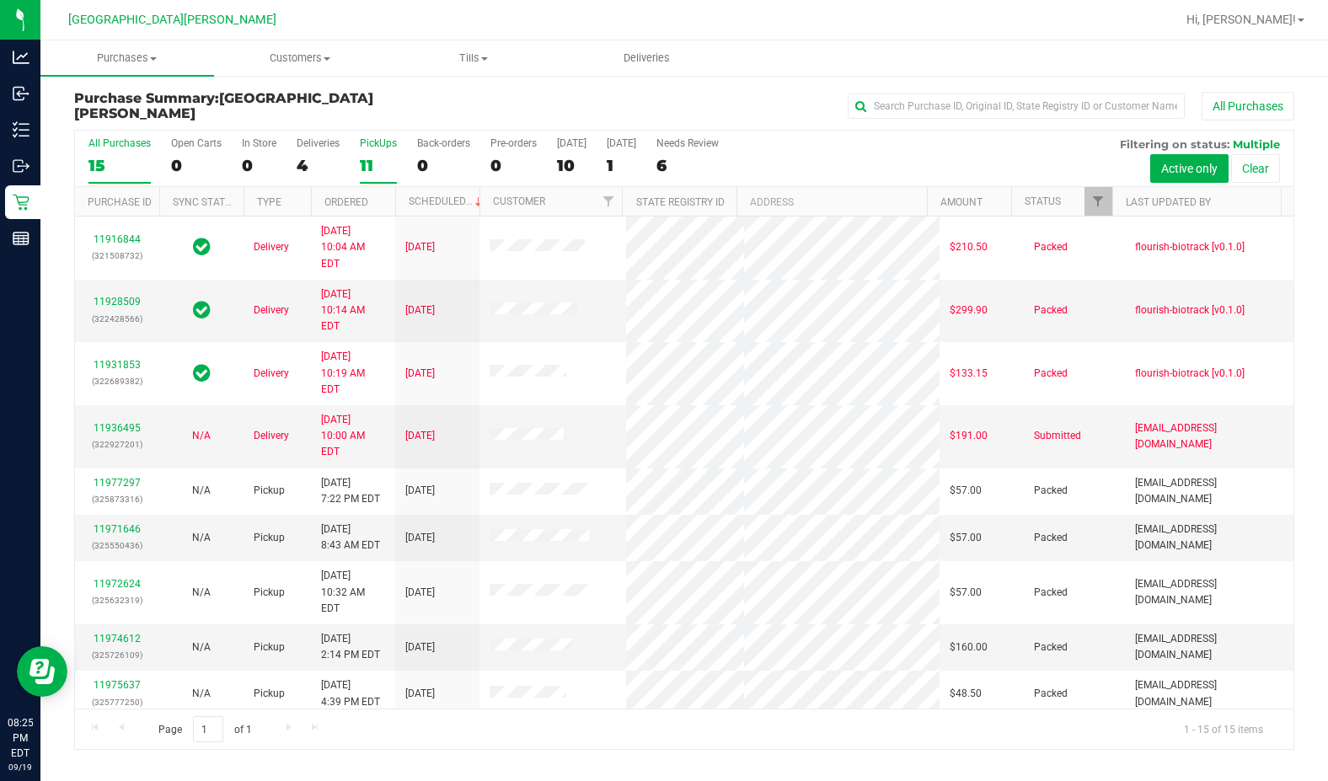
click at [365, 163] on div "11" at bounding box center [378, 165] width 37 height 19
click at [0, 0] on input "PickUps 11" at bounding box center [0, 0] width 0 height 0
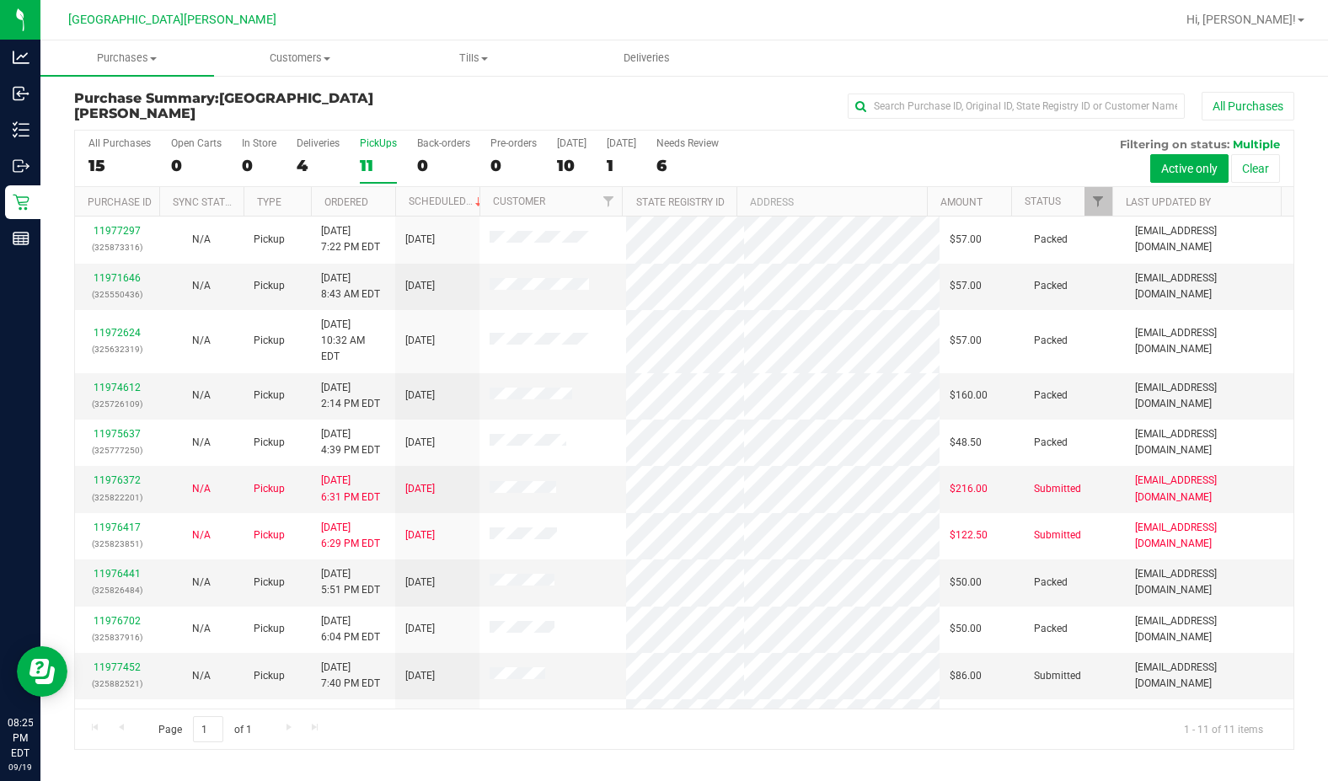
click at [371, 160] on div "11" at bounding box center [378, 165] width 37 height 19
click at [0, 0] on input "PickUps 11" at bounding box center [0, 0] width 0 height 0
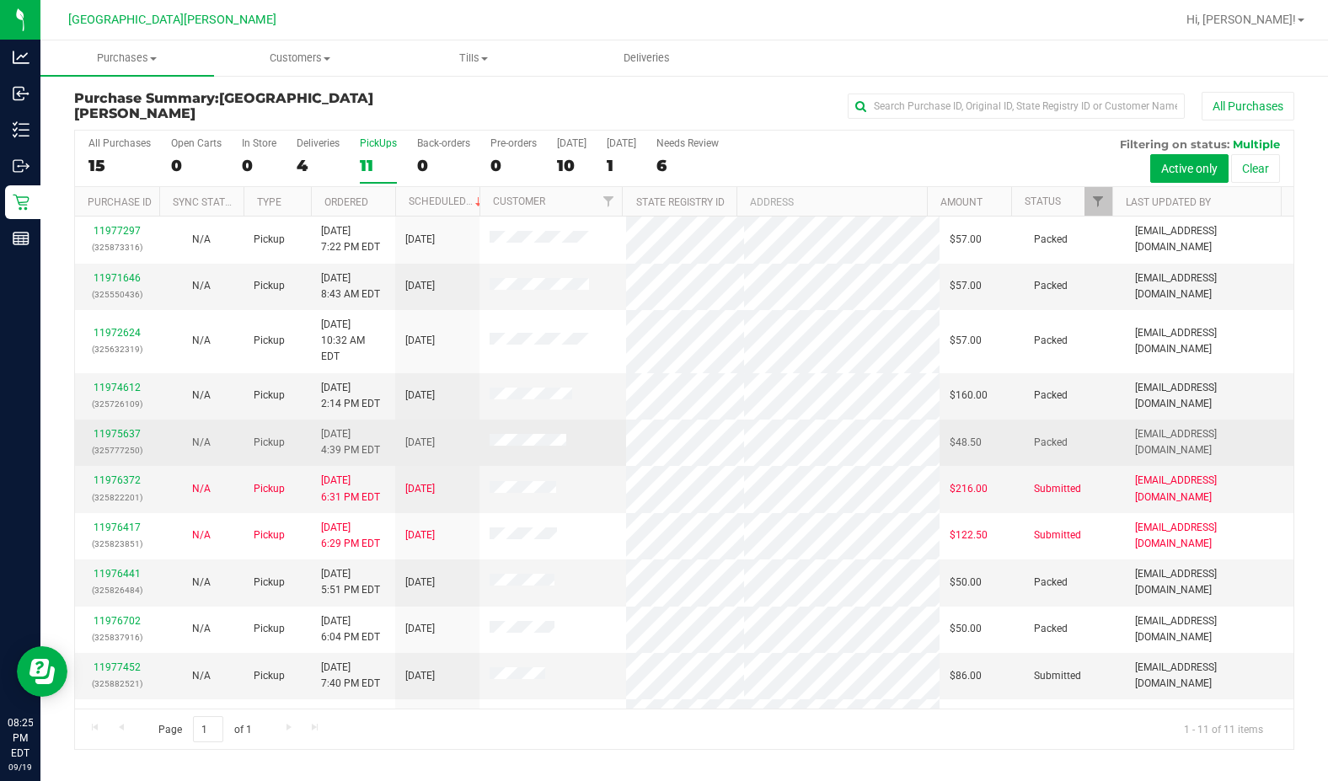
click at [127, 426] on div "11975637 (325777250)" at bounding box center [117, 442] width 64 height 32
click at [129, 428] on link "11975637" at bounding box center [116, 434] width 47 height 12
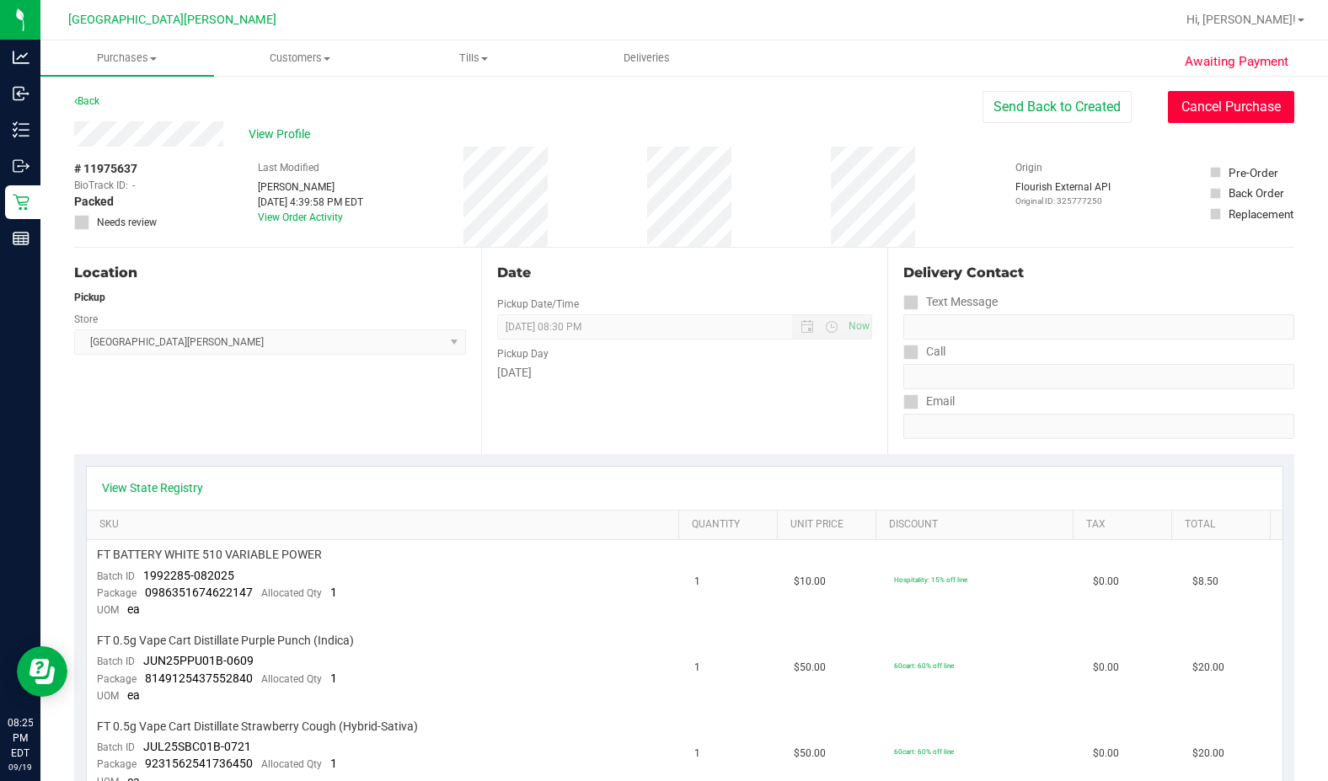
click at [806, 115] on button "Cancel Purchase" at bounding box center [1230, 107] width 126 height 32
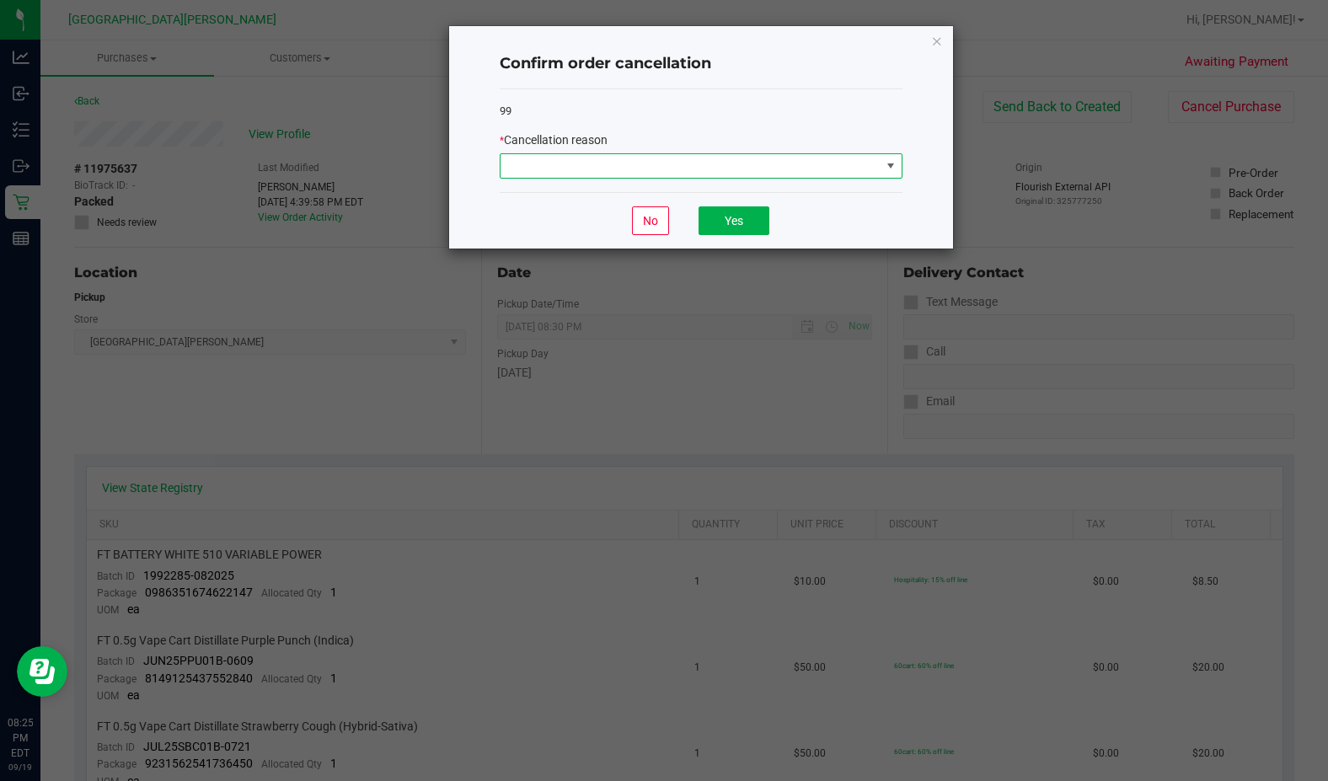
click at [638, 174] on span at bounding box center [690, 166] width 380 height 24
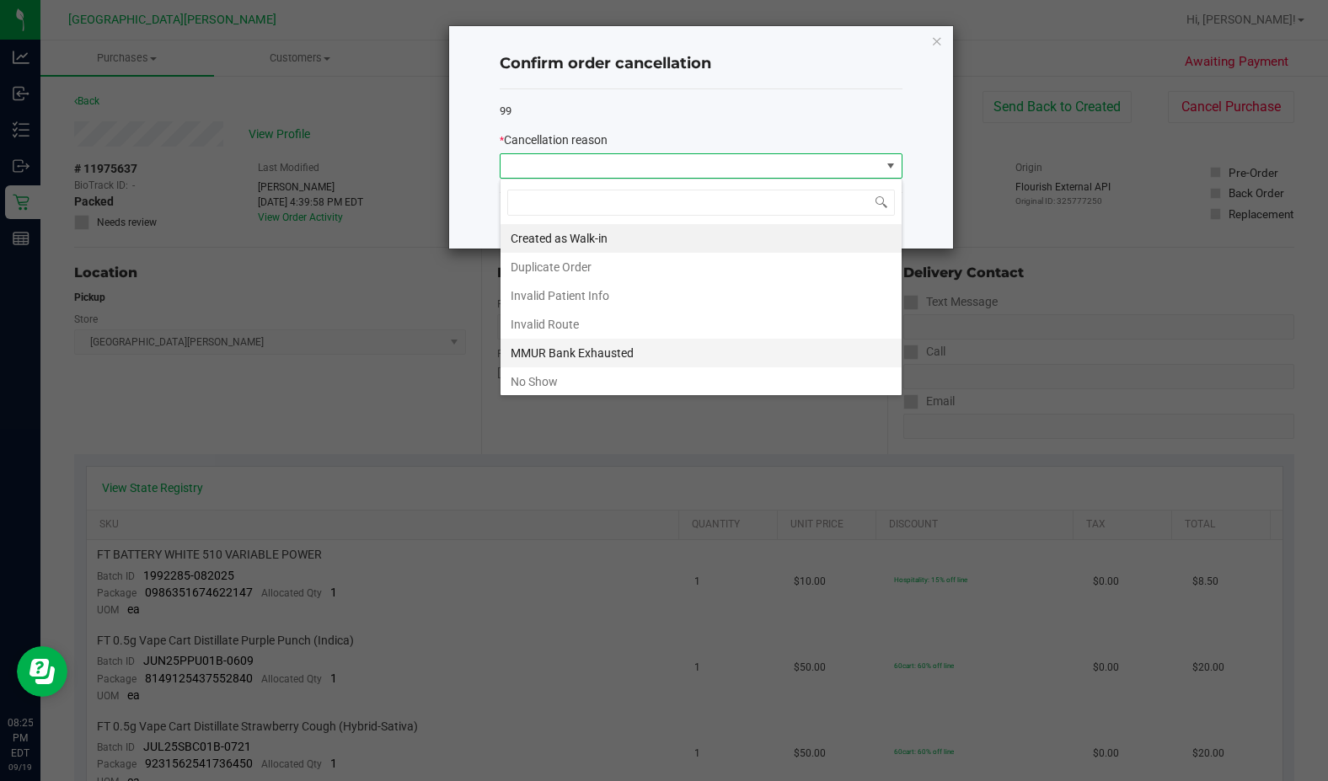
scroll to position [25, 403]
click at [579, 383] on li "No Show" at bounding box center [700, 381] width 401 height 29
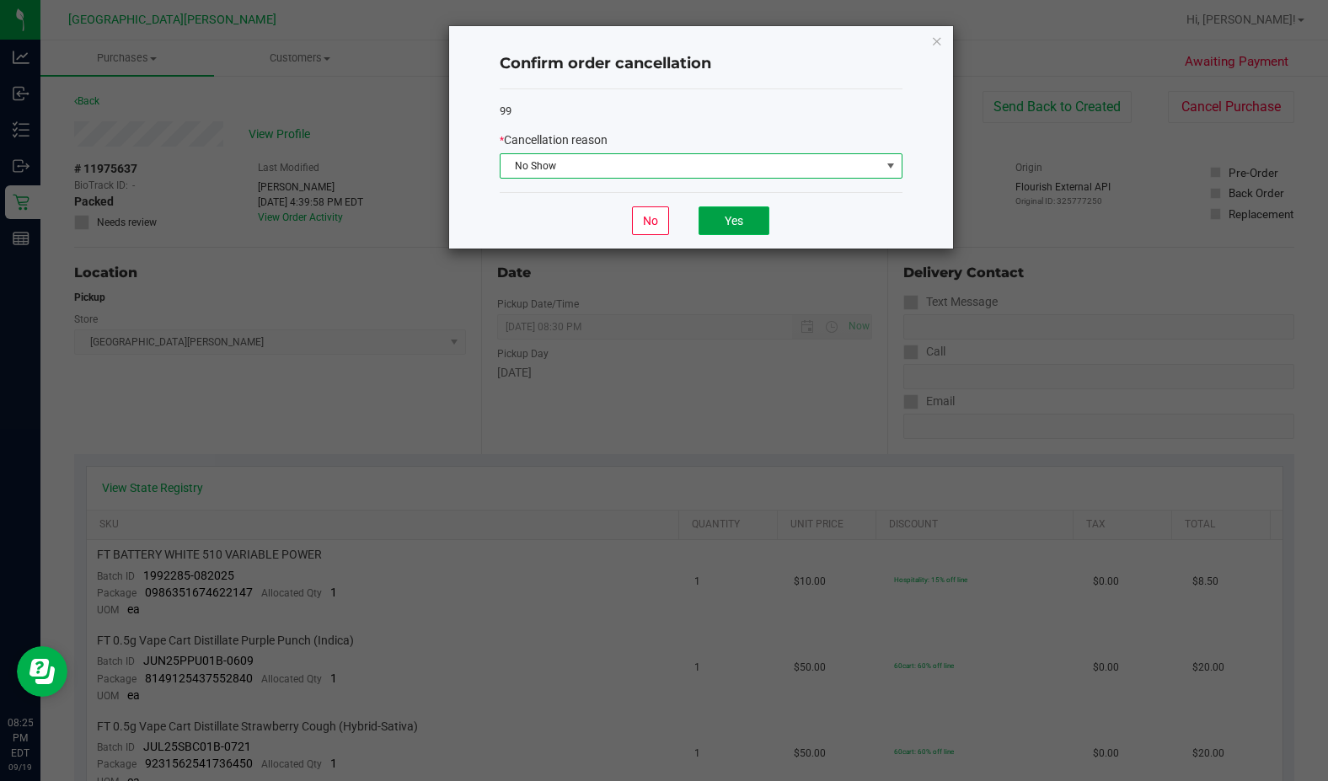
click at [711, 212] on button "Yes" at bounding box center [733, 220] width 71 height 29
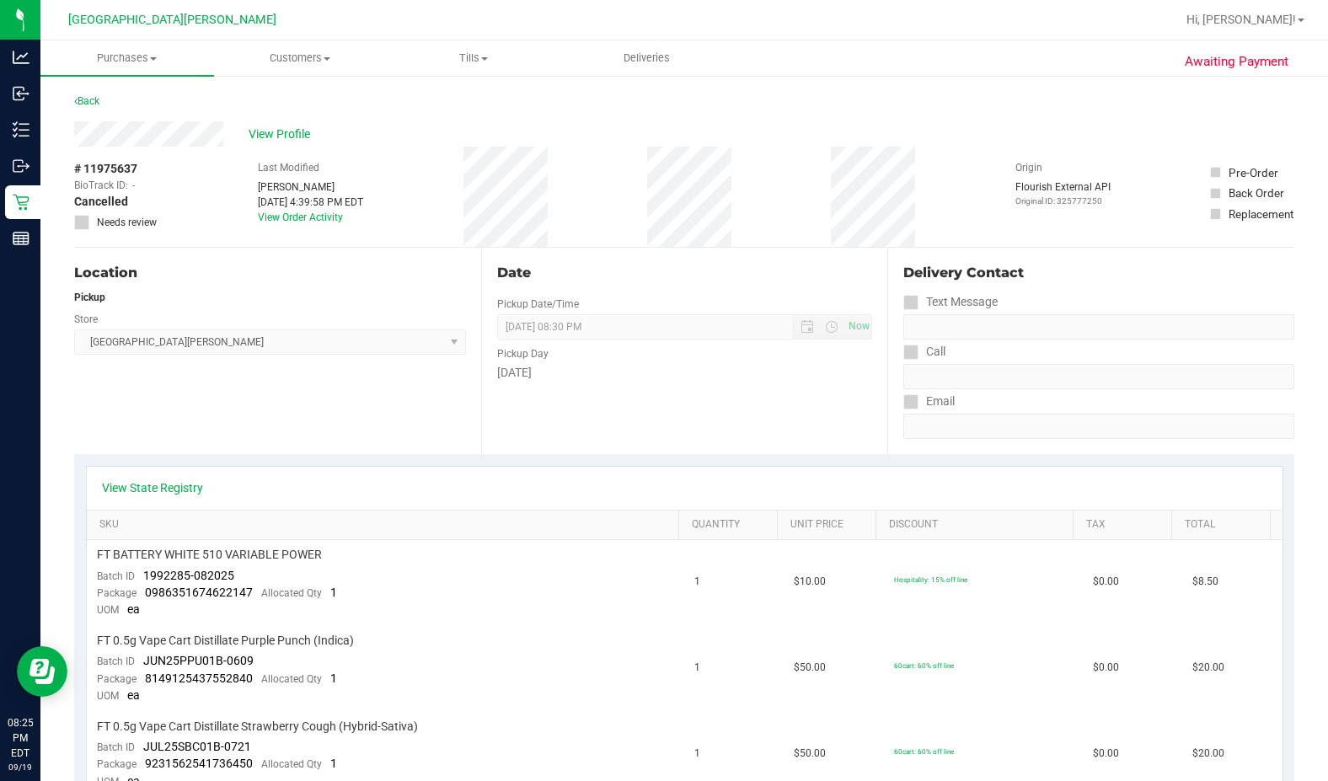
click at [88, 107] on div "Back" at bounding box center [86, 101] width 25 height 20
click at [88, 100] on link "Back" at bounding box center [86, 101] width 25 height 12
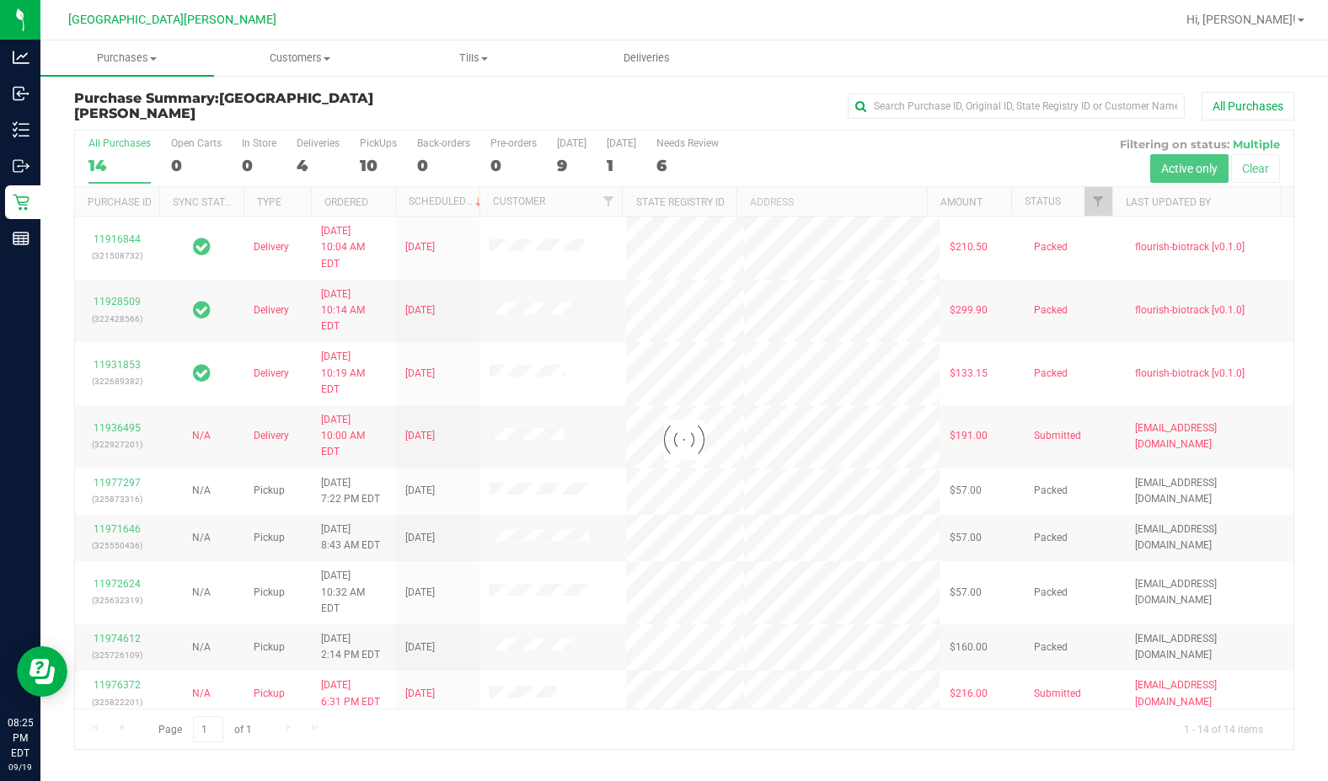
click at [371, 158] on div at bounding box center [684, 440] width 1218 height 618
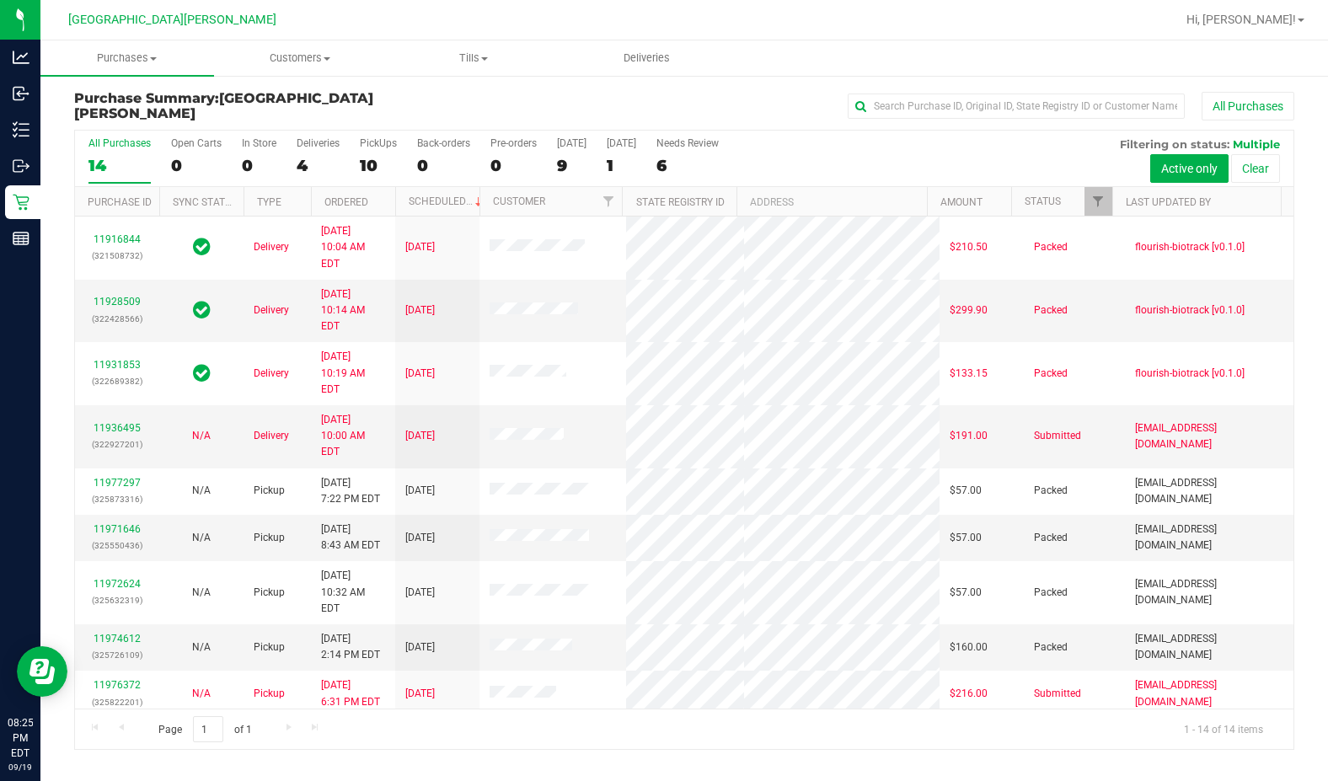
click at [370, 161] on div "10" at bounding box center [378, 165] width 37 height 19
click at [0, 0] on input "PickUps 10" at bounding box center [0, 0] width 0 height 0
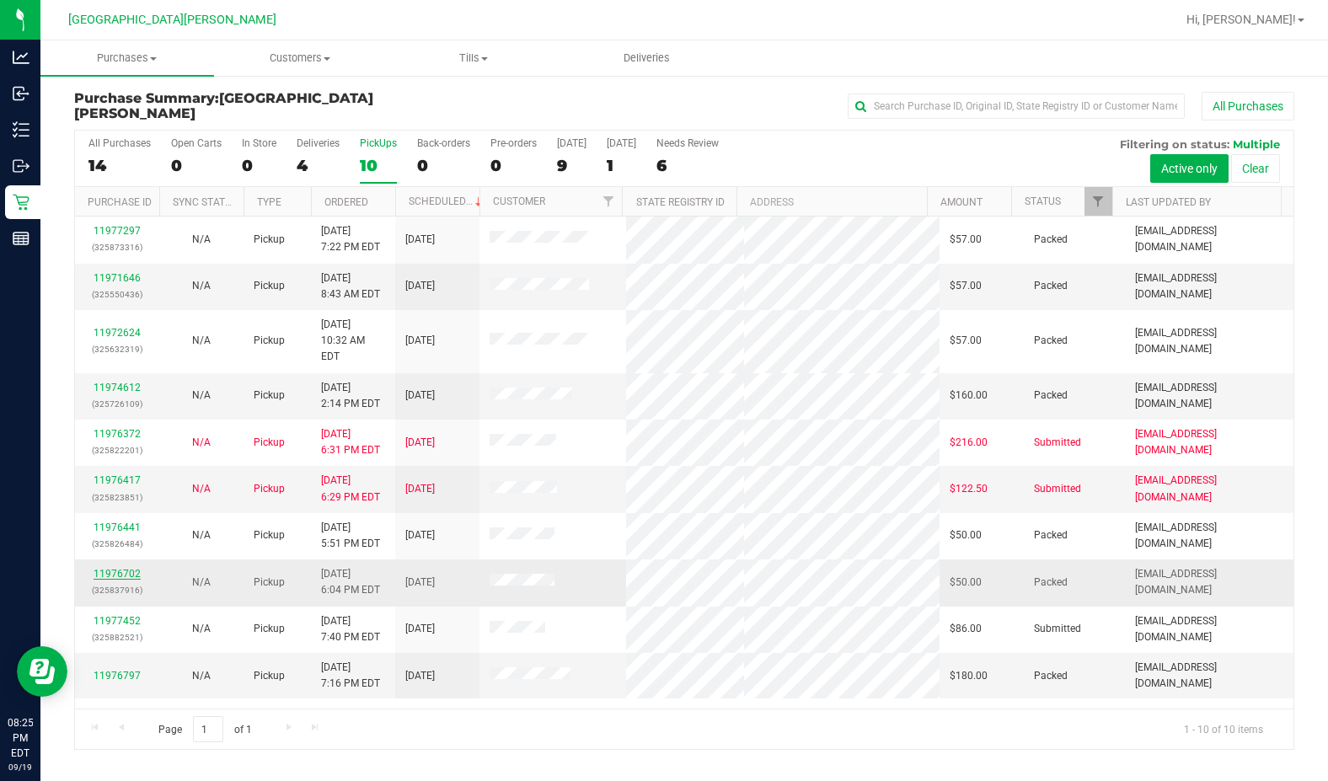
click at [103, 568] on link "11976702" at bounding box center [116, 574] width 47 height 12
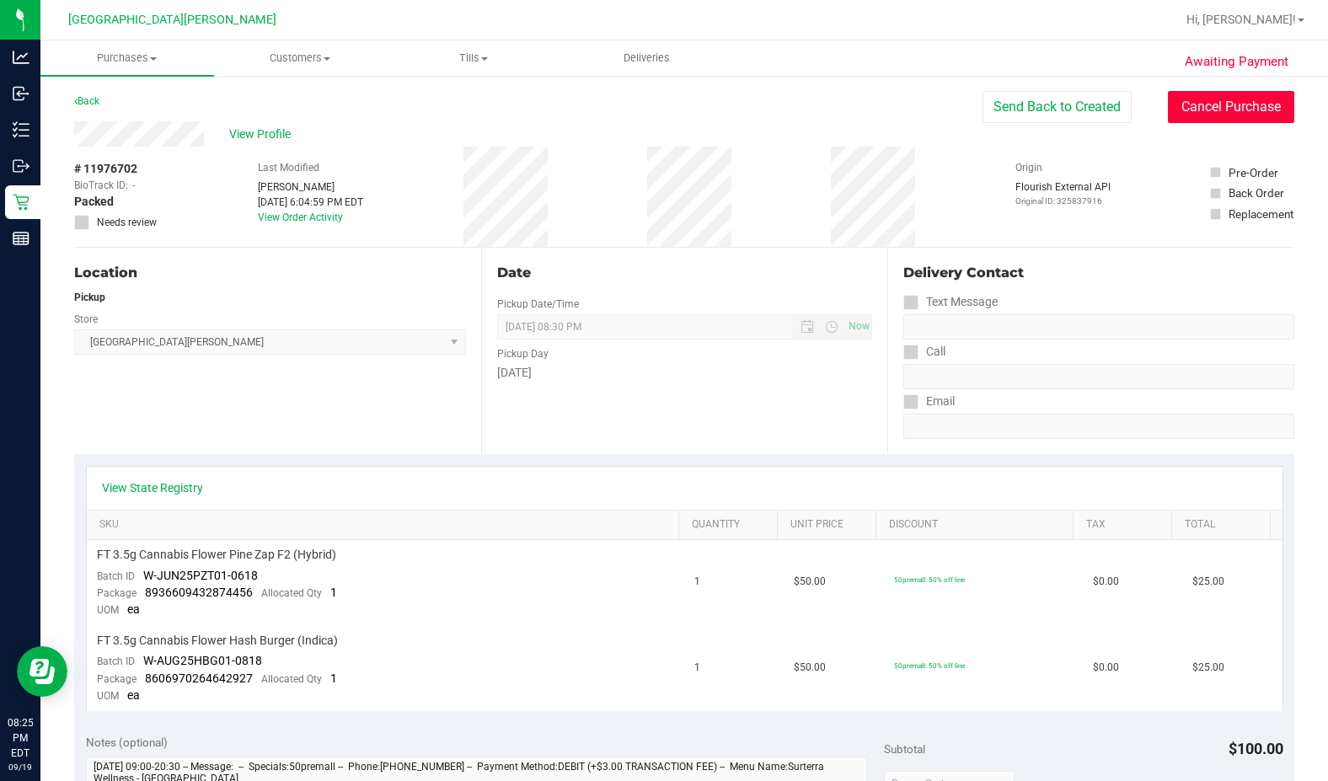
click at [806, 111] on button "Cancel Purchase" at bounding box center [1230, 107] width 126 height 32
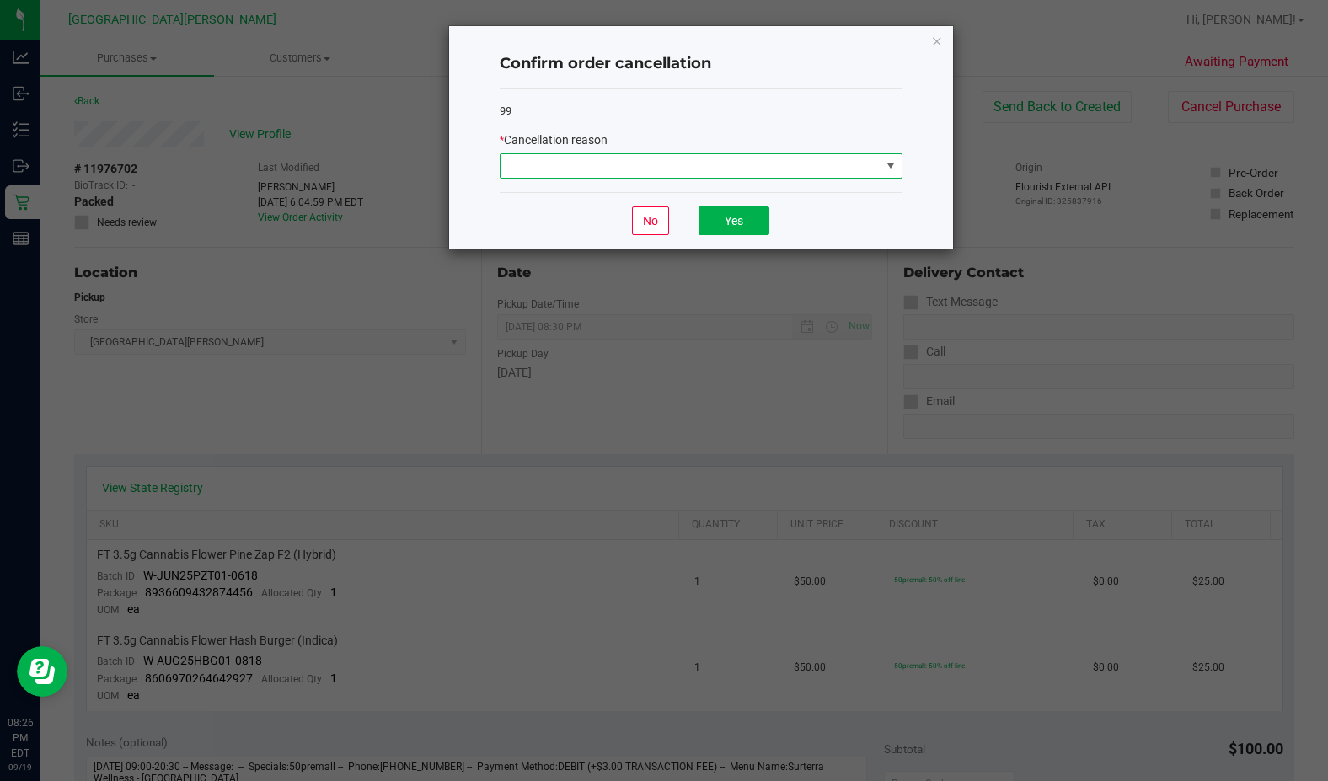
click at [643, 176] on span at bounding box center [690, 166] width 380 height 24
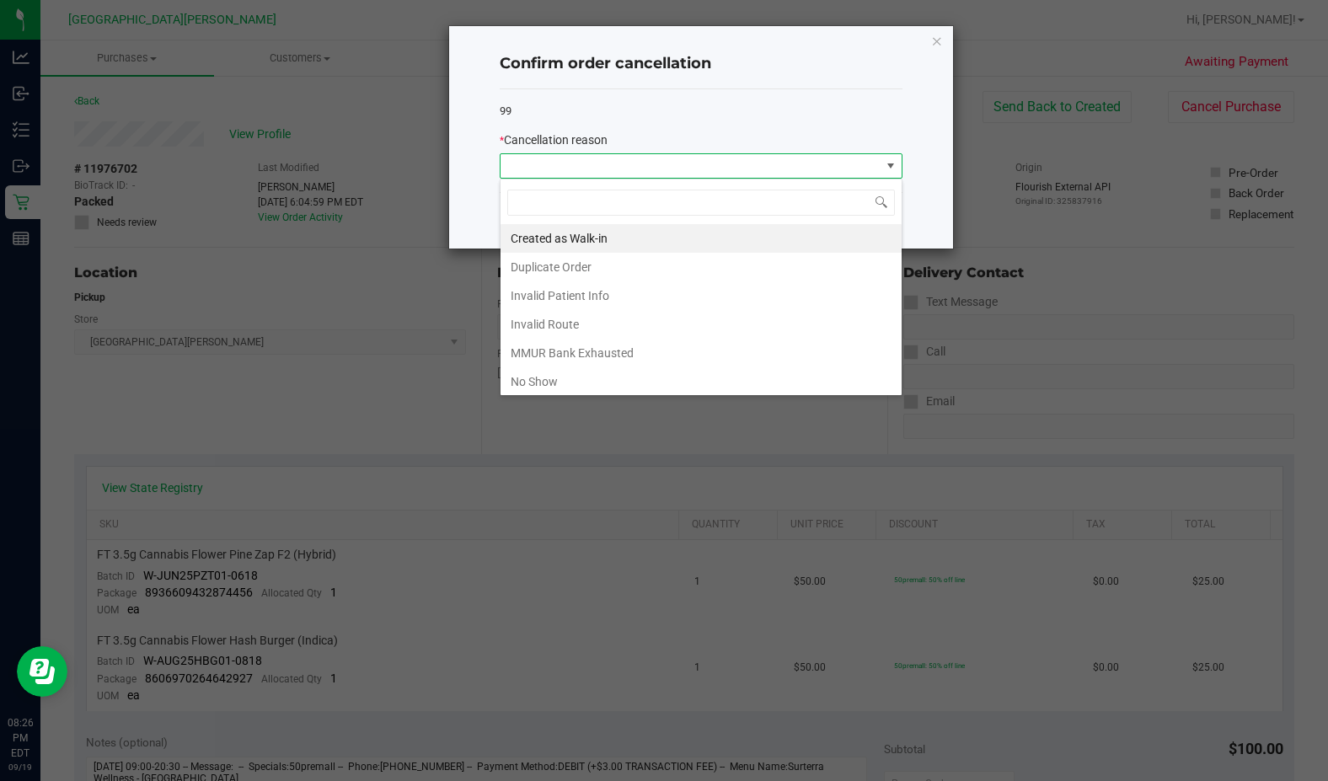
scroll to position [25, 403]
click at [518, 382] on li "No Show" at bounding box center [700, 381] width 401 height 29
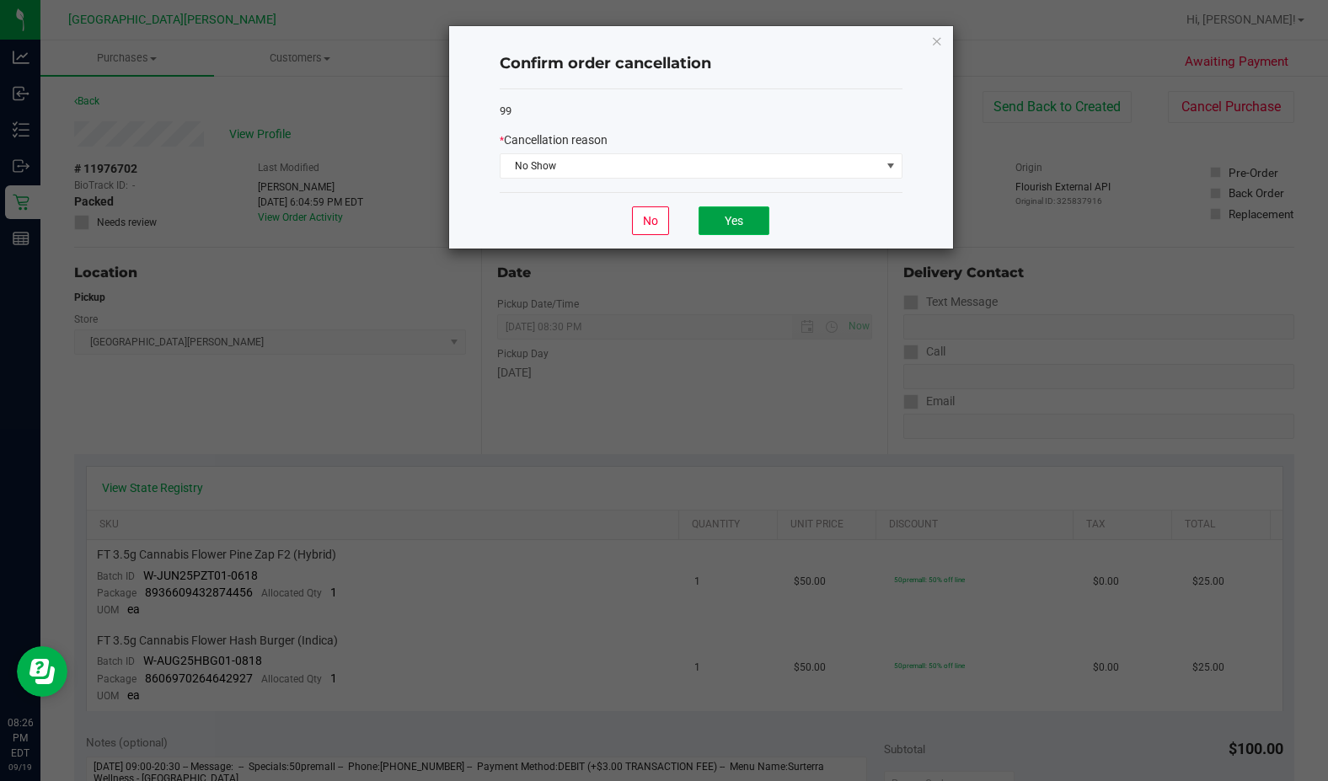
click at [708, 225] on button "Yes" at bounding box center [733, 220] width 71 height 29
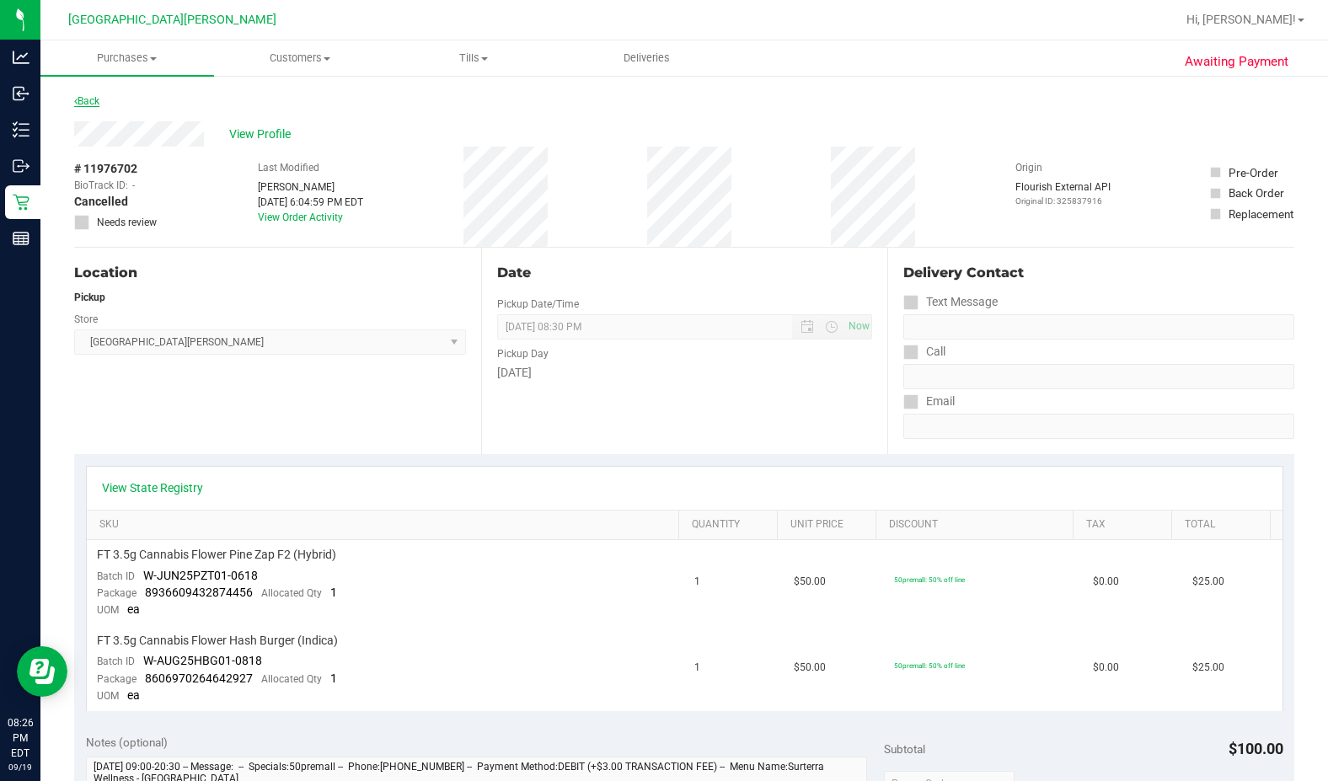
click at [88, 104] on link "Back" at bounding box center [86, 101] width 25 height 12
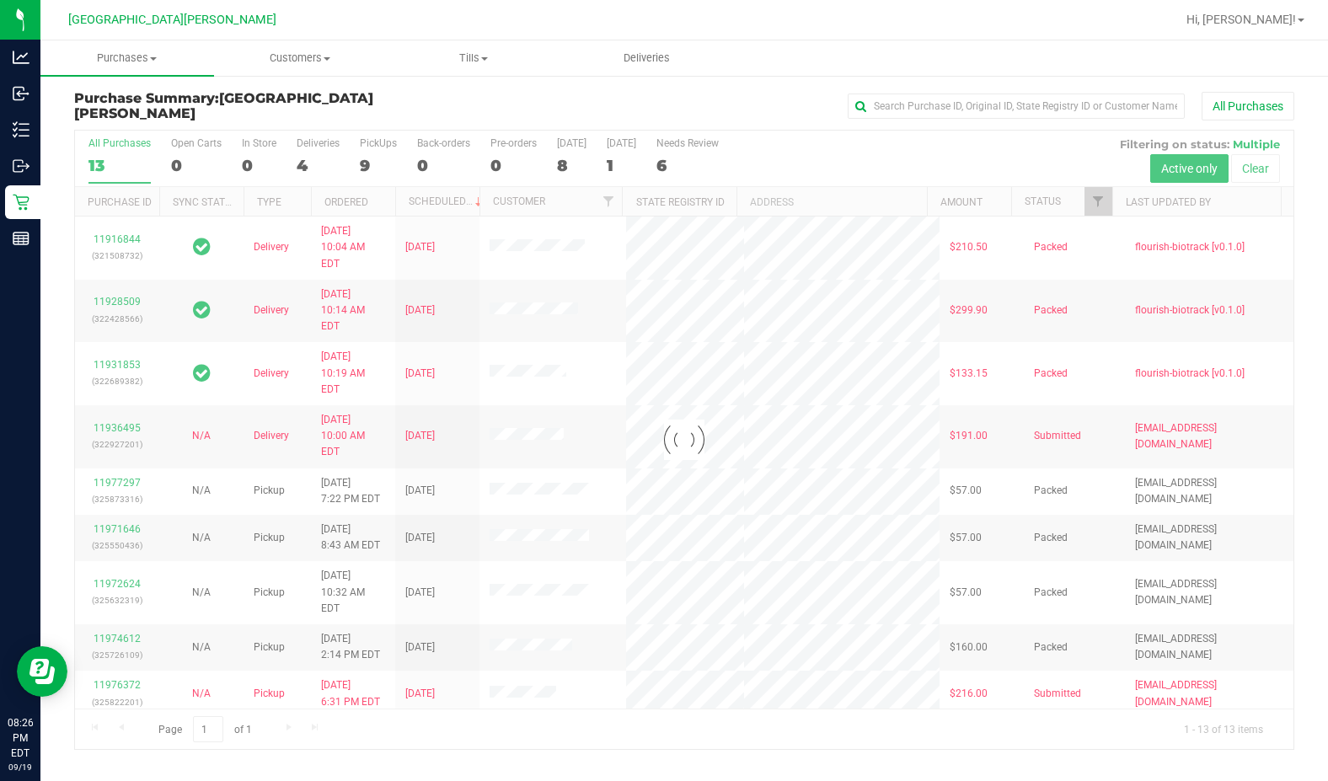
click at [361, 163] on div at bounding box center [684, 440] width 1218 height 618
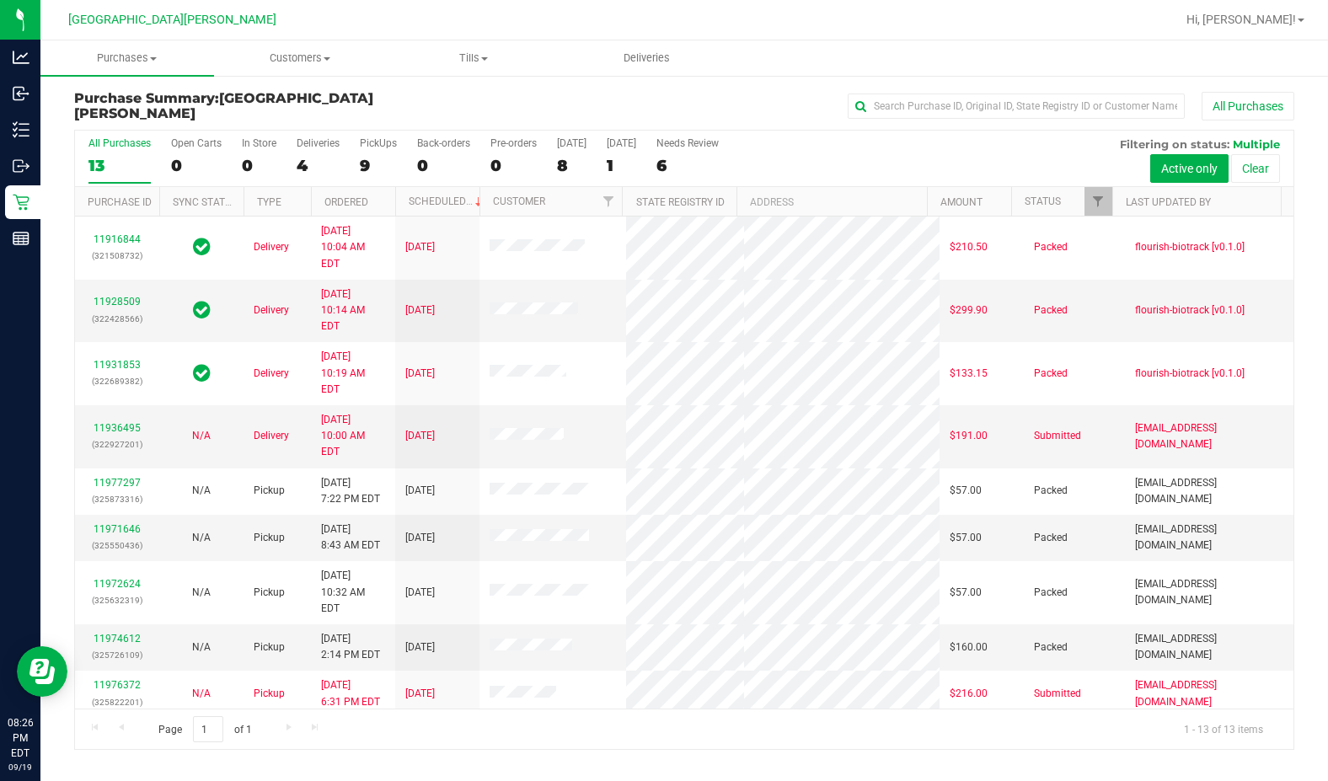
click at [369, 163] on div "9" at bounding box center [378, 165] width 37 height 19
click at [0, 0] on input "PickUps 9" at bounding box center [0, 0] width 0 height 0
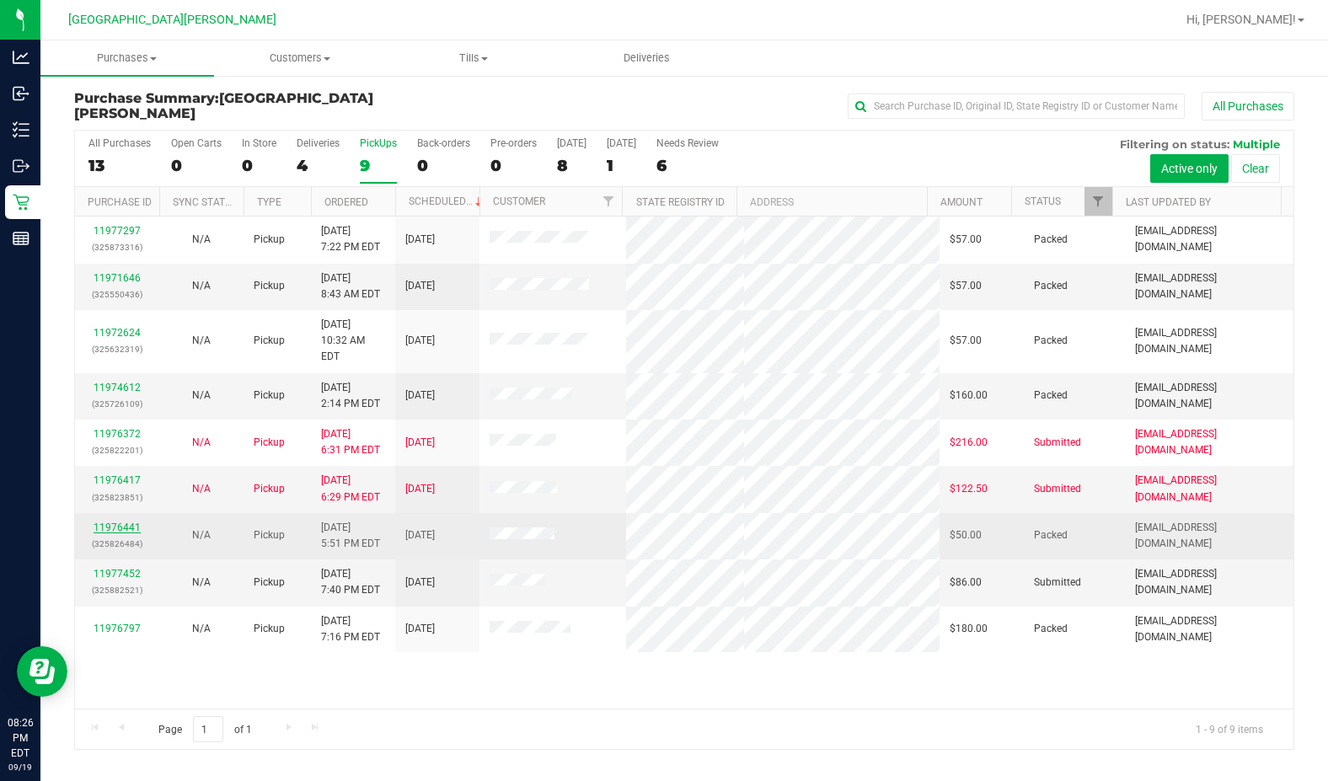
click at [122, 521] on link "11976441" at bounding box center [116, 527] width 47 height 12
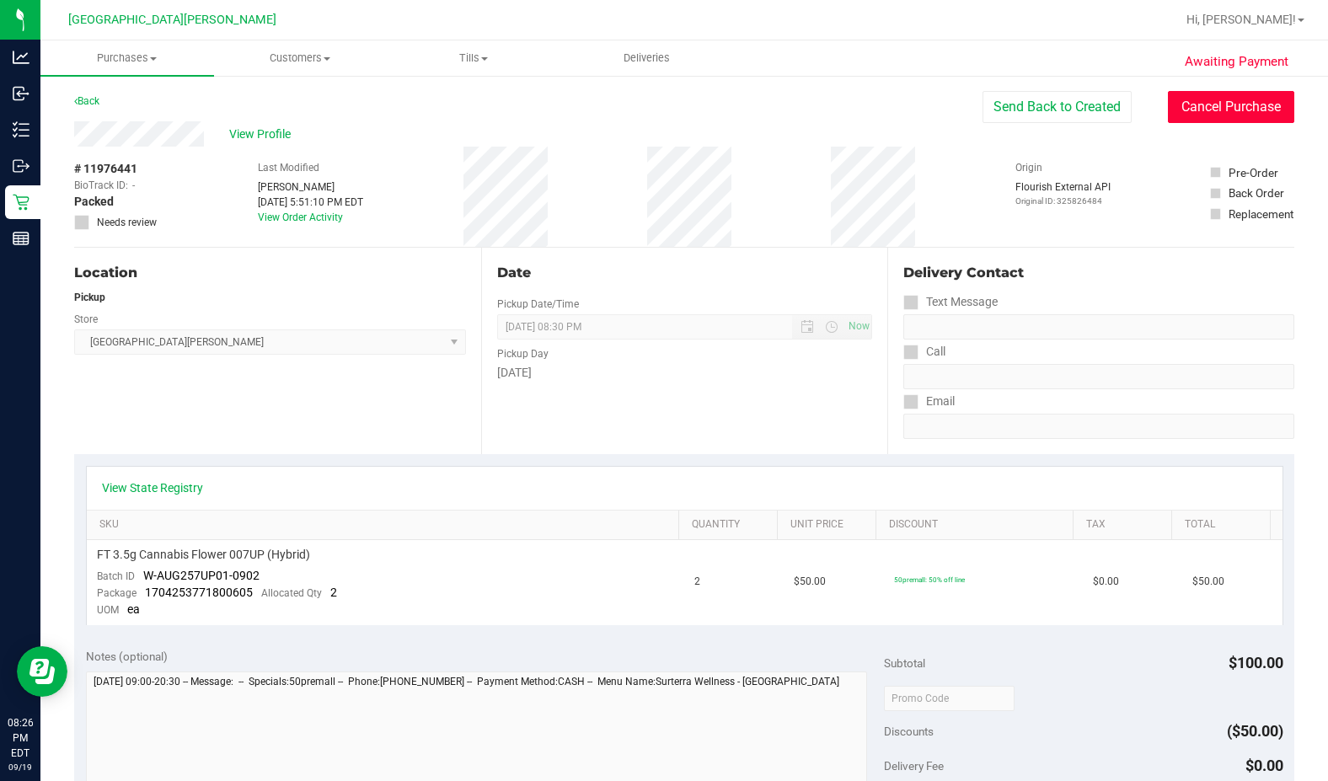
click at [806, 113] on button "Cancel Purchase" at bounding box center [1230, 107] width 126 height 32
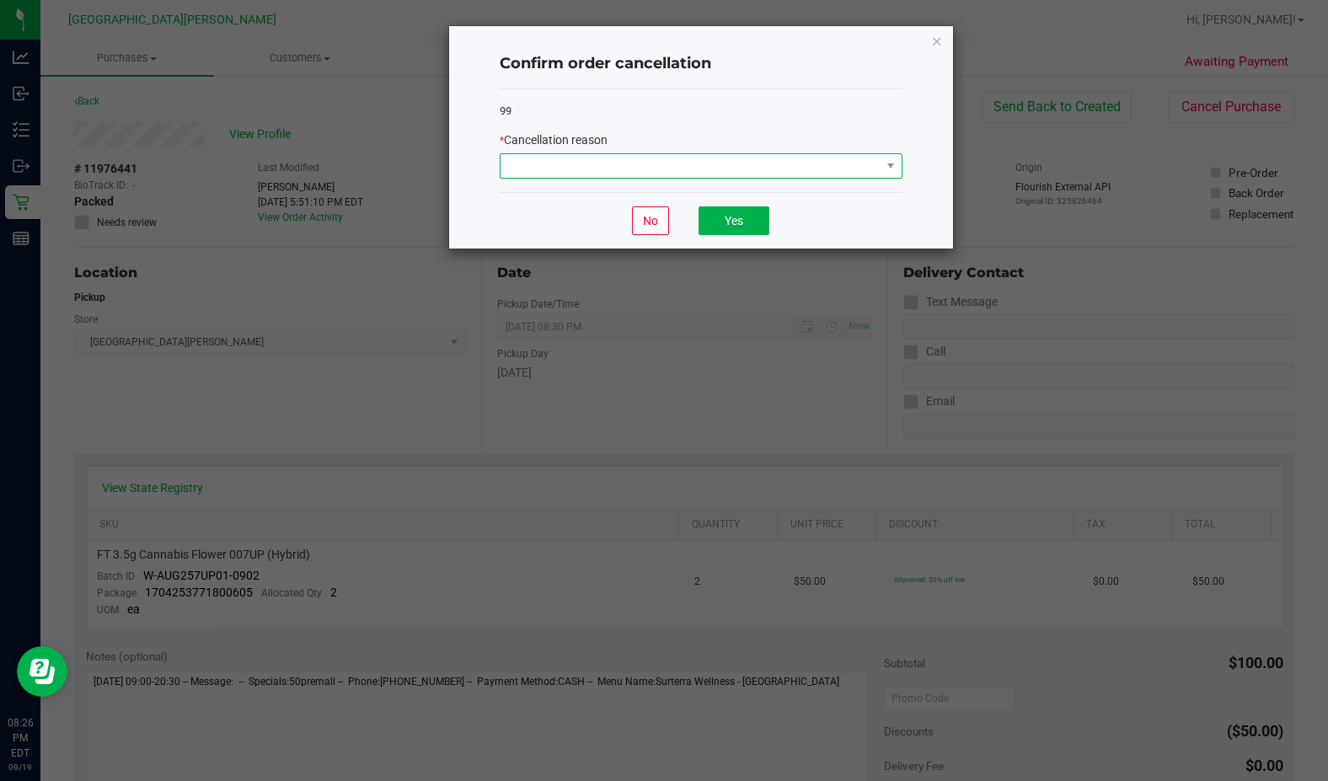
click at [725, 171] on span at bounding box center [690, 166] width 380 height 24
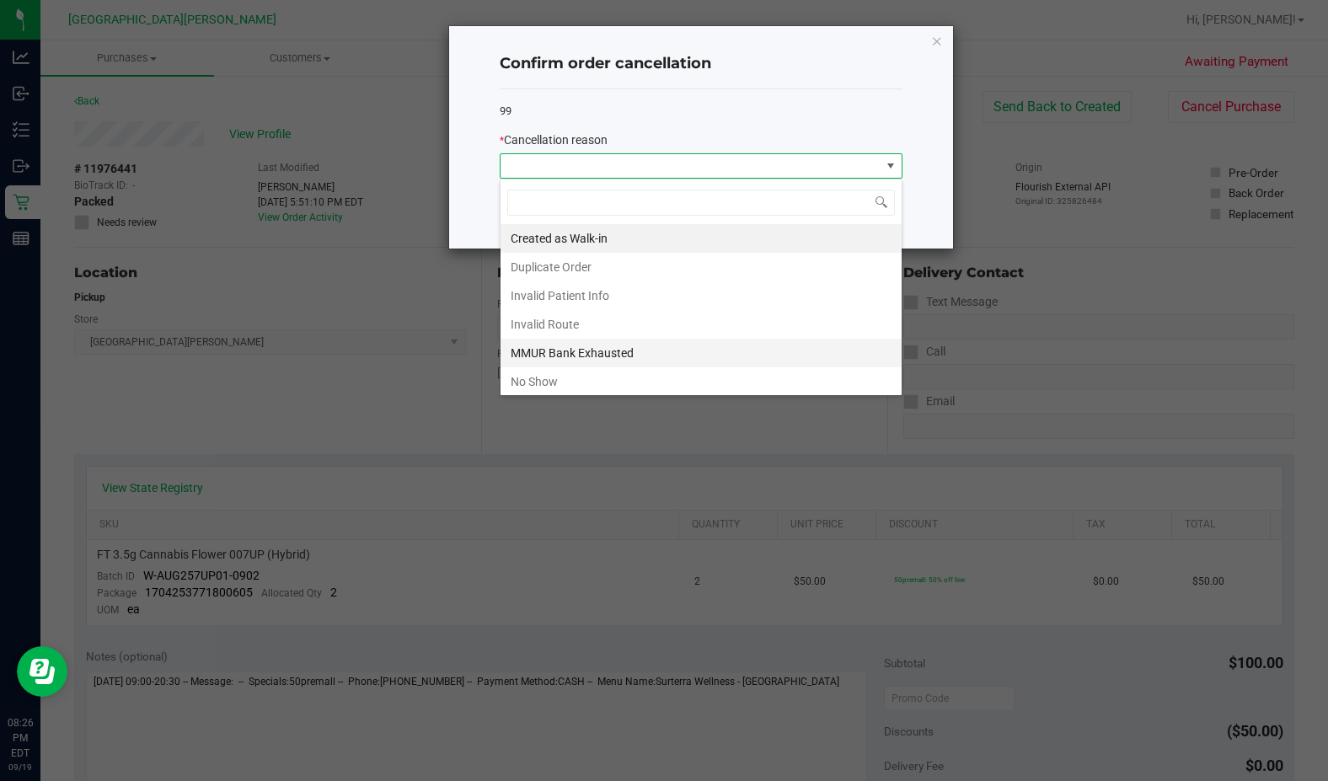
scroll to position [25, 403]
click at [588, 378] on li "No Show" at bounding box center [700, 381] width 401 height 29
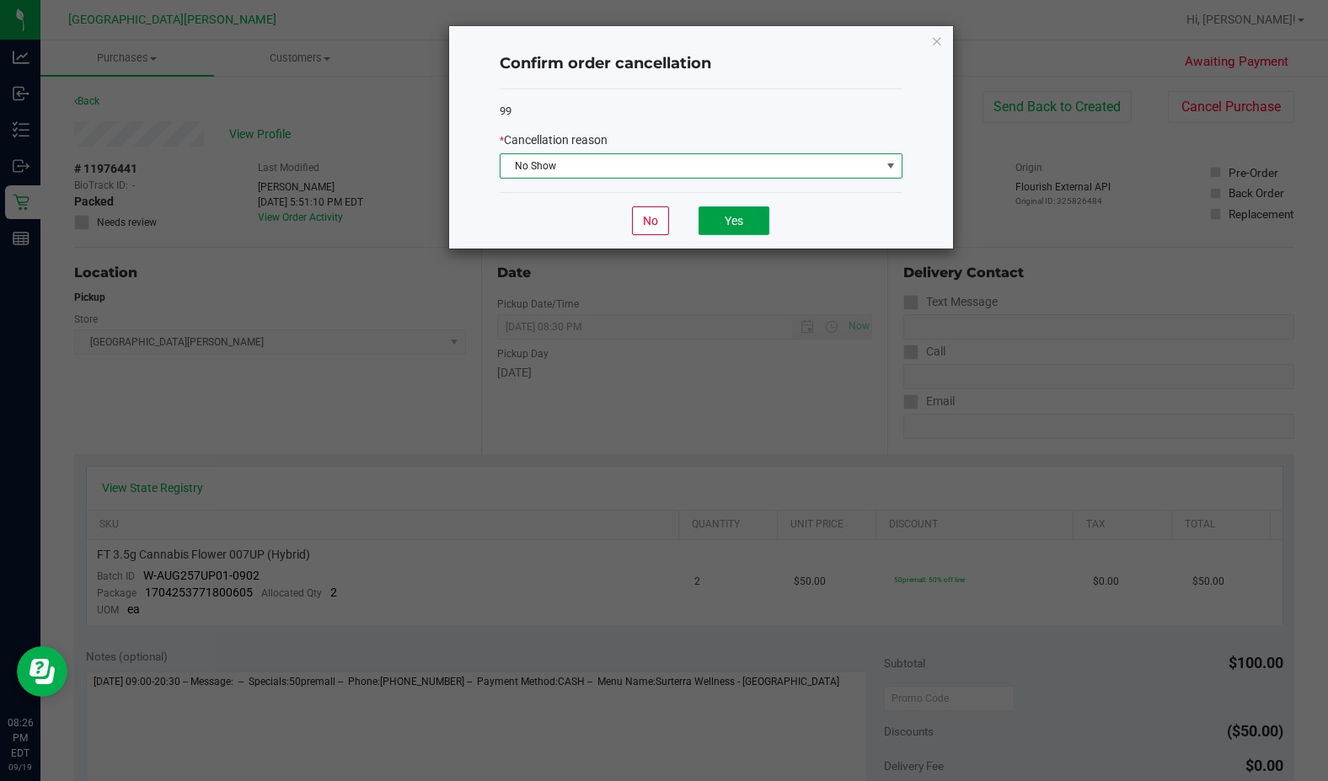
click at [731, 218] on button "Yes" at bounding box center [733, 220] width 71 height 29
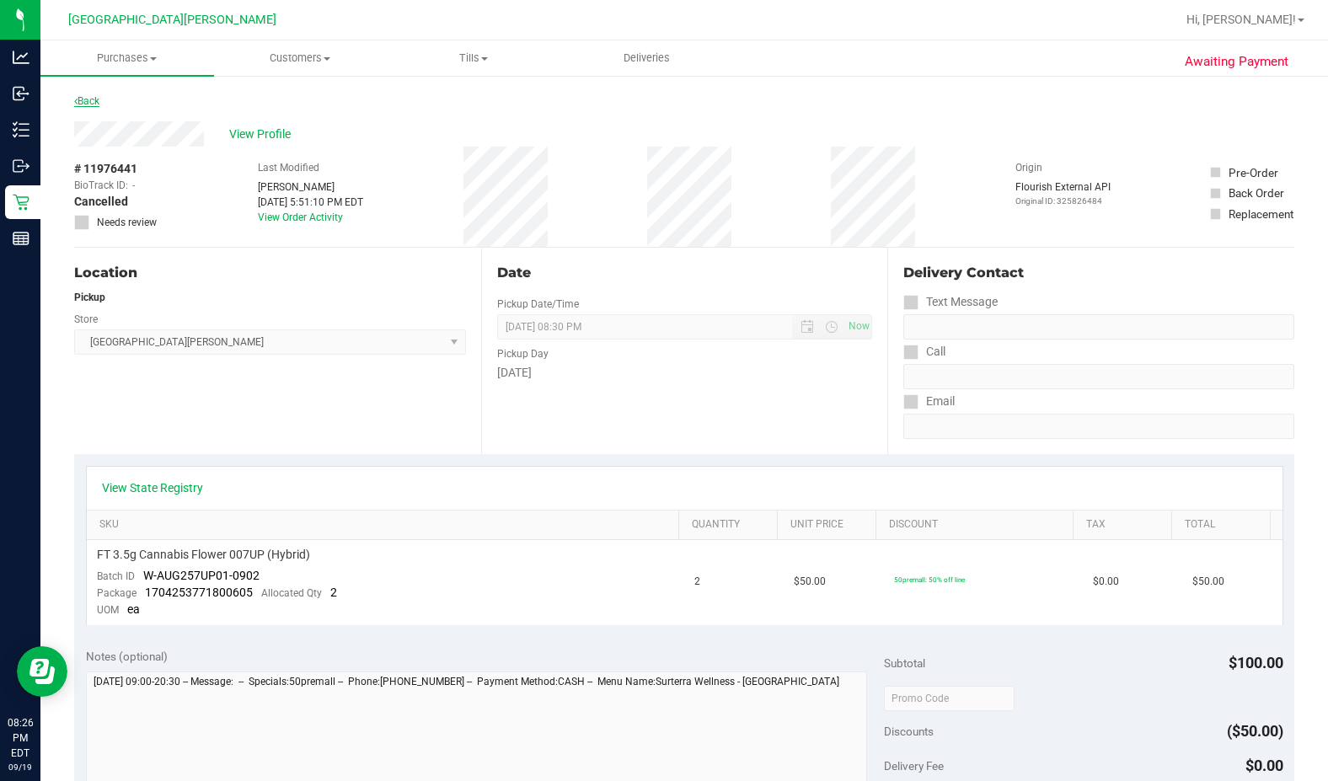
click at [95, 97] on link "Back" at bounding box center [86, 101] width 25 height 12
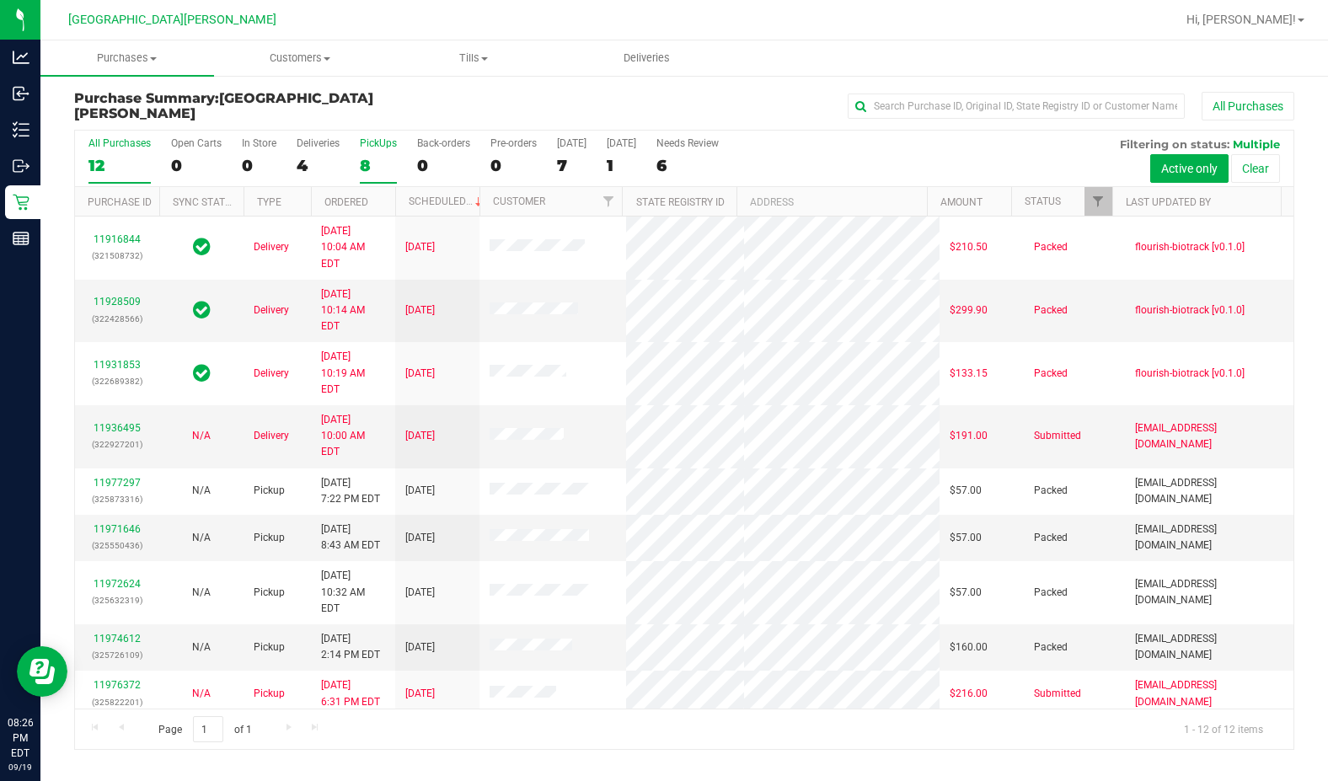
click at [365, 160] on div "8" at bounding box center [378, 165] width 37 height 19
click at [0, 0] on input "PickUps 8" at bounding box center [0, 0] width 0 height 0
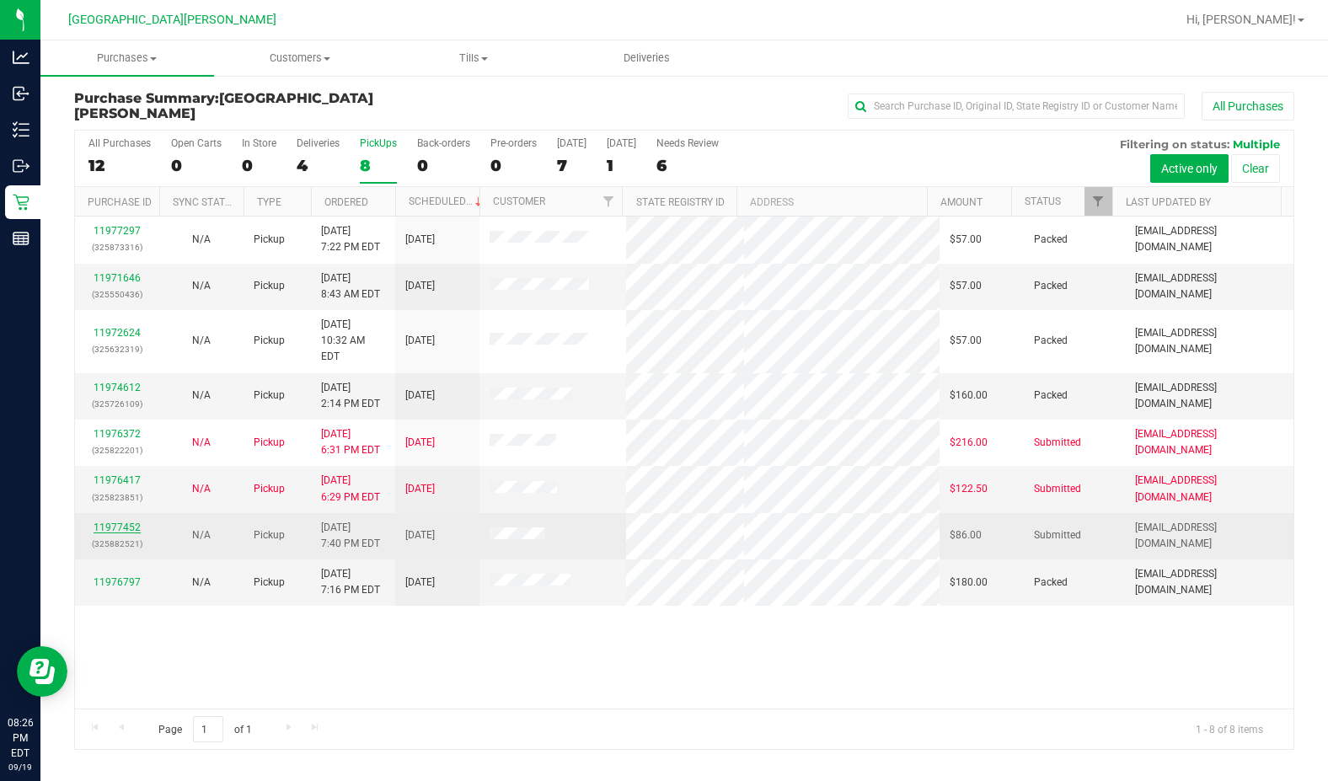
click at [133, 521] on link "11977452" at bounding box center [116, 527] width 47 height 12
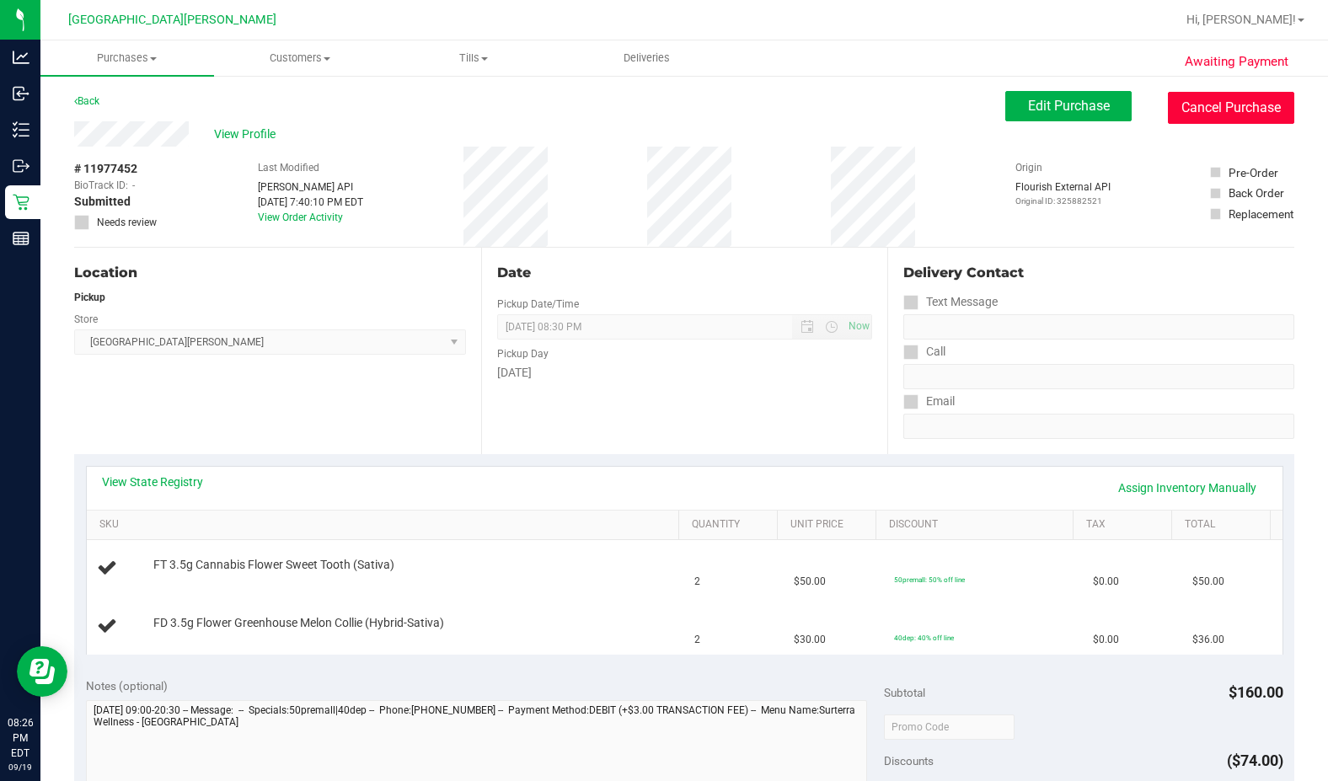
click at [806, 115] on button "Cancel Purchase" at bounding box center [1230, 108] width 126 height 32
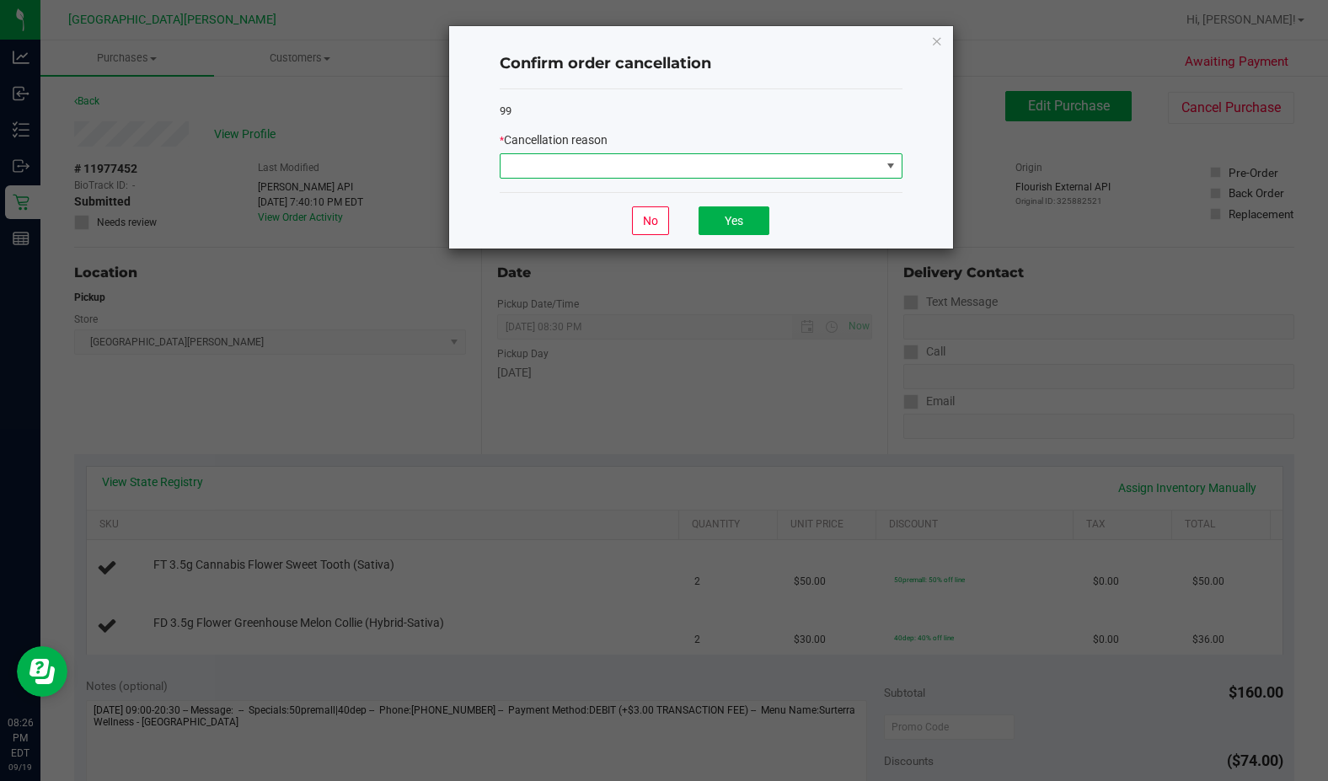
click at [704, 166] on span at bounding box center [690, 166] width 380 height 24
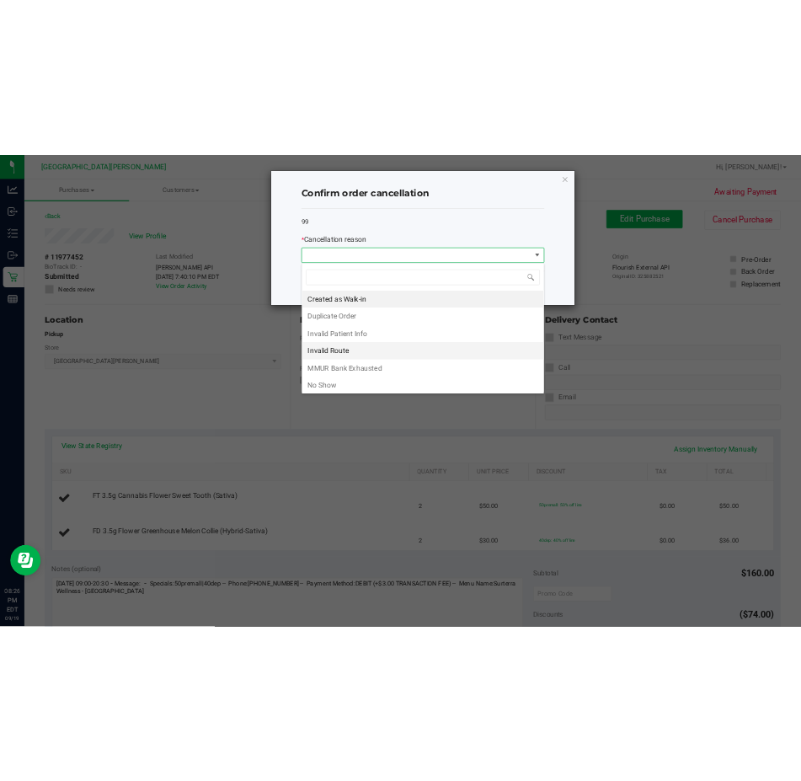
scroll to position [25, 403]
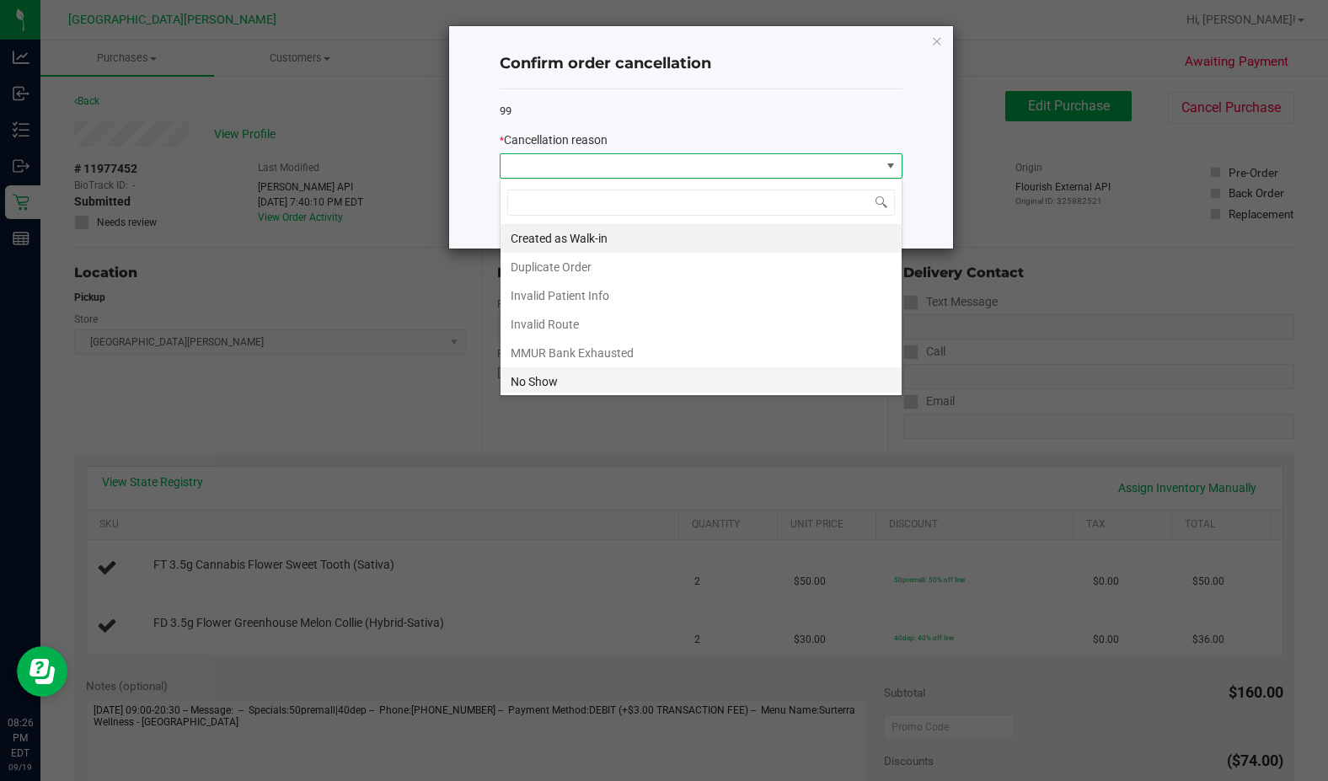
click at [553, 371] on li "No Show" at bounding box center [700, 381] width 401 height 29
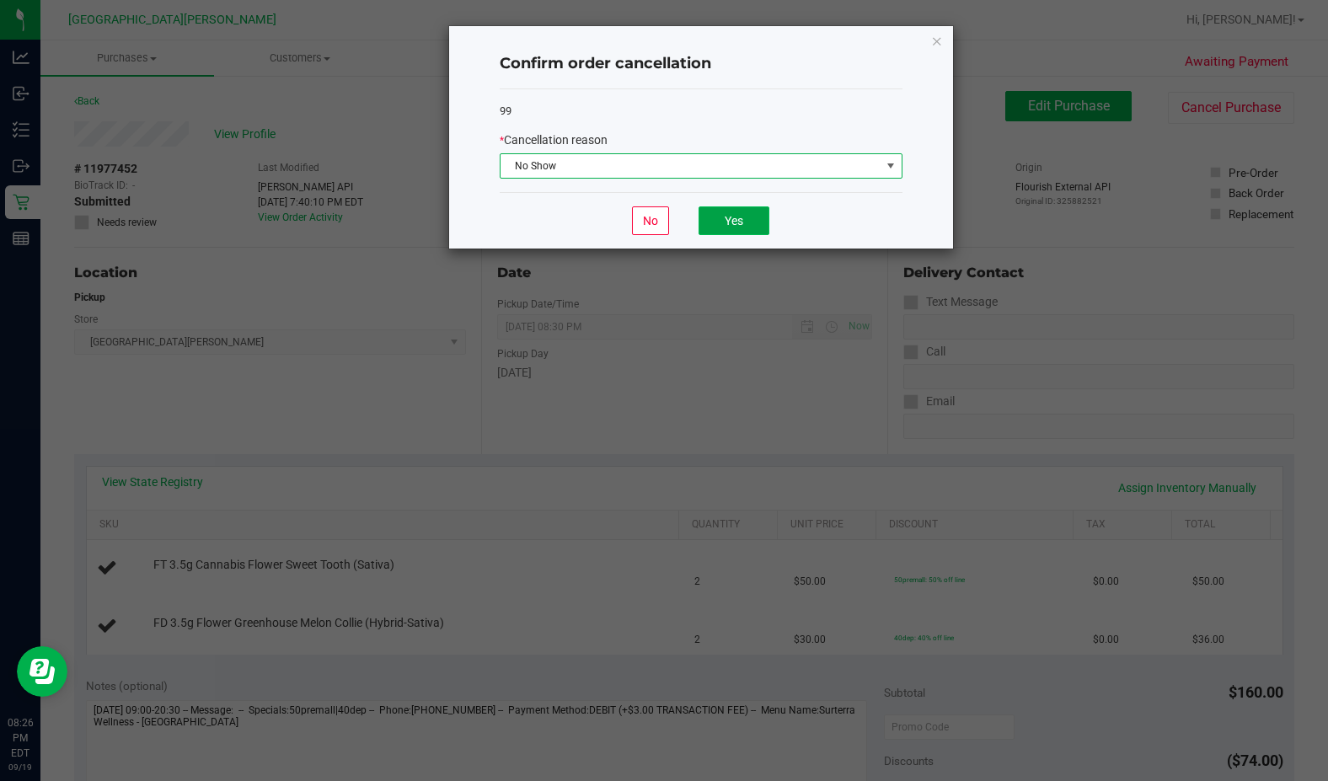
click at [722, 227] on button "Yes" at bounding box center [733, 220] width 71 height 29
